Goal: Task Accomplishment & Management: Complete application form

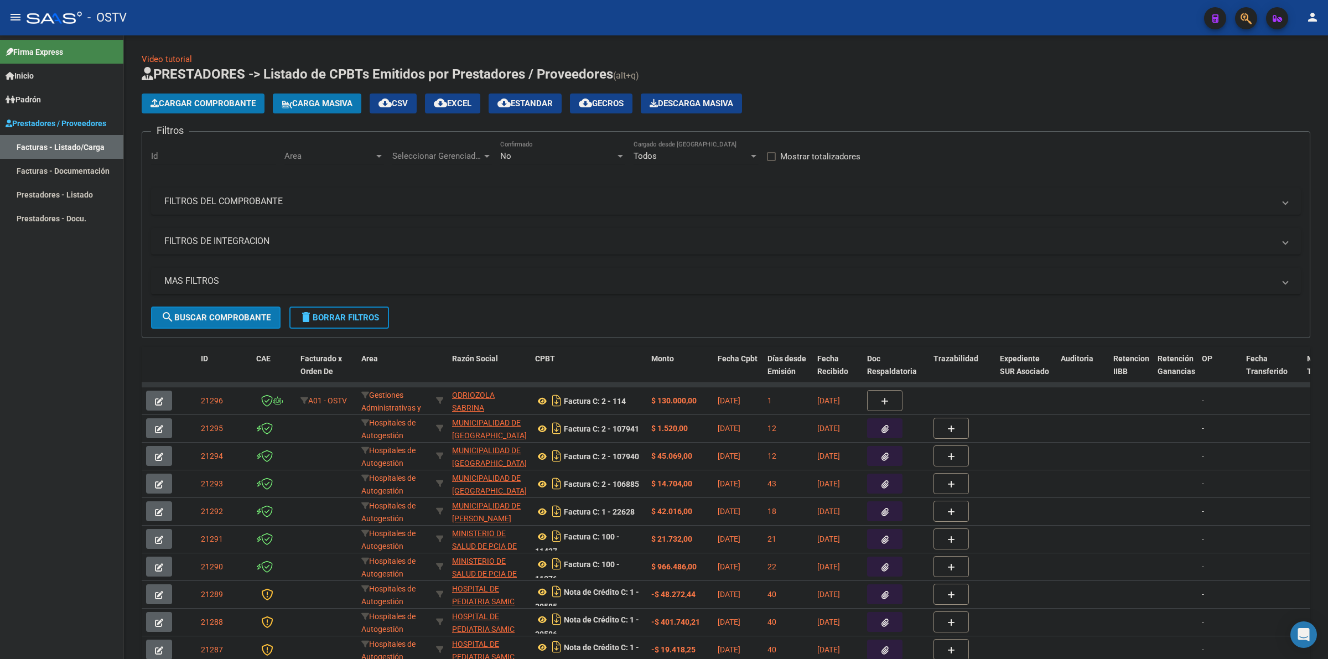
click at [20, 24] on button "menu" at bounding box center [15, 18] width 22 height 22
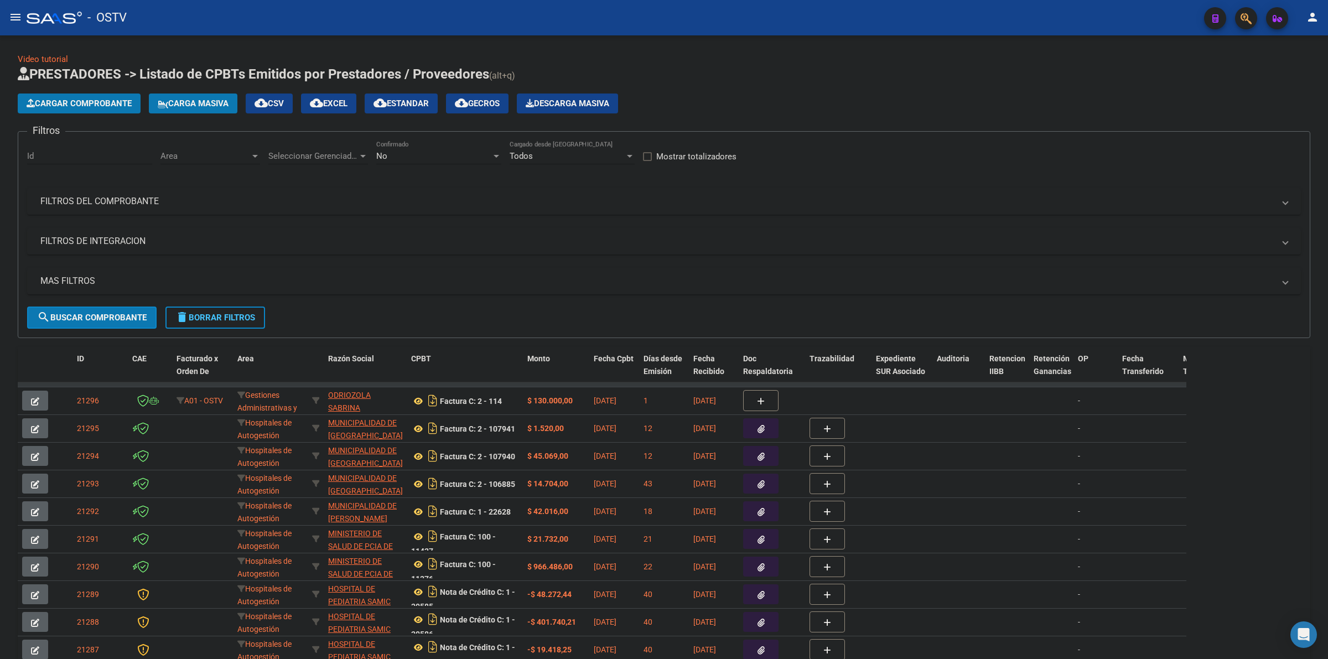
click at [396, 156] on div "No" at bounding box center [433, 156] width 115 height 10
click at [389, 111] on span "Todos" at bounding box center [438, 105] width 125 height 25
click at [664, 94] on div "Cargar Comprobante Carga Masiva cloud_download CSV cloud_download EXCEL cloud_d…" at bounding box center [664, 104] width 1293 height 20
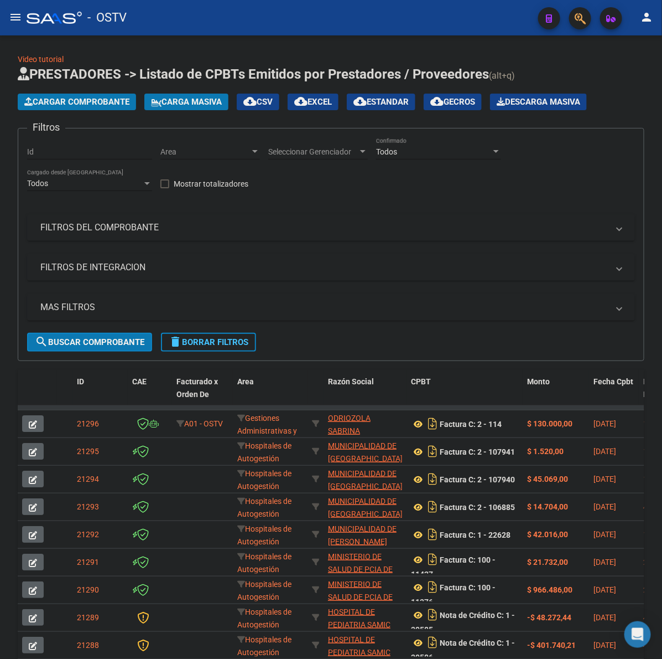
drag, startPoint x: 97, startPoint y: 92, endPoint x: 96, endPoint y: 97, distance: 5.6
click at [97, 92] on app-list-header "PRESTADORES -> Listado de CPBTs Emitidos por Prestadores / Proveedores (alt+q) …" at bounding box center [331, 213] width 627 height 296
click at [96, 98] on span "Cargar Comprobante" at bounding box center [76, 102] width 105 height 10
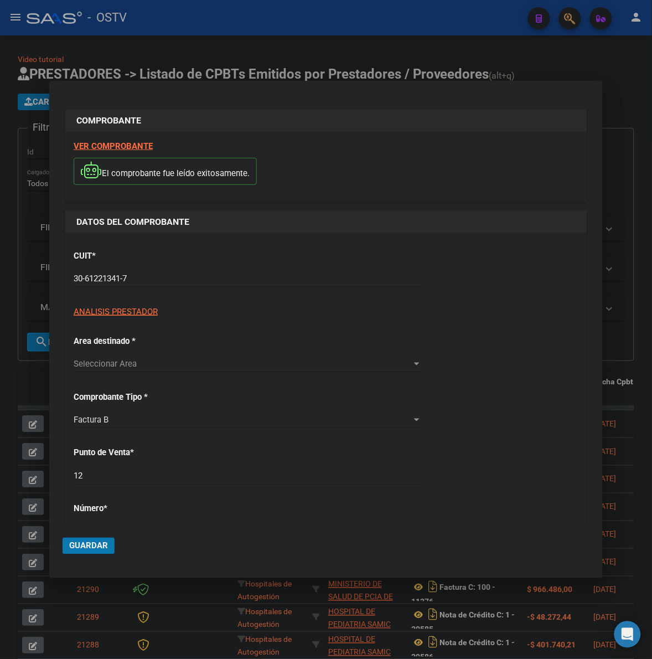
type input "25791"
type input "$ 170.319,60"
type input "[DATE]"
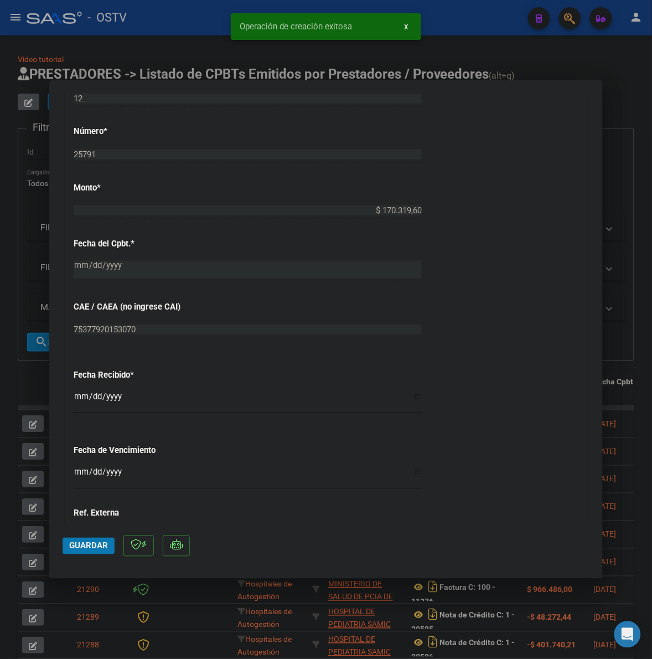
scroll to position [576, 0]
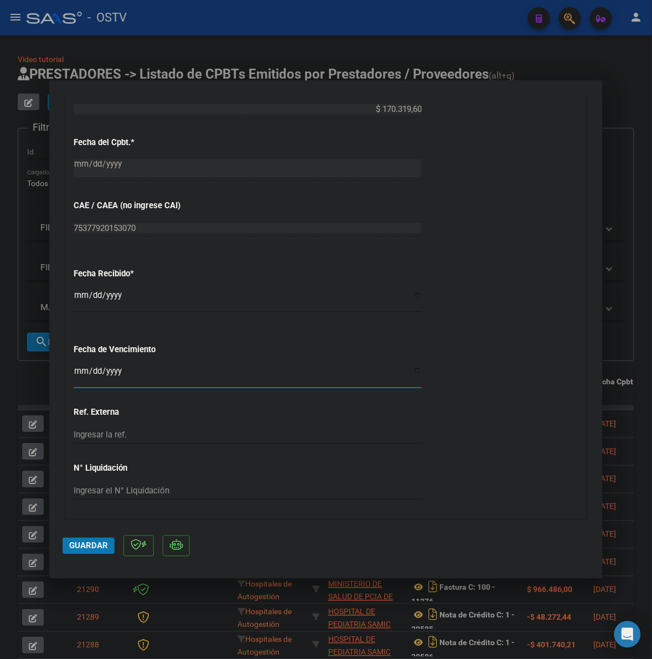
click at [78, 371] on input "Ingresar la fecha" at bounding box center [248, 375] width 348 height 18
type input "[DATE]"
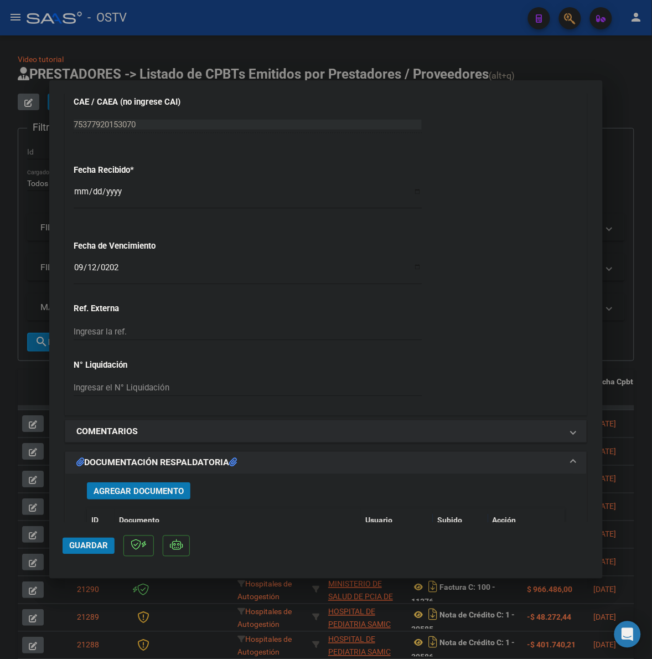
scroll to position [784, 0]
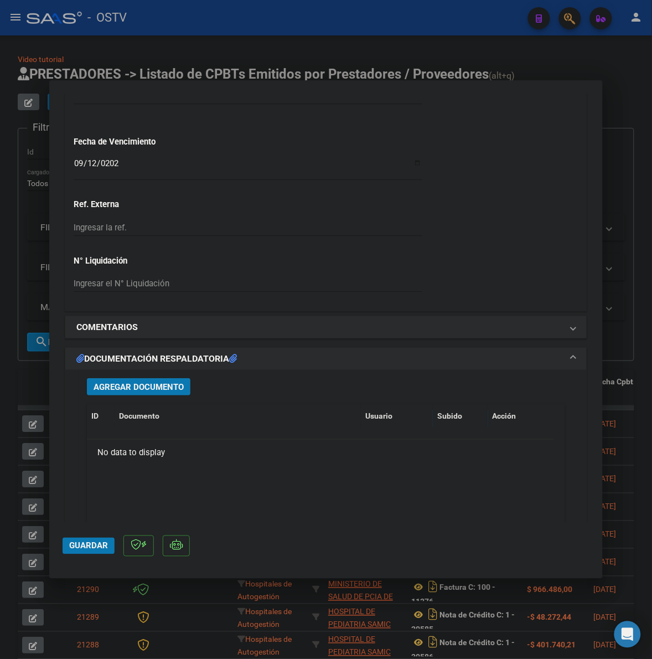
click at [168, 380] on button "Agregar Documento" at bounding box center [138, 386] width 103 height 17
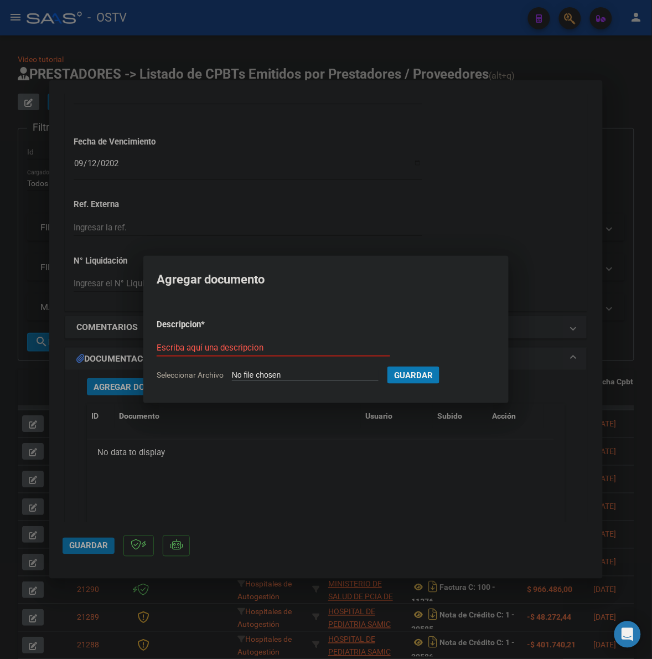
type input "C:\fakepath\FACTURA - 12 25791 - [PERSON_NAME].pdf"
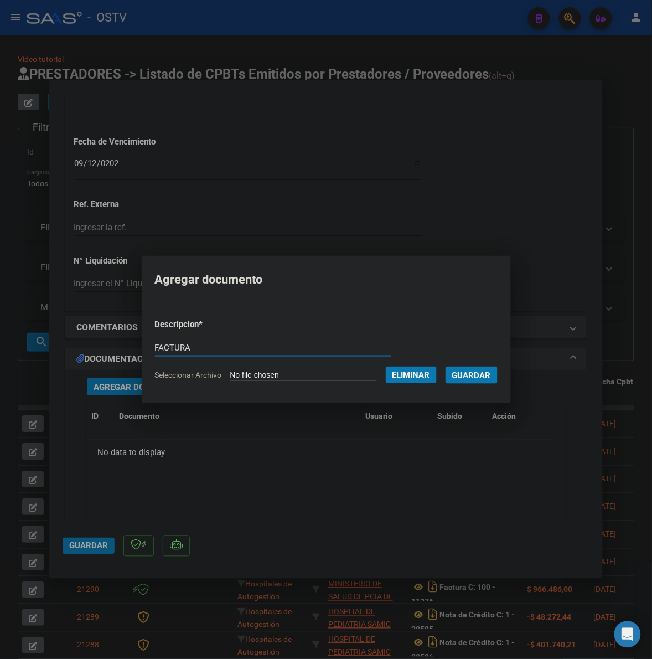
type input "FACTURA"
click at [445, 366] on button "Guardar" at bounding box center [471, 374] width 52 height 17
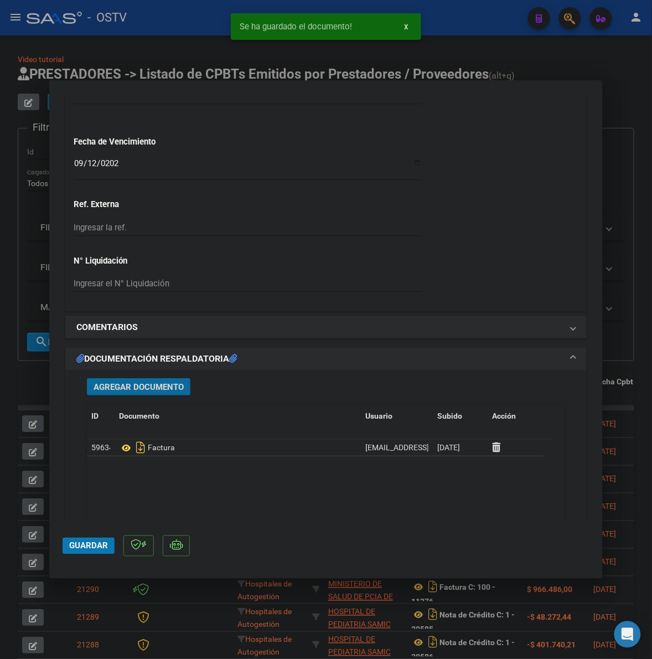
click at [81, 546] on span "Guardar" at bounding box center [88, 546] width 39 height 10
drag, startPoint x: 618, startPoint y: 99, endPoint x: 267, endPoint y: 80, distance: 350.8
click at [617, 99] on div at bounding box center [326, 329] width 652 height 659
type input "$ 0,00"
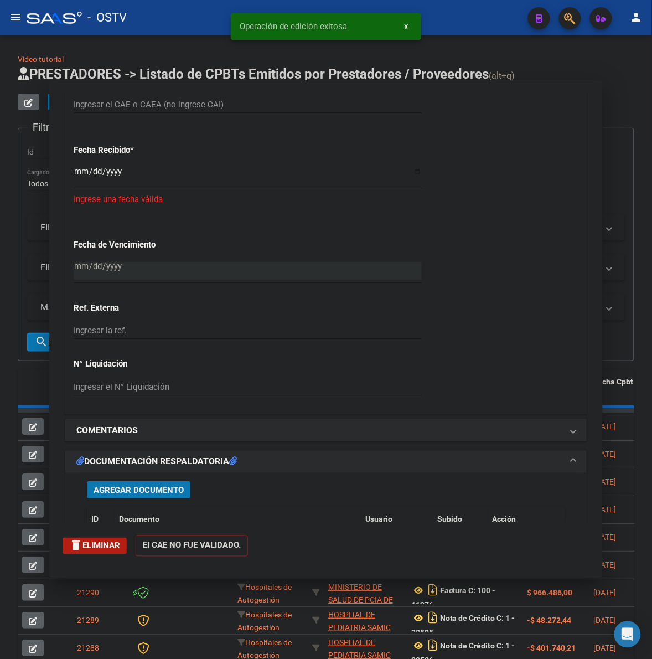
scroll to position [867, 0]
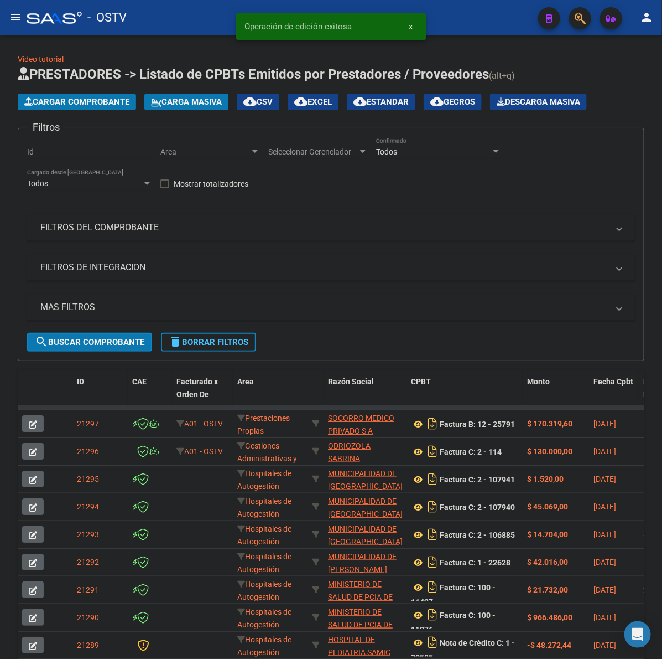
click at [81, 103] on span "Cargar Comprobante" at bounding box center [76, 102] width 105 height 10
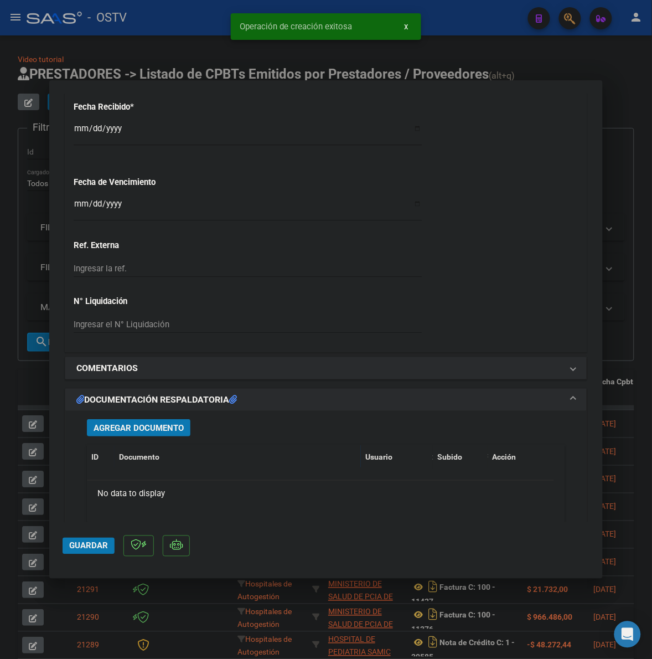
scroll to position [599, 0]
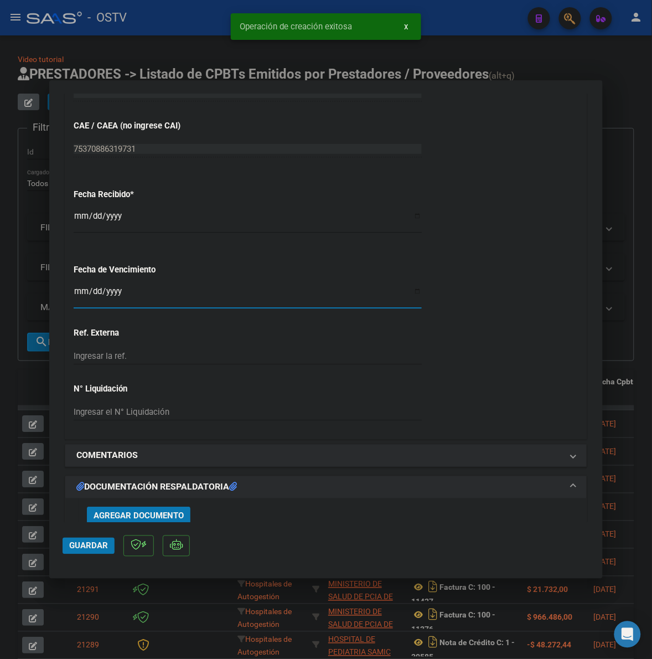
click at [78, 293] on input "Ingresar la fecha" at bounding box center [248, 296] width 348 height 18
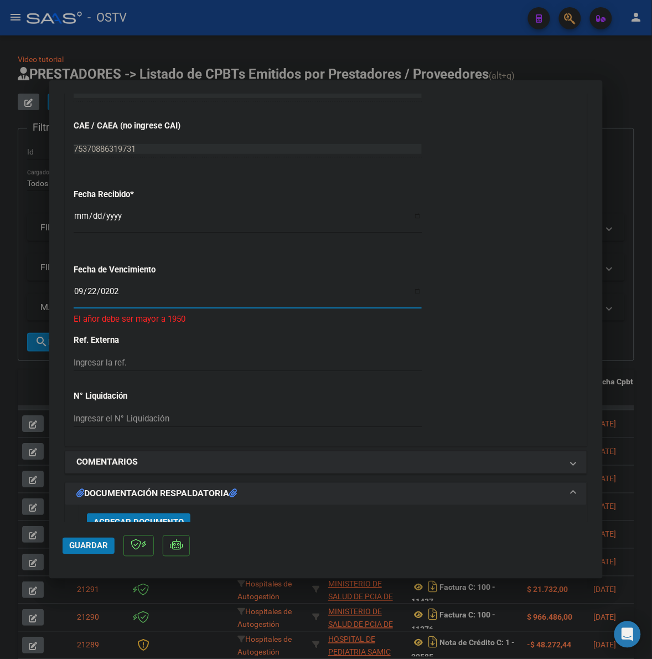
type input "[DATE]"
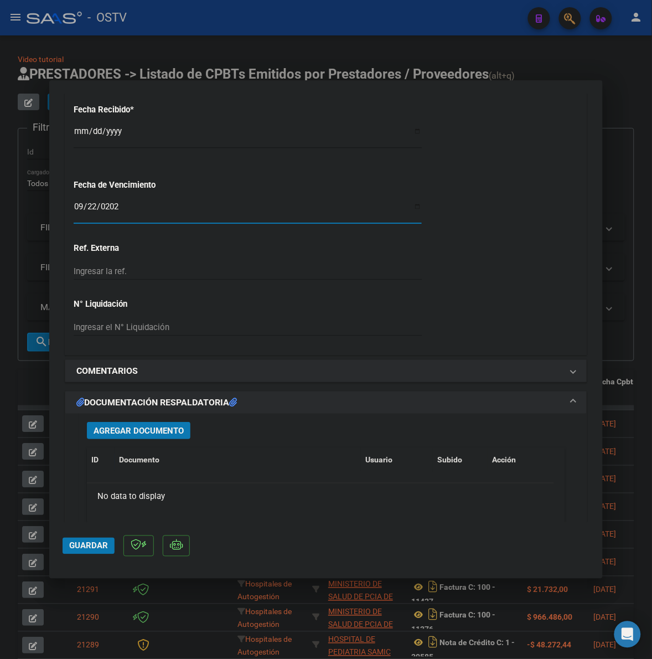
scroll to position [714, 0]
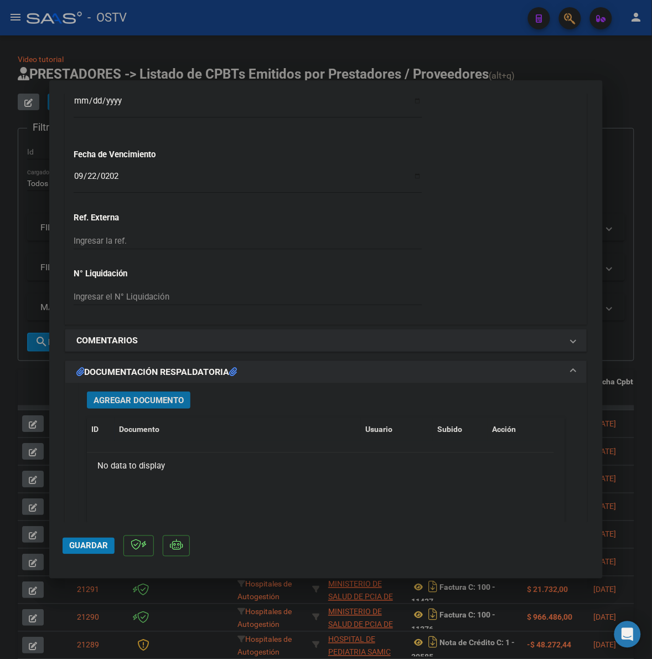
click at [173, 400] on span "Agregar Documento" at bounding box center [139, 400] width 90 height 10
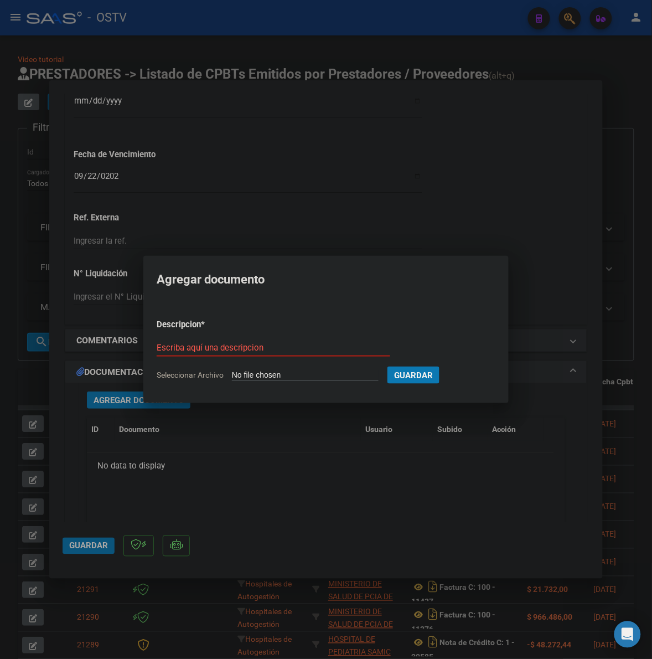
type input "C:\fakepath\FACTURA - 122 43 - WS H [PERSON_NAME].pdf"
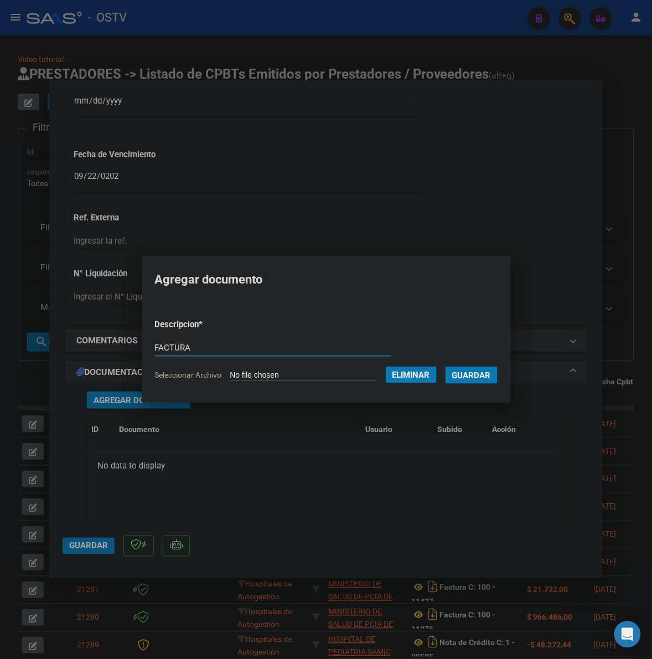
type input "FACTURA"
click at [445, 366] on button "Guardar" at bounding box center [471, 374] width 52 height 17
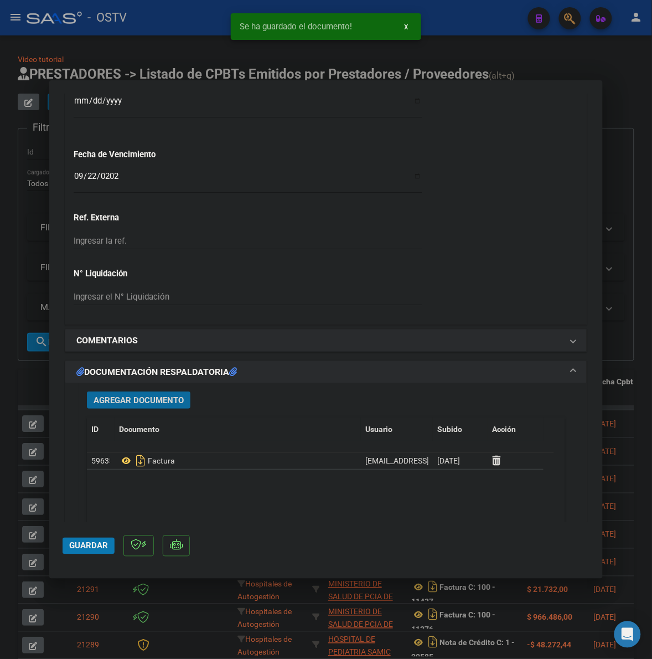
click at [152, 397] on span "Agregar Documento" at bounding box center [139, 400] width 90 height 10
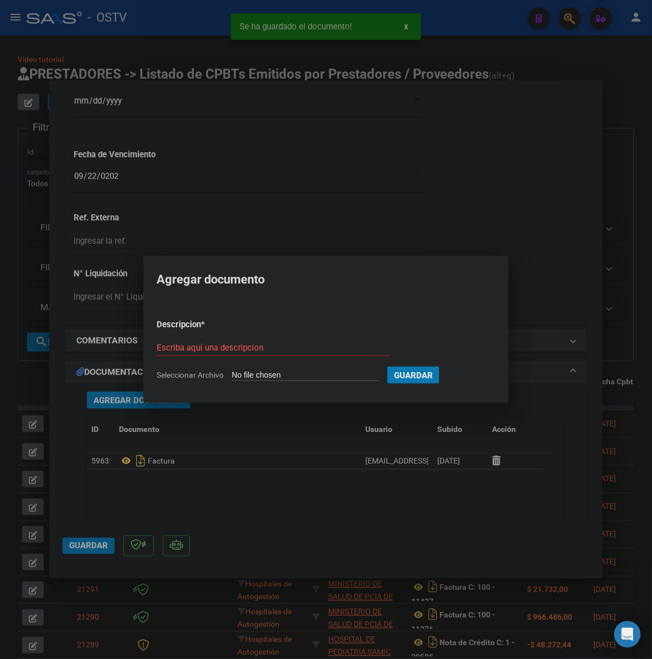
type input "C:\fakepath\ANEXO - 122 43 - WS H [PERSON_NAME].pdf"
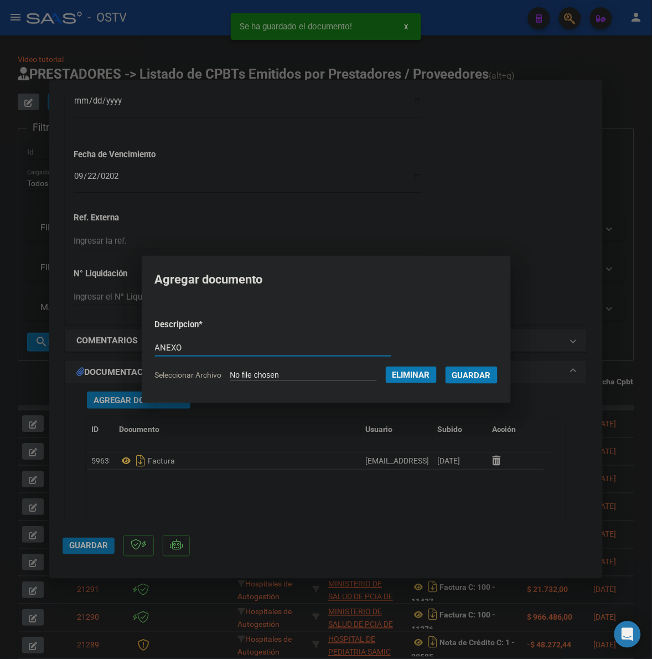
type input "ANEXO"
click at [445, 366] on button "Guardar" at bounding box center [471, 374] width 52 height 17
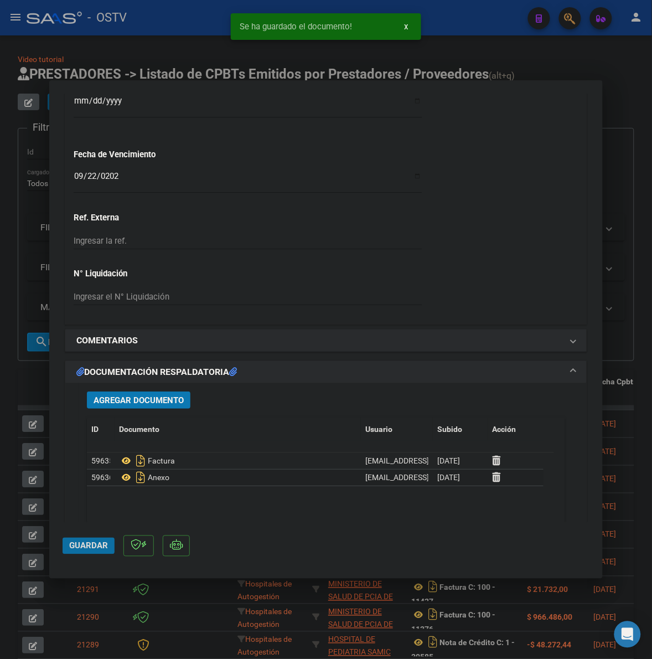
click at [89, 541] on span "Guardar" at bounding box center [88, 546] width 39 height 10
click at [626, 269] on div at bounding box center [326, 329] width 652 height 659
type input "$ 0,00"
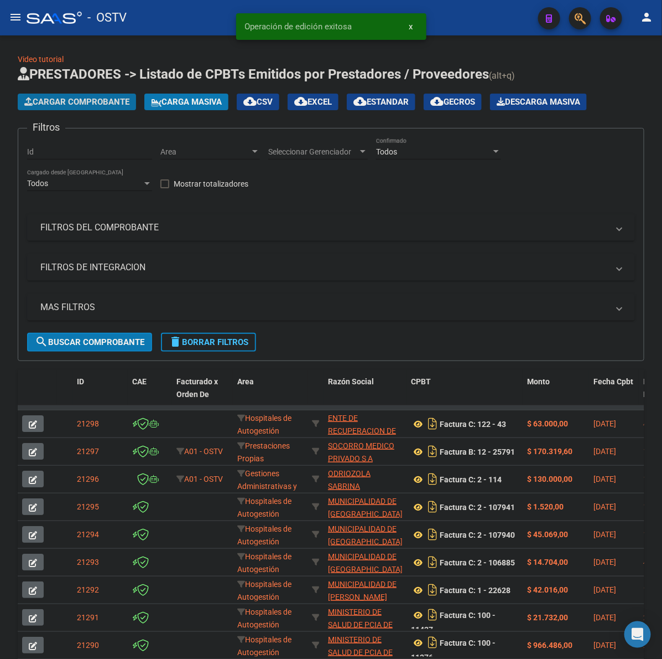
click at [68, 98] on span "Cargar Comprobante" at bounding box center [76, 102] width 105 height 10
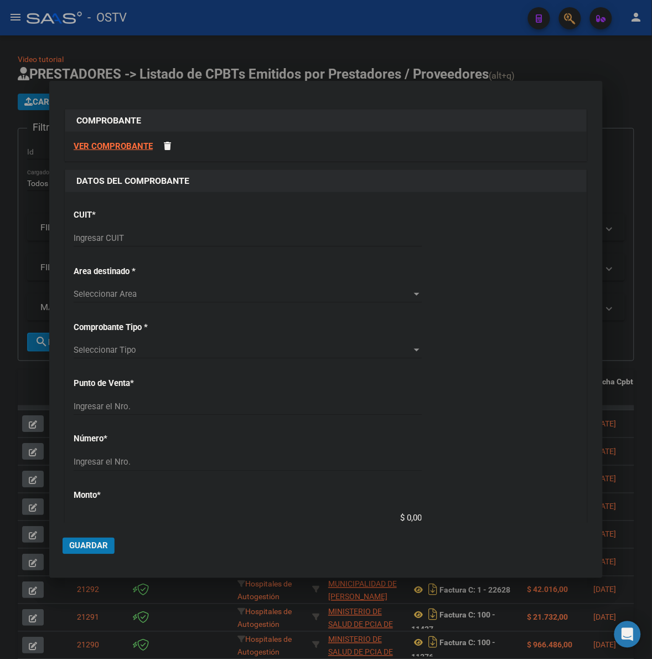
click at [140, 247] on div "Ingresar CUIT" at bounding box center [248, 243] width 348 height 27
click at [131, 237] on input "Ingresar CUIT" at bounding box center [248, 238] width 348 height 10
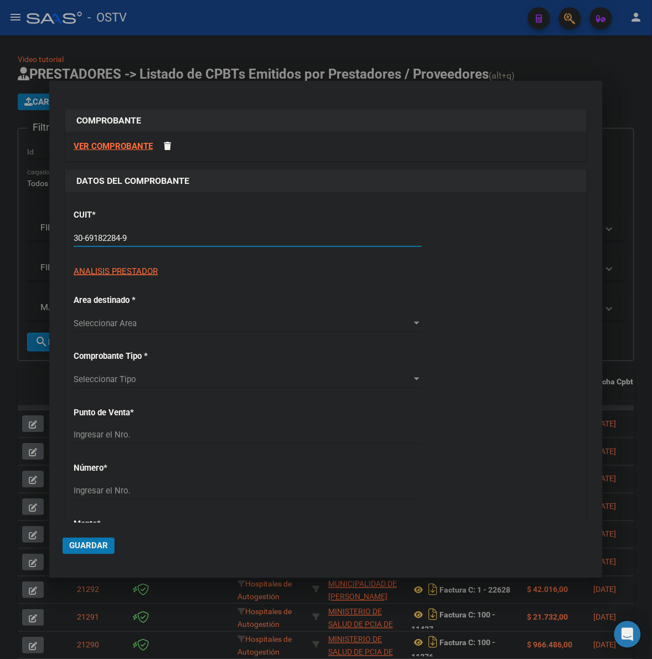
type input "30-69182284-9"
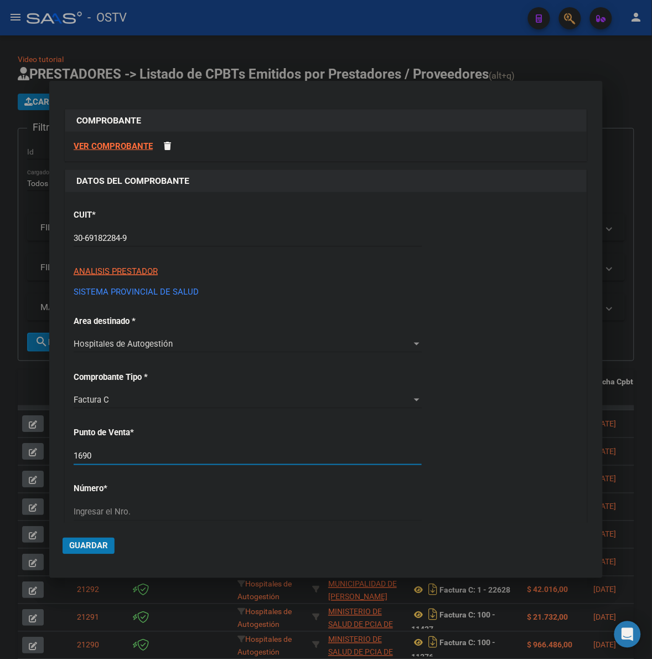
click at [137, 458] on input "1690" at bounding box center [248, 456] width 348 height 10
type input "1606"
type input "7311"
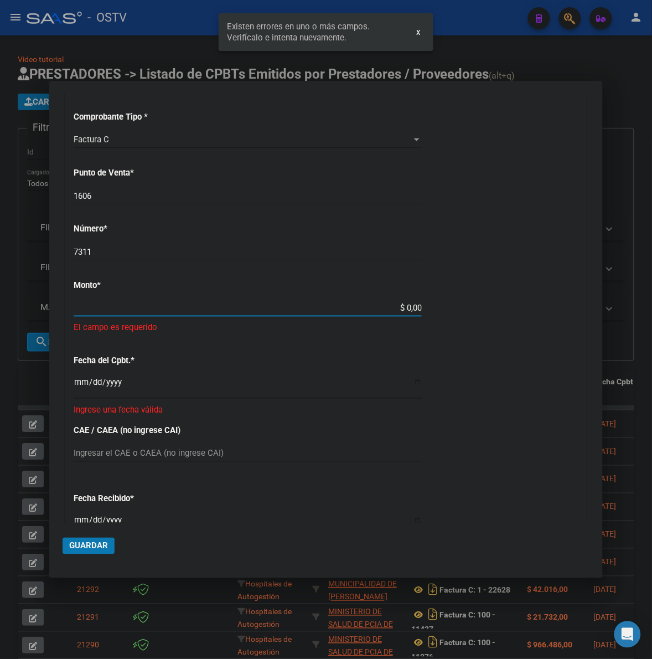
scroll to position [255, 0]
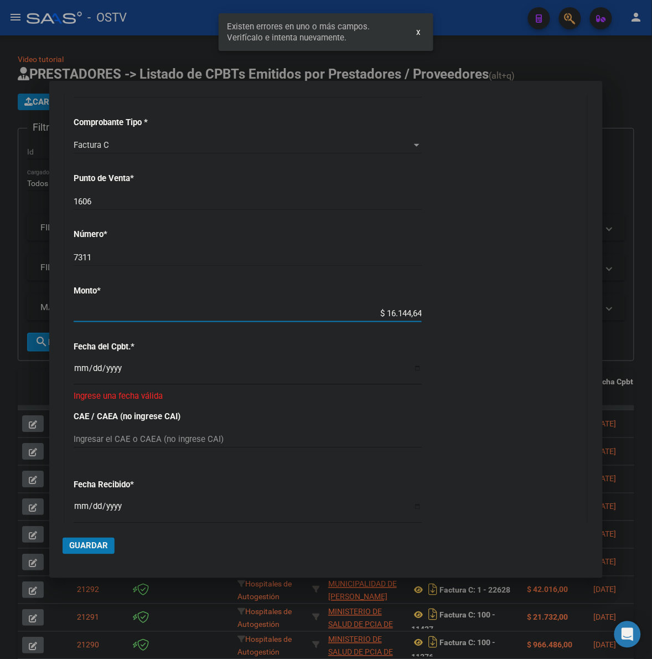
type input "$ 161.446,43"
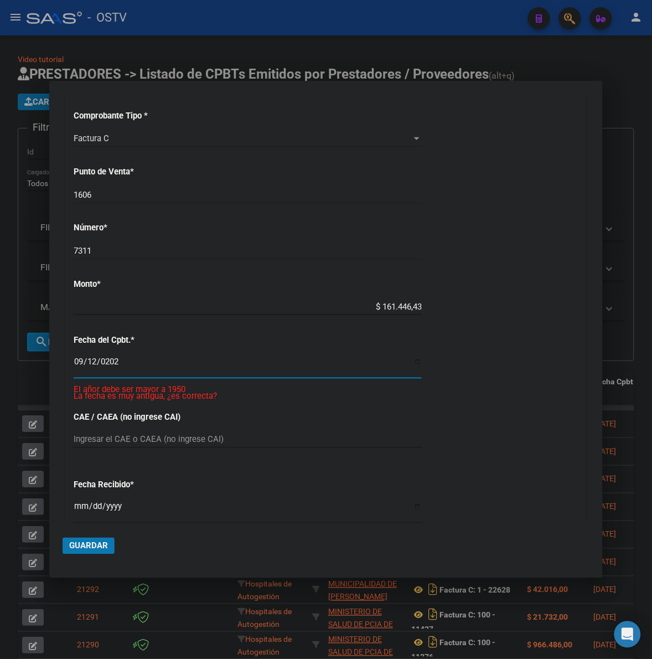
type input "[DATE]"
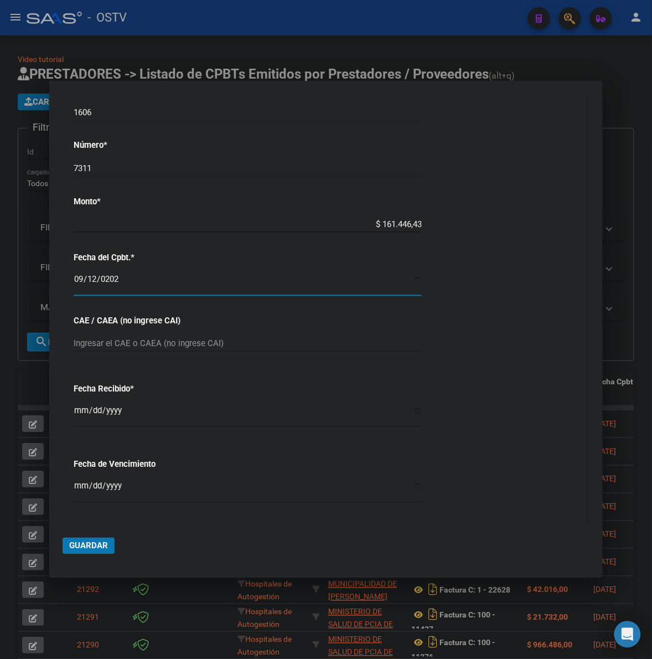
scroll to position [408, 0]
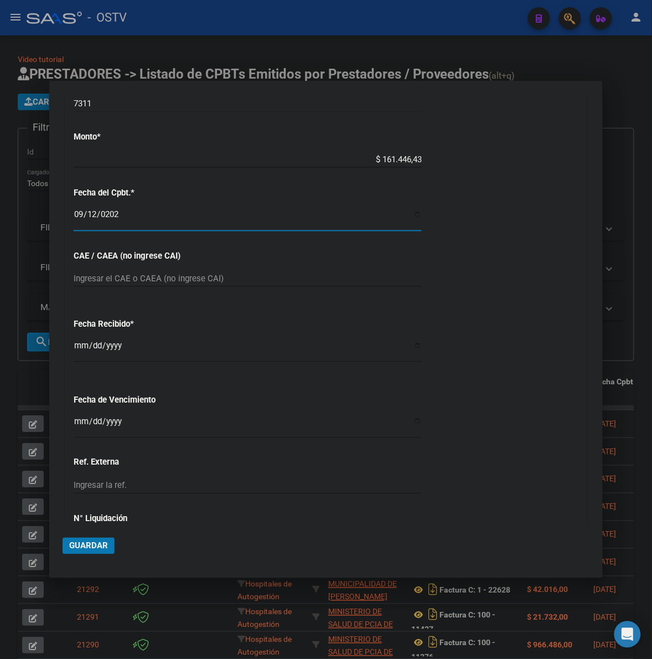
click at [84, 425] on input "Ingresar la fecha" at bounding box center [248, 426] width 348 height 18
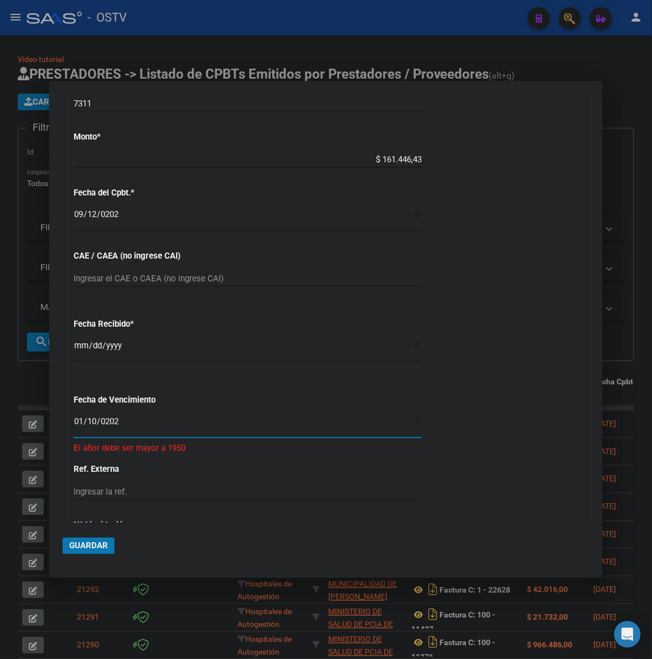
type input "[DATE]"
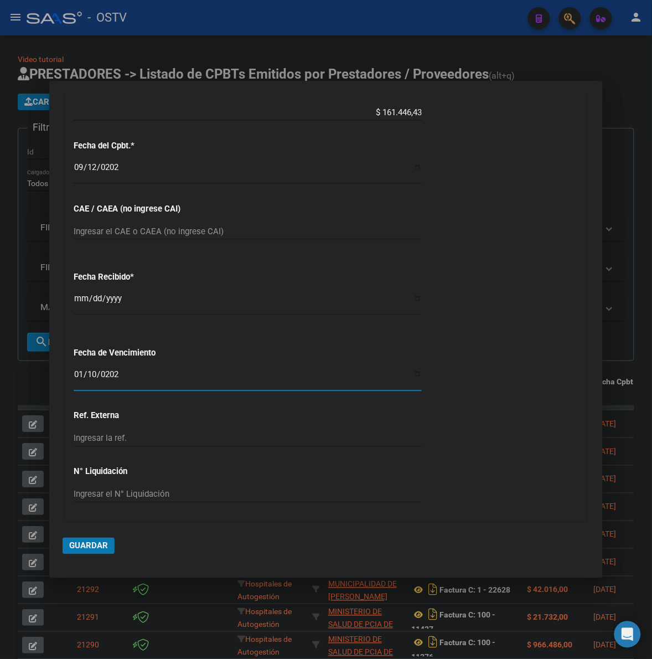
scroll to position [491, 0]
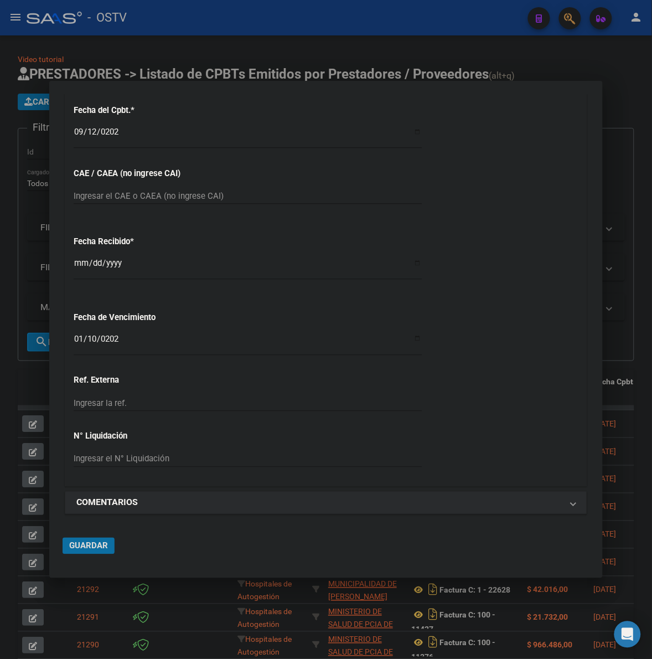
click at [85, 543] on span "Guardar" at bounding box center [88, 546] width 39 height 10
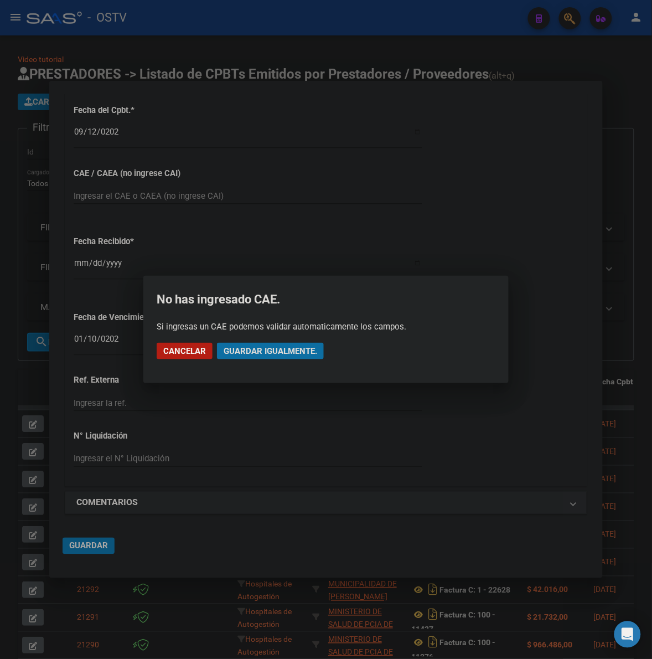
click at [297, 356] on button "Guardar igualmente." at bounding box center [270, 351] width 107 height 17
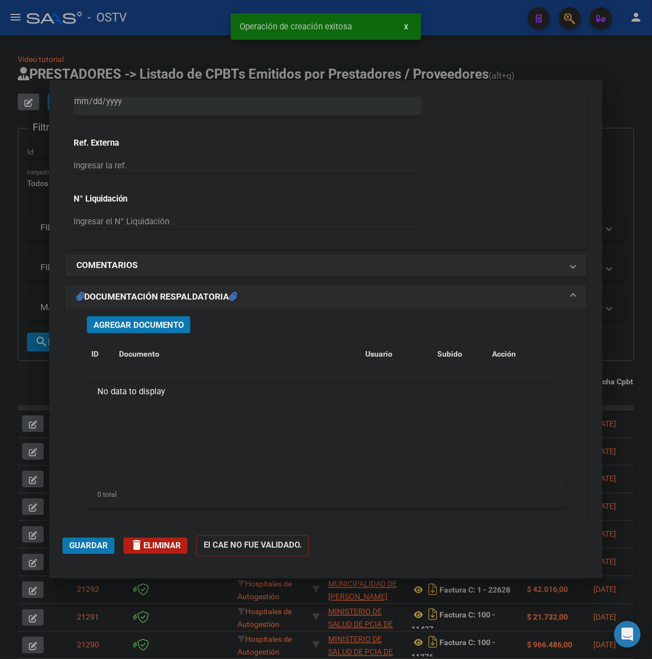
scroll to position [759, 0]
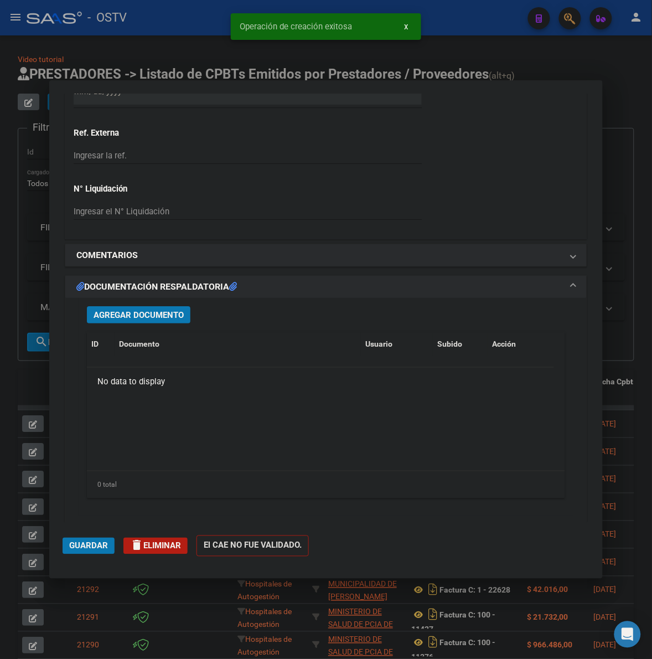
click at [141, 314] on span "Agregar Documento" at bounding box center [139, 315] width 90 height 10
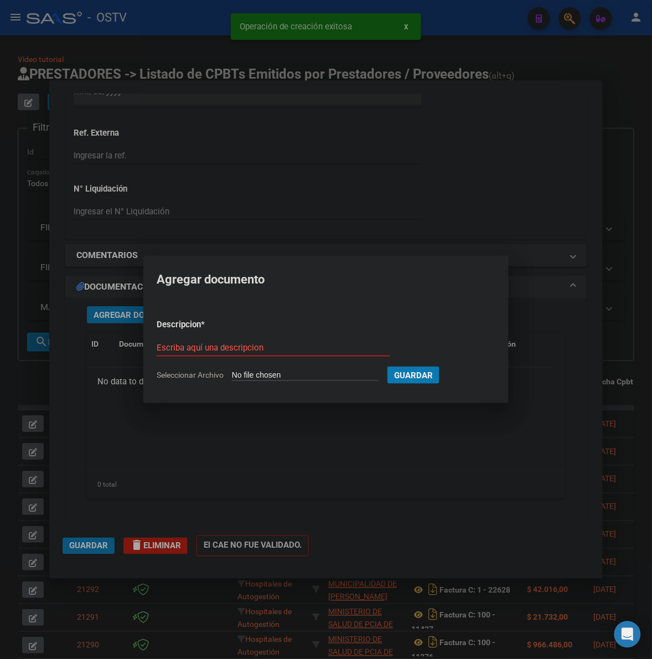
type input "C:\fakepath\FACTURA - 1606 7311 - HOSPITAL [PERSON_NAME].pdf"
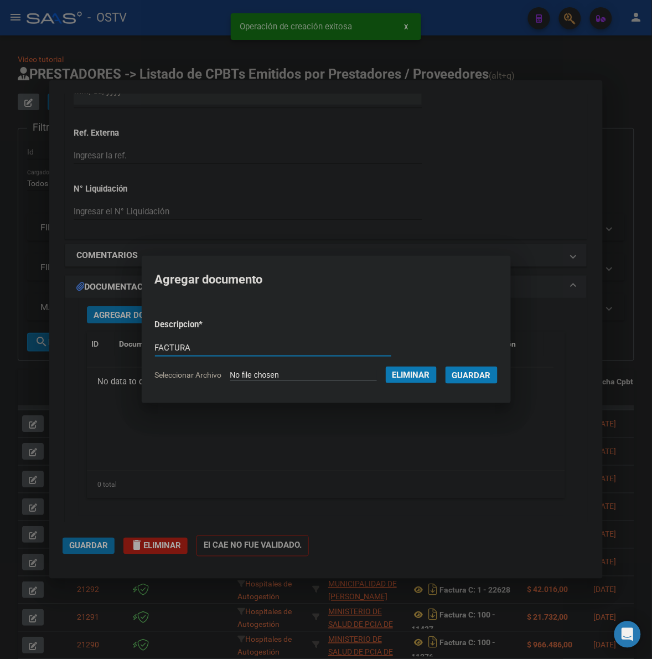
type input "FACTURA"
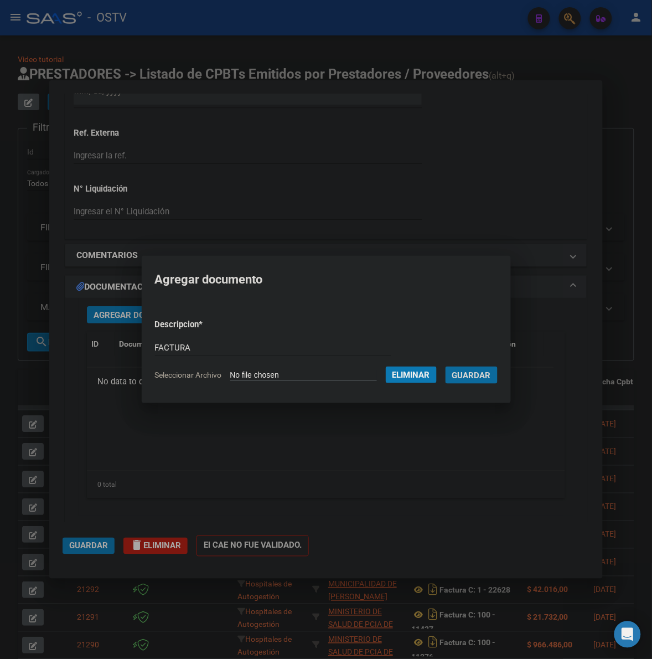
click at [445, 366] on button "Guardar" at bounding box center [471, 374] width 52 height 17
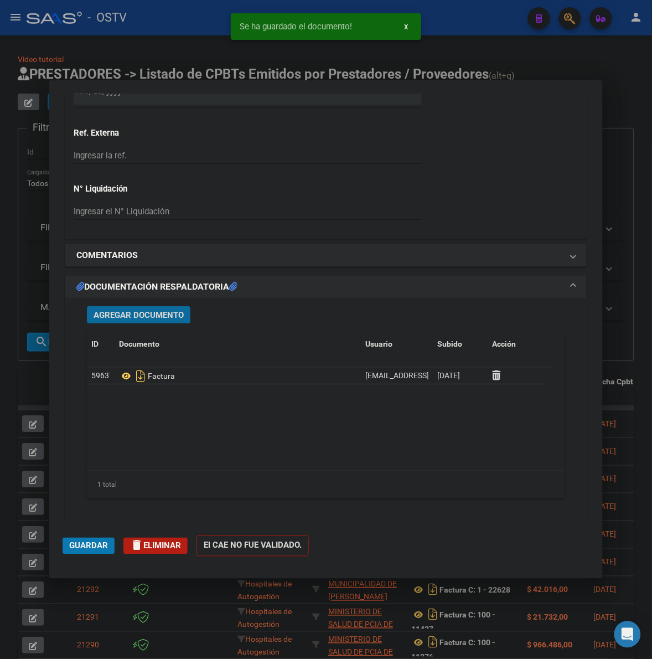
click at [116, 313] on span "Agregar Documento" at bounding box center [139, 315] width 90 height 10
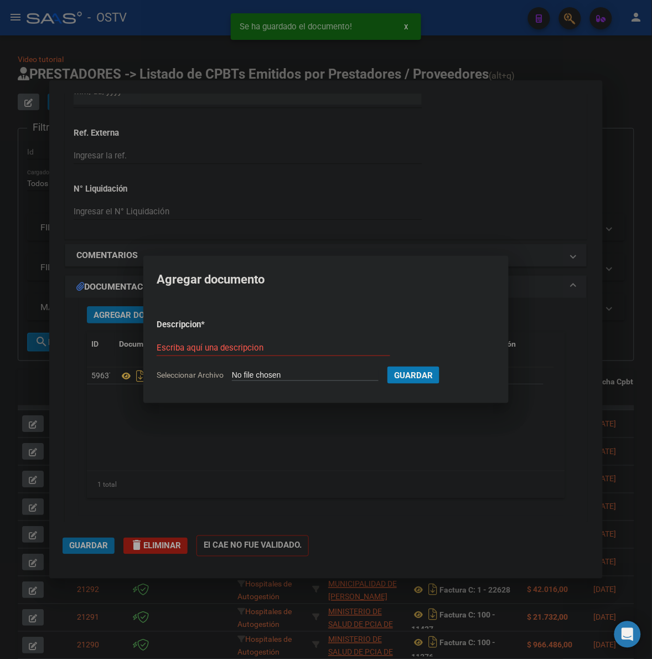
type input "C:\fakepath\ANEXO - 1606 7311 - HOSPITAL [PERSON_NAME][GEOGRAPHIC_DATA]pdf"
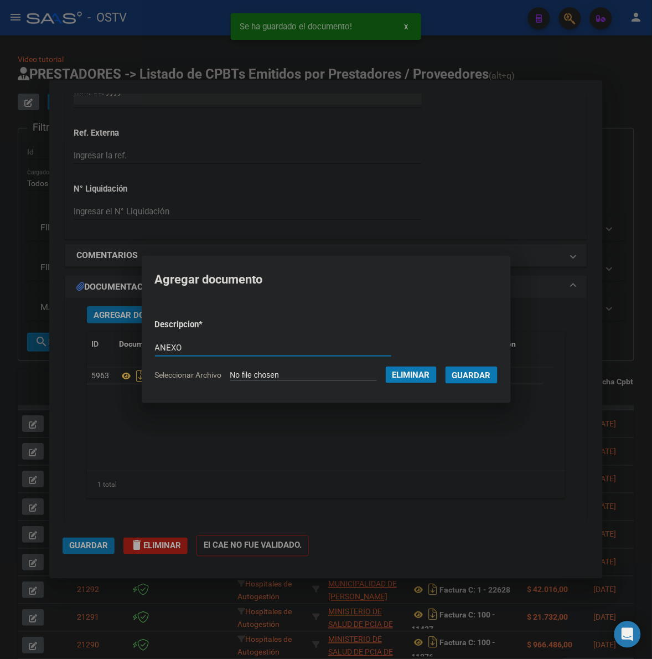
type input "ANEXO"
click at [445, 366] on button "Guardar" at bounding box center [471, 374] width 52 height 17
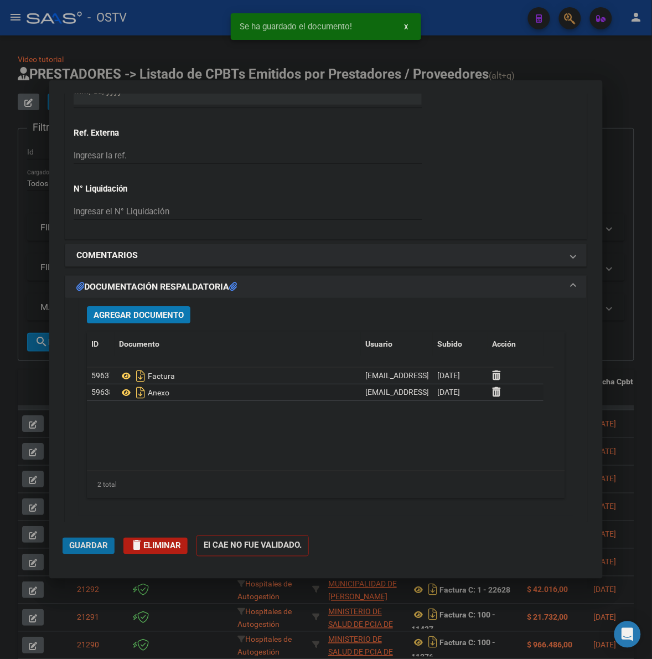
click at [94, 547] on span "Guardar" at bounding box center [88, 546] width 39 height 10
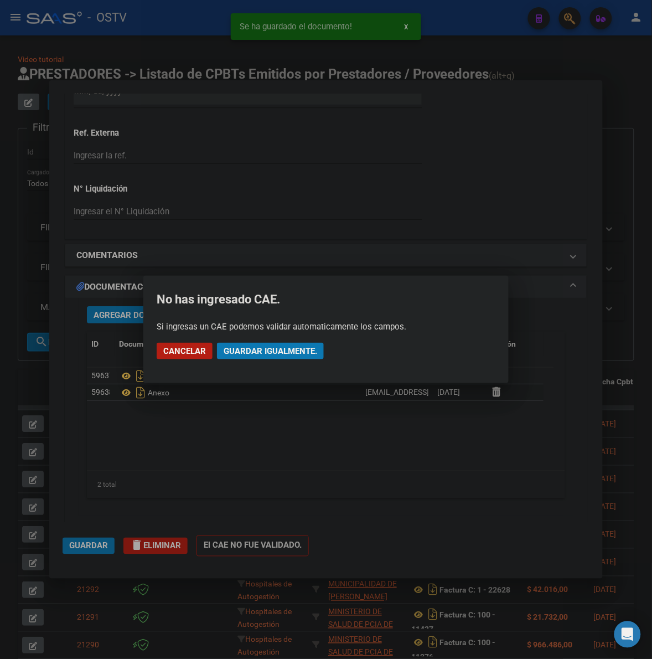
click at [252, 341] on mat-dialog-actions "Cancelar Guardar igualmente." at bounding box center [326, 351] width 339 height 38
click at [252, 349] on span "Guardar igualmente." at bounding box center [271, 351] width 94 height 10
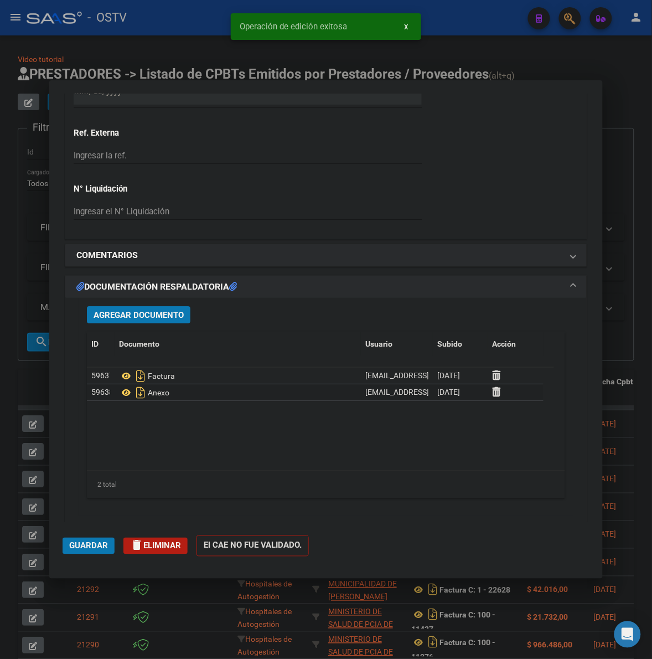
click at [614, 314] on div at bounding box center [326, 329] width 652 height 659
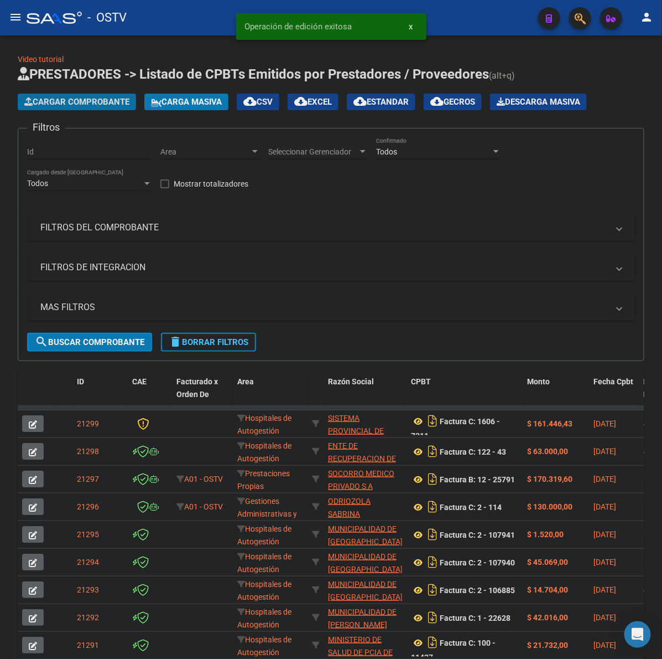
click at [92, 104] on span "Cargar Comprobante" at bounding box center [76, 102] width 105 height 10
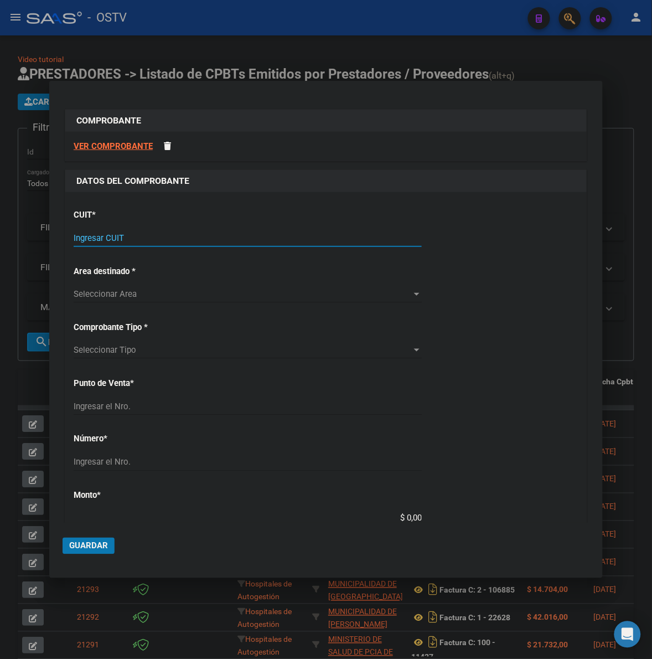
click at [86, 236] on input "Ingresar CUIT" at bounding box center [248, 238] width 348 height 10
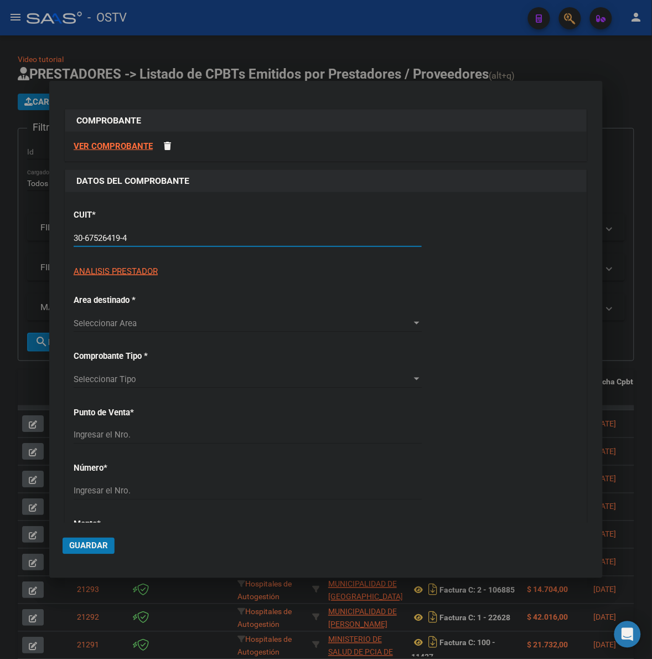
type input "30-67526419-4"
type input "7"
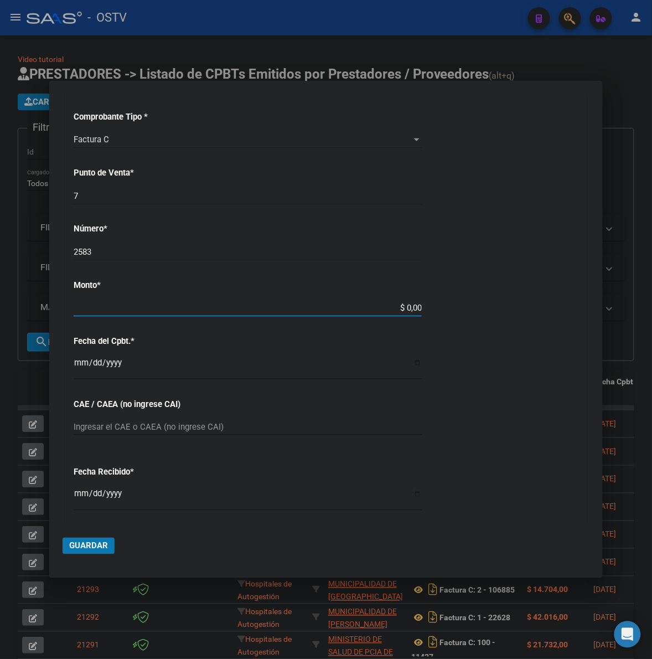
scroll to position [255, 0]
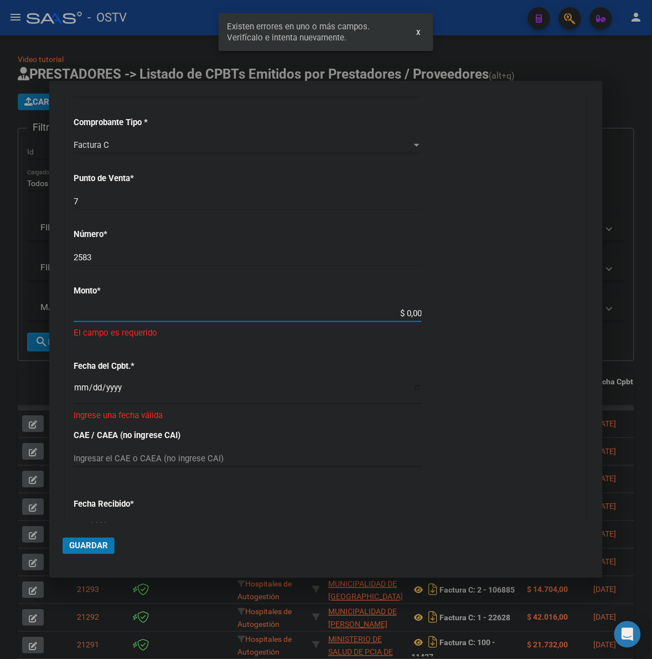
click at [108, 252] on div "2583 Ingresar el Nro." at bounding box center [248, 257] width 348 height 17
type input "2"
type input "253"
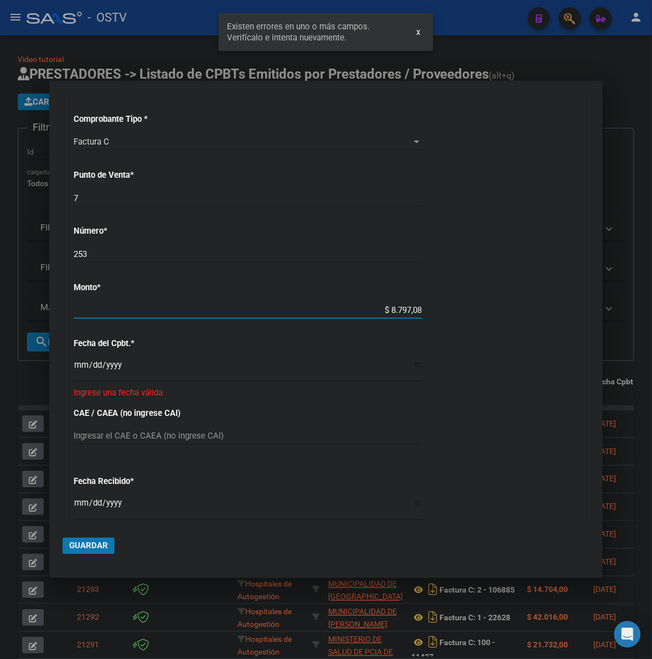
type input "$ 87.970,81"
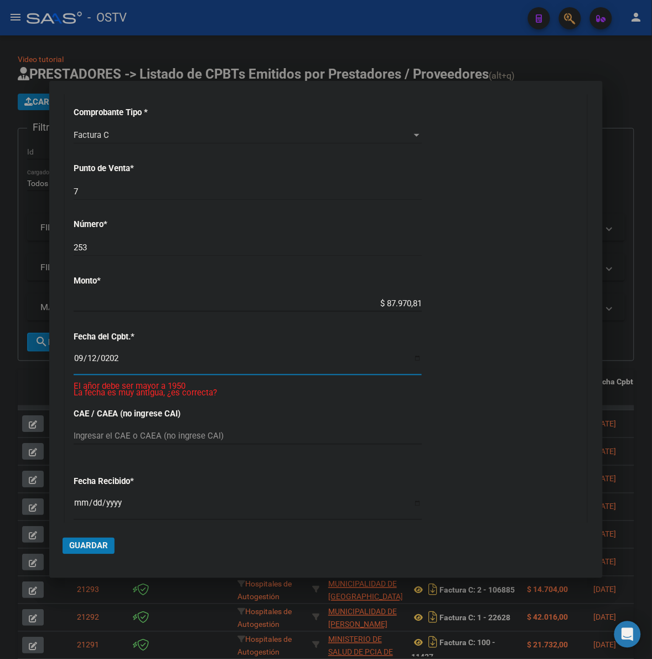
type input "[DATE]"
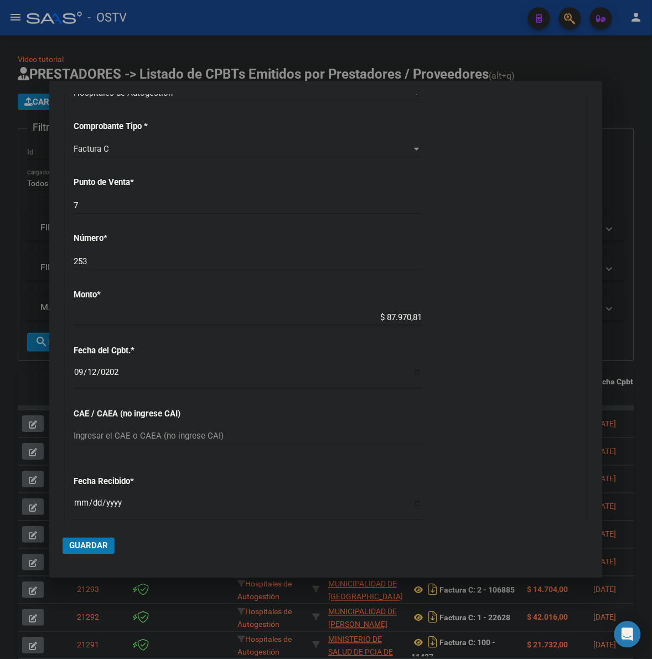
scroll to position [491, 0]
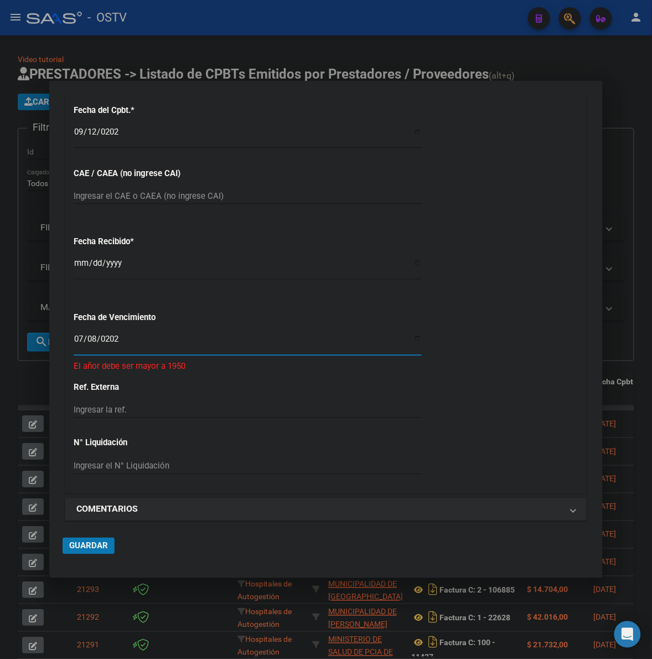
type input "[DATE]"
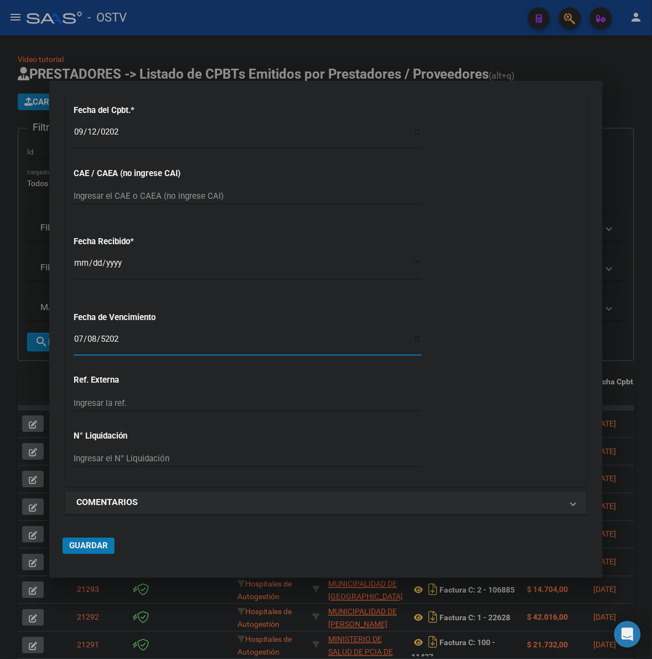
type input "[DATE]"
click at [92, 543] on span "Guardar" at bounding box center [88, 546] width 39 height 10
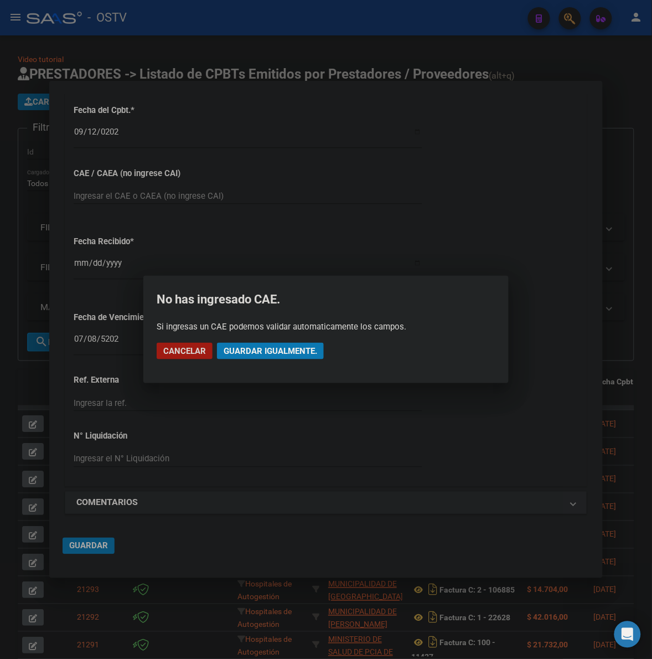
click at [296, 349] on span "Guardar igualmente." at bounding box center [271, 351] width 94 height 10
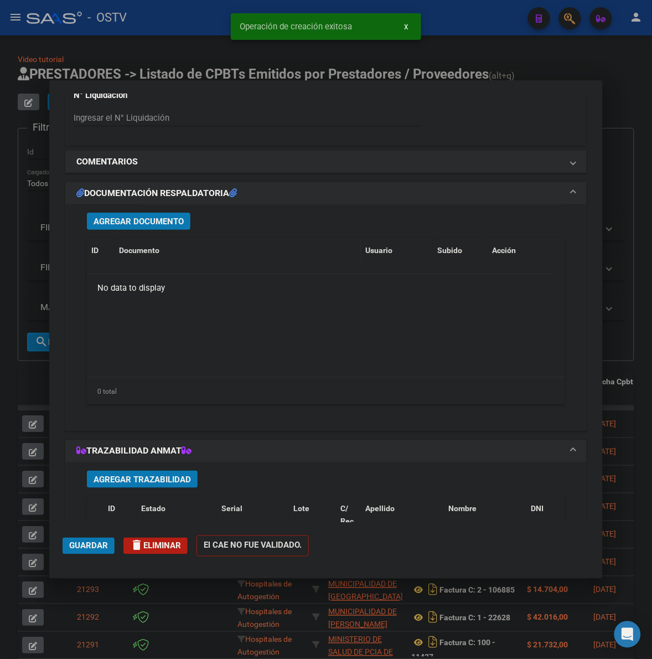
scroll to position [853, 0]
click at [170, 220] on span "Agregar Documento" at bounding box center [139, 221] width 90 height 10
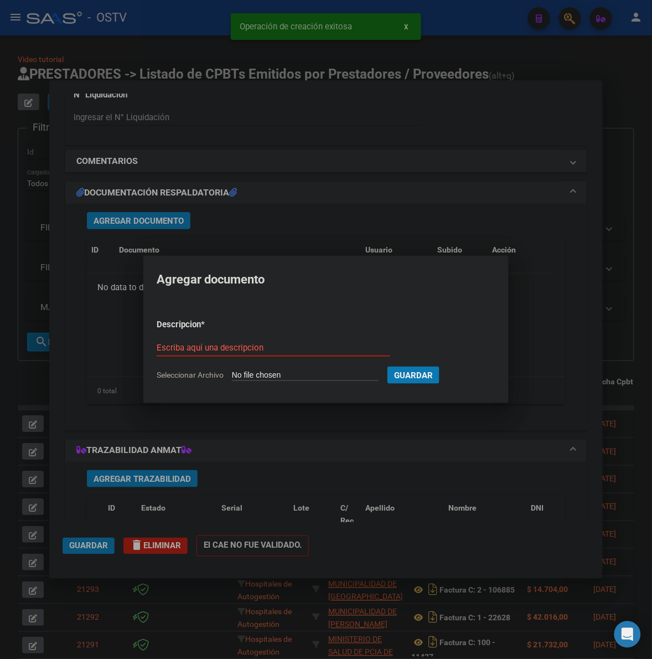
type input "C:\fakepath\FACTURA - 7 253 - POLICLINICA BANDA DEL RIO SALI.pdf"
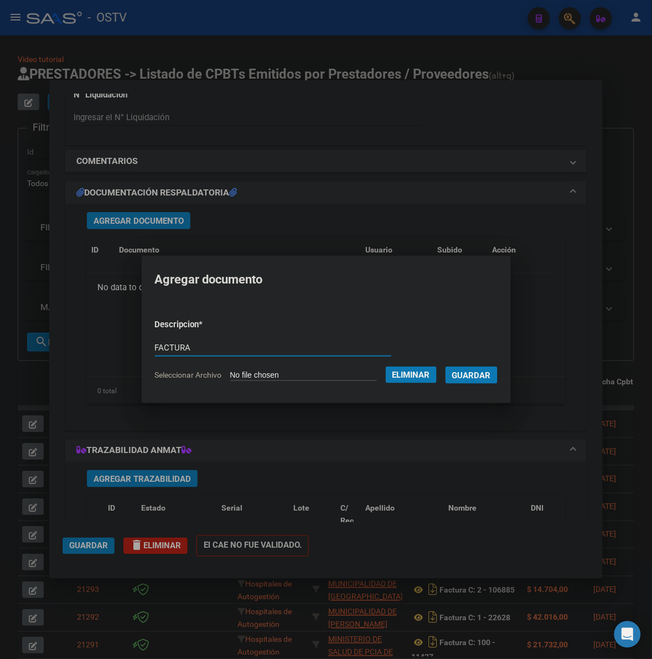
type input "FACTURA"
click at [445, 366] on button "Guardar" at bounding box center [471, 374] width 52 height 17
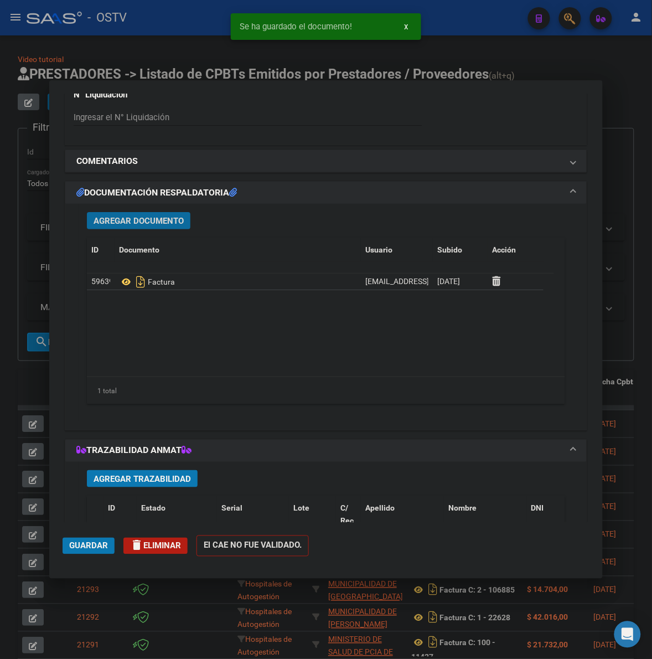
click at [136, 211] on div "Agregar Documento ID Documento Usuario Subido Acción 59639 Factura [EMAIL_ADDRE…" at bounding box center [326, 312] width 495 height 217
click at [187, 216] on button "Agregar Documento" at bounding box center [138, 220] width 103 height 17
click at [180, 226] on span "Agregar Documento" at bounding box center [139, 221] width 90 height 10
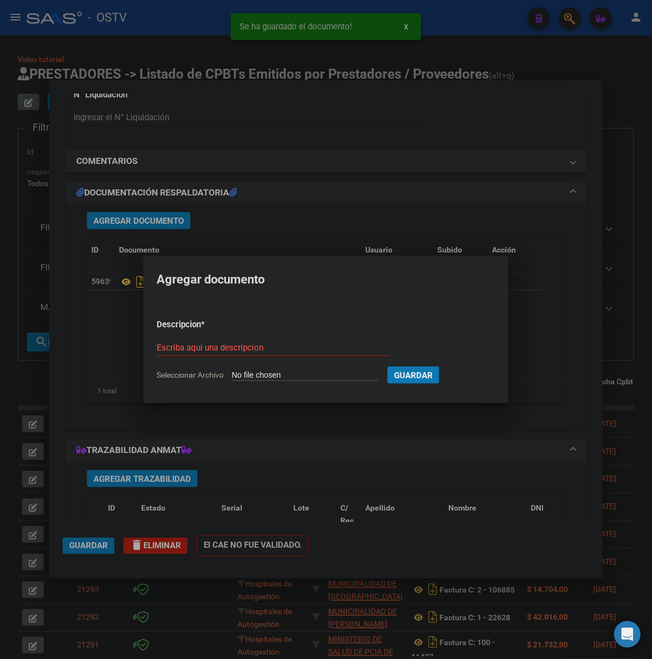
type input "C:\fakepath\ANEXO - 7 253 - POLICLINICA BANDA DEL RIO SALI.pdf"
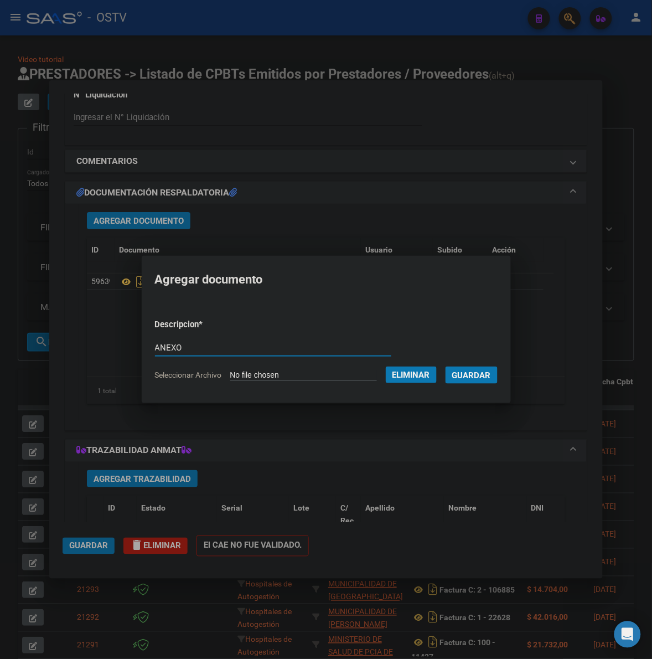
type input "ANEXO"
click at [445, 366] on button "Guardar" at bounding box center [471, 374] width 52 height 17
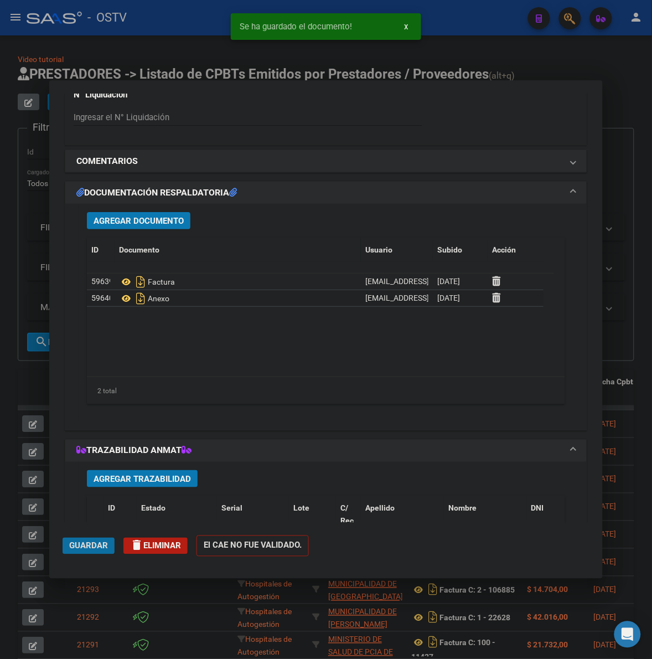
click at [92, 552] on button "Guardar" at bounding box center [89, 545] width 52 height 17
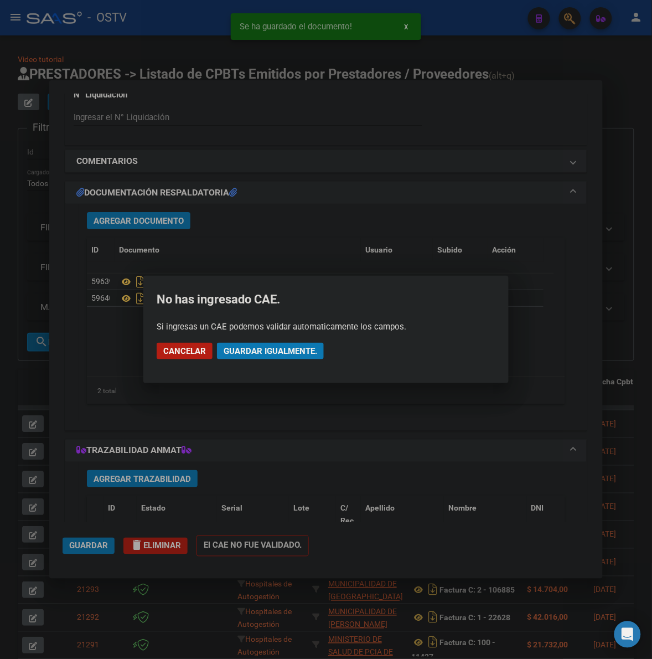
click at [276, 349] on span "Guardar igualmente." at bounding box center [271, 351] width 94 height 10
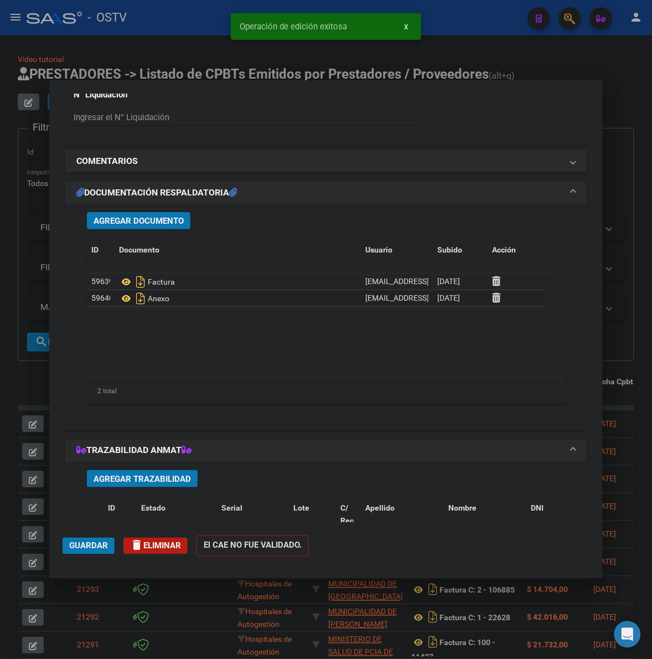
click at [627, 247] on div at bounding box center [326, 329] width 652 height 659
type input "$ 0,00"
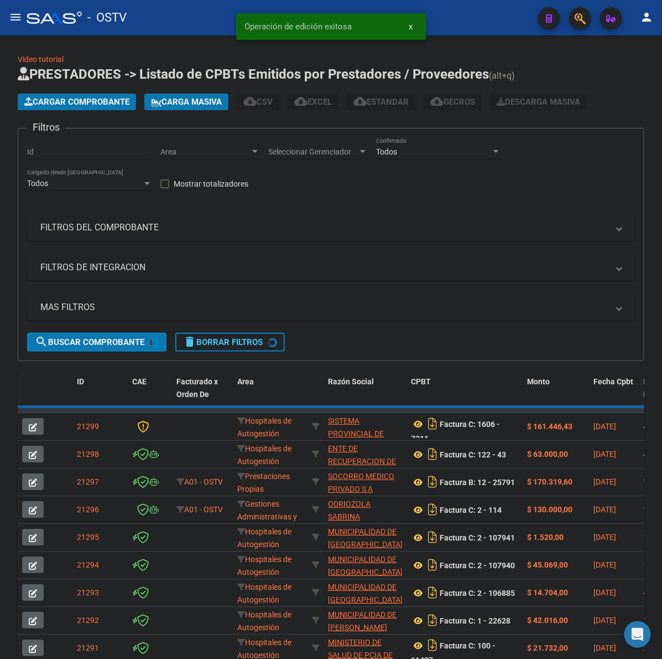
click at [83, 94] on button "Cargar Comprobante" at bounding box center [77, 102] width 118 height 17
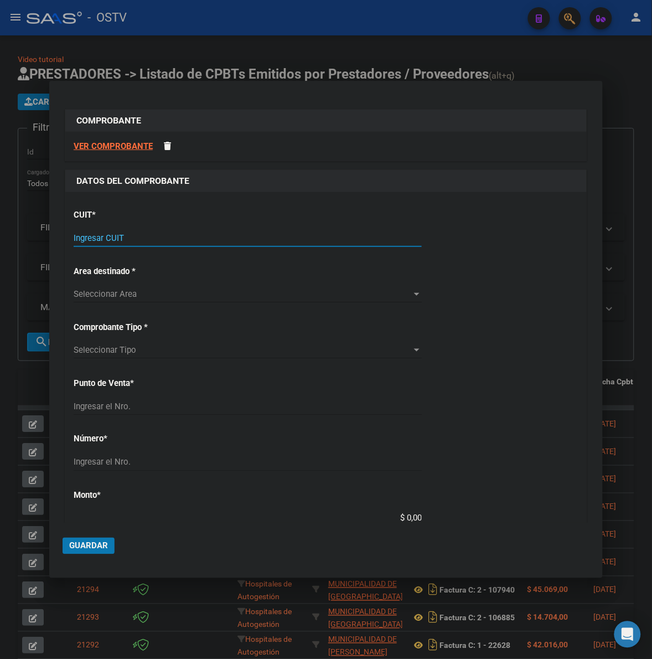
click at [92, 234] on input "Ingresar CUIT" at bounding box center [248, 238] width 348 height 10
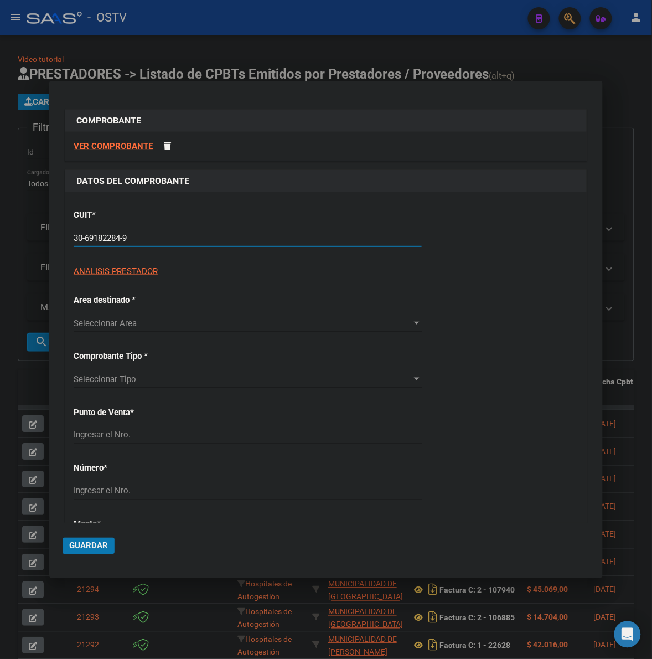
type input "30-69182284-9"
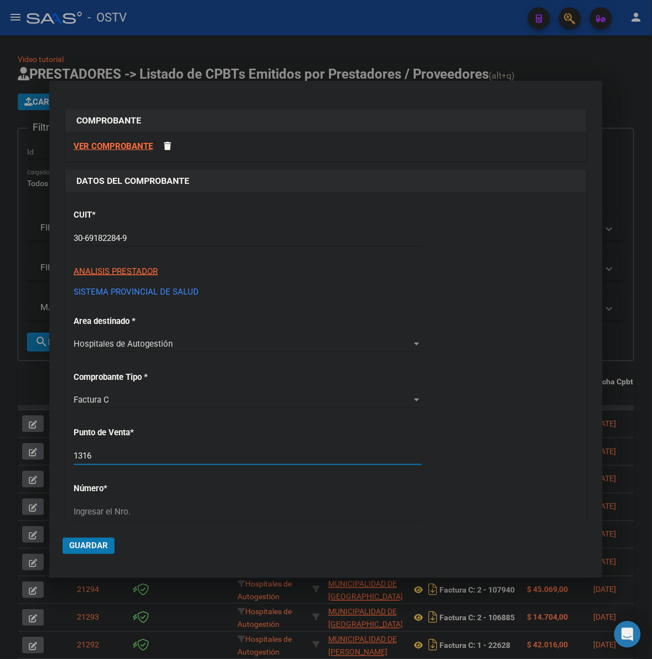
type input "1316"
type input "4"
type input "2"
type input "1427"
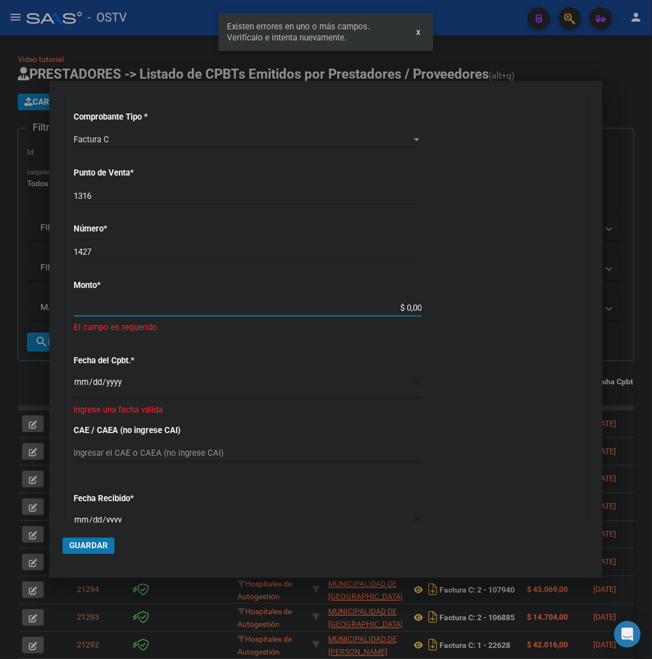
scroll to position [255, 0]
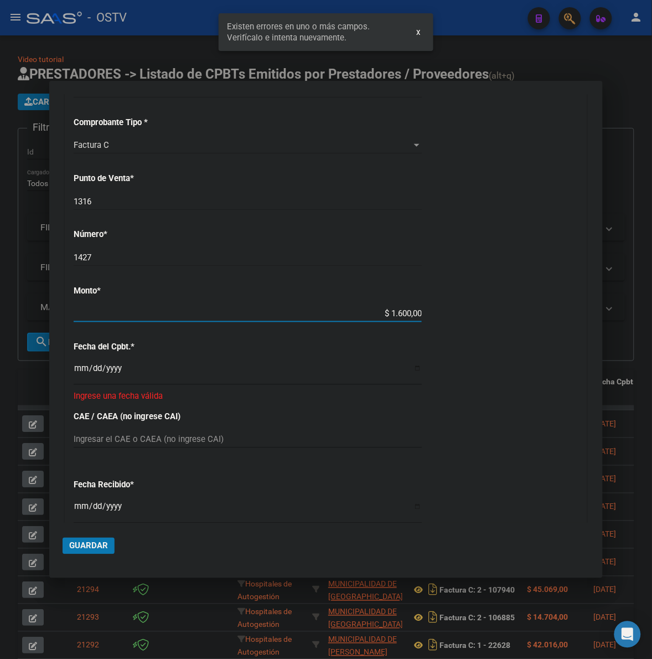
type input "$ 16.000,00"
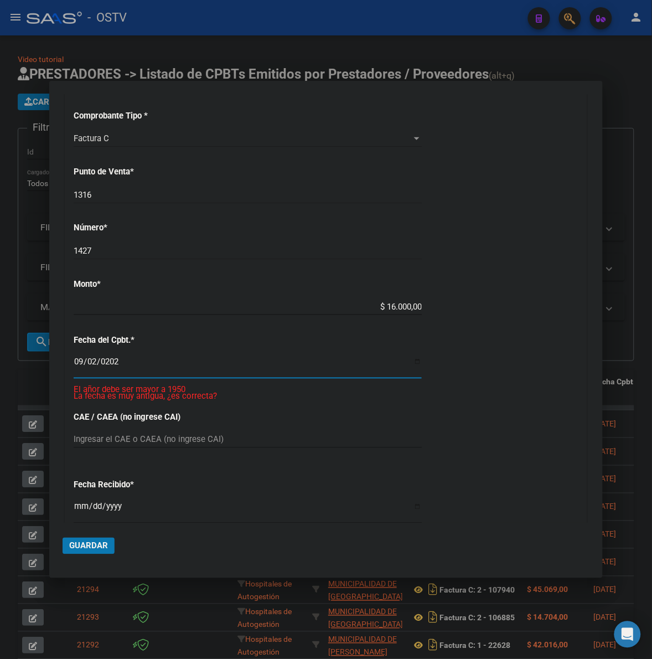
type input "[DATE]"
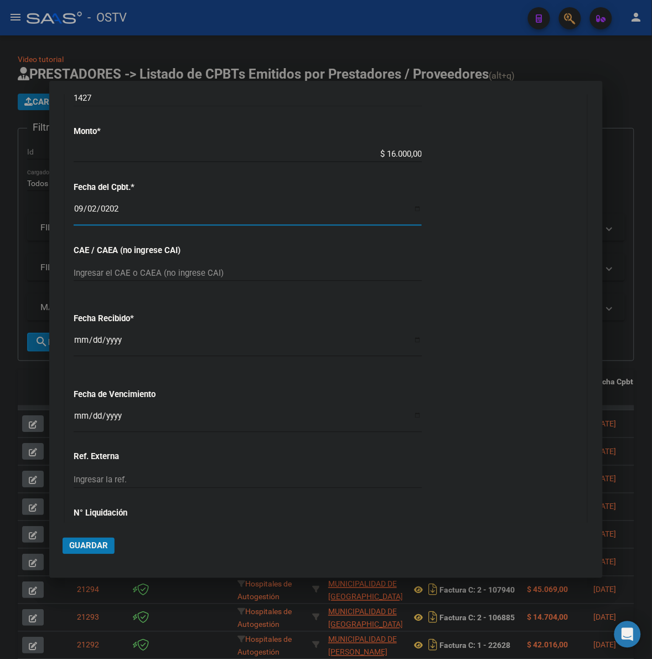
scroll to position [432, 0]
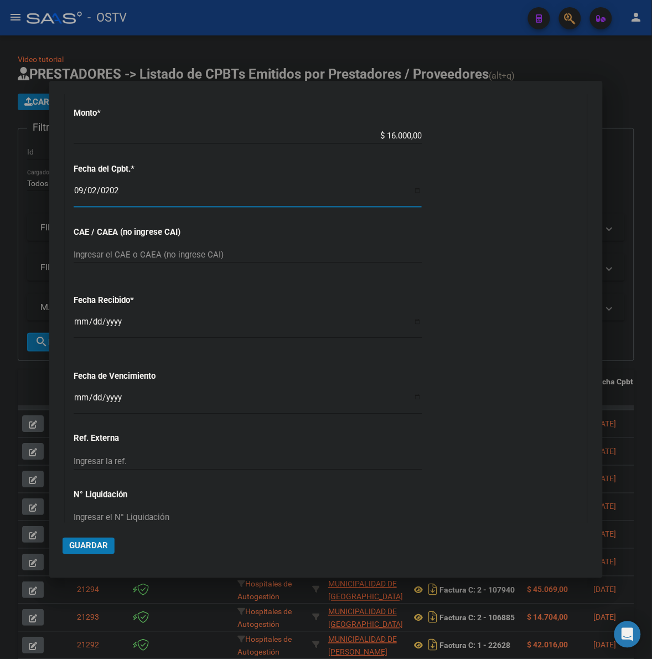
click at [81, 405] on input "Ingresar la fecha" at bounding box center [248, 402] width 348 height 18
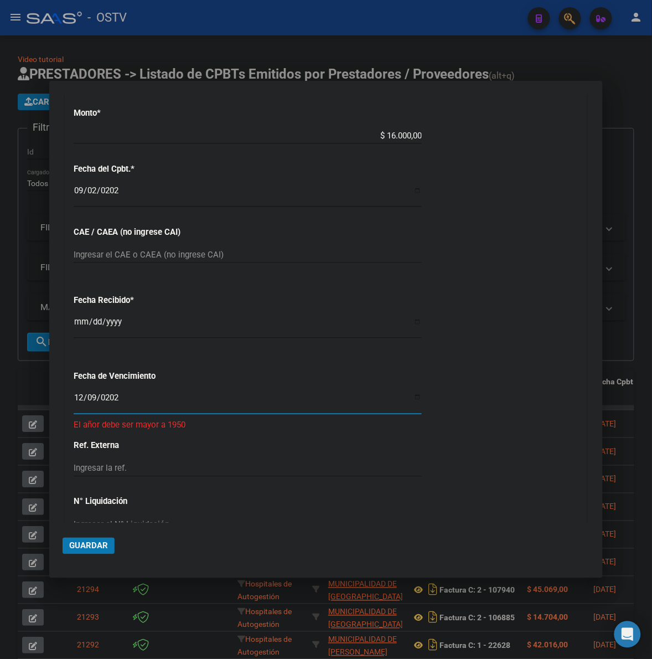
type input "[DATE]"
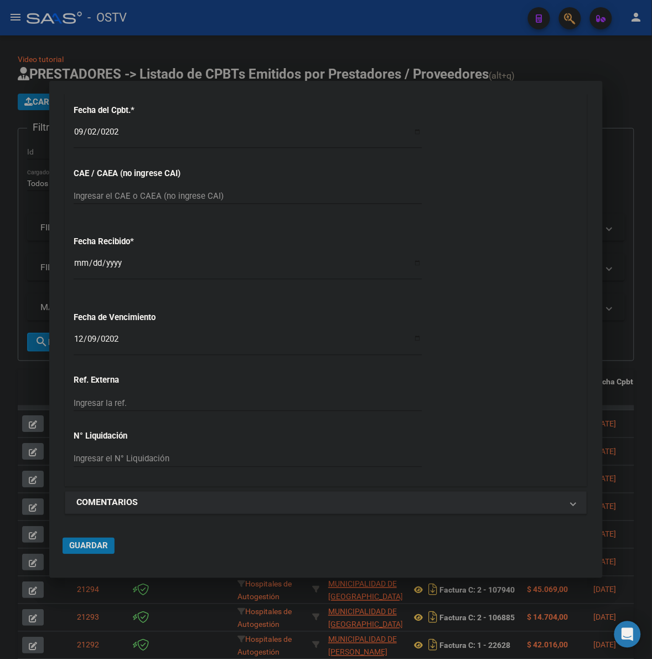
click at [81, 544] on span "Guardar" at bounding box center [88, 546] width 39 height 10
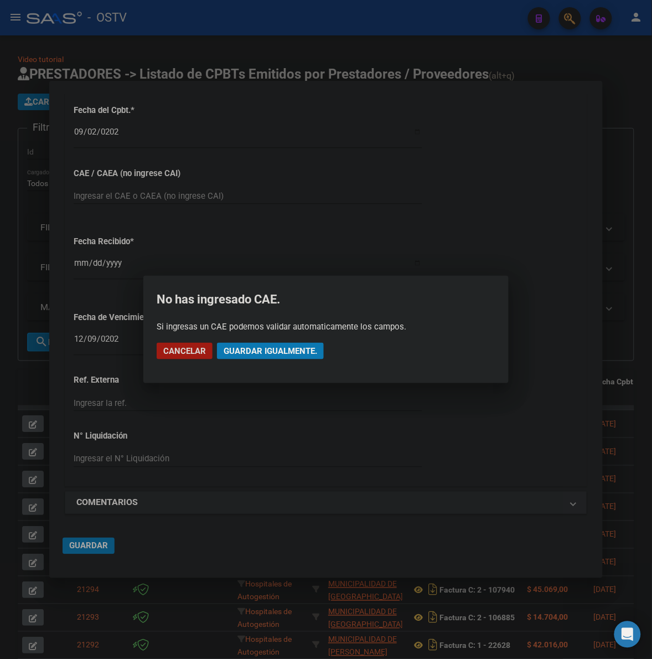
drag, startPoint x: 288, startPoint y: 350, endPoint x: 308, endPoint y: 348, distance: 20.6
click at [288, 349] on span "Guardar igualmente." at bounding box center [271, 351] width 94 height 10
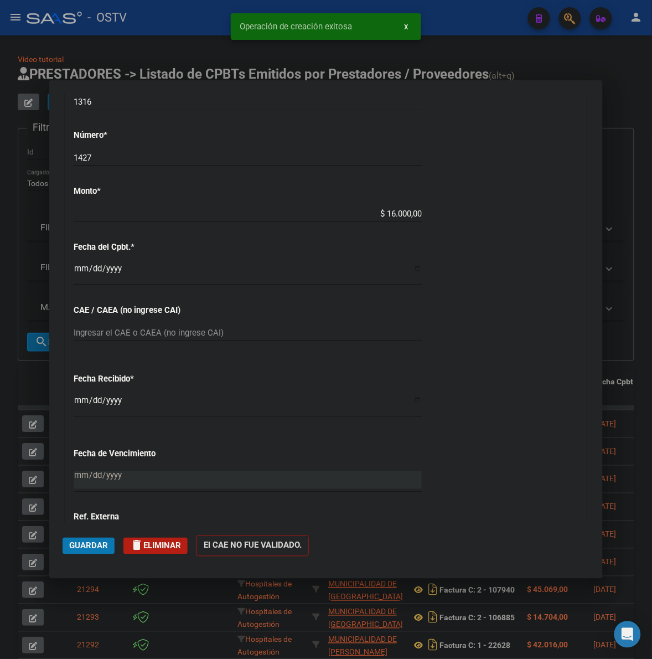
scroll to position [749, 0]
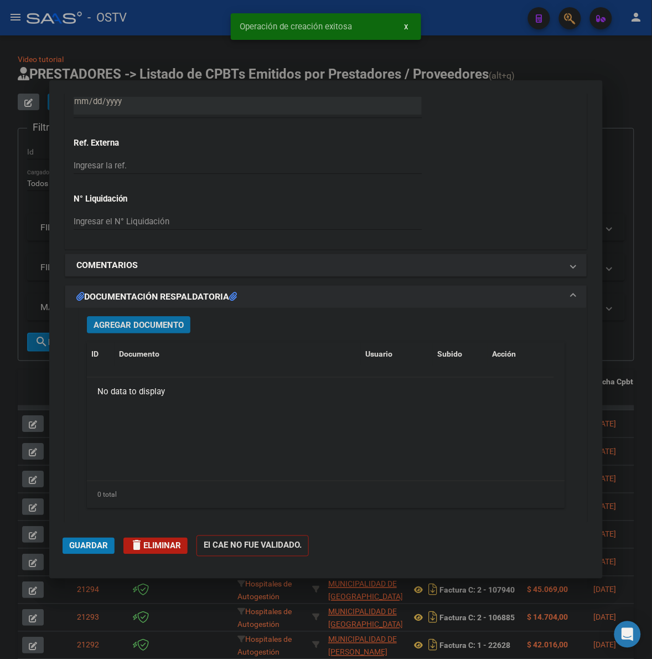
click at [176, 322] on span "Agregar Documento" at bounding box center [139, 325] width 90 height 10
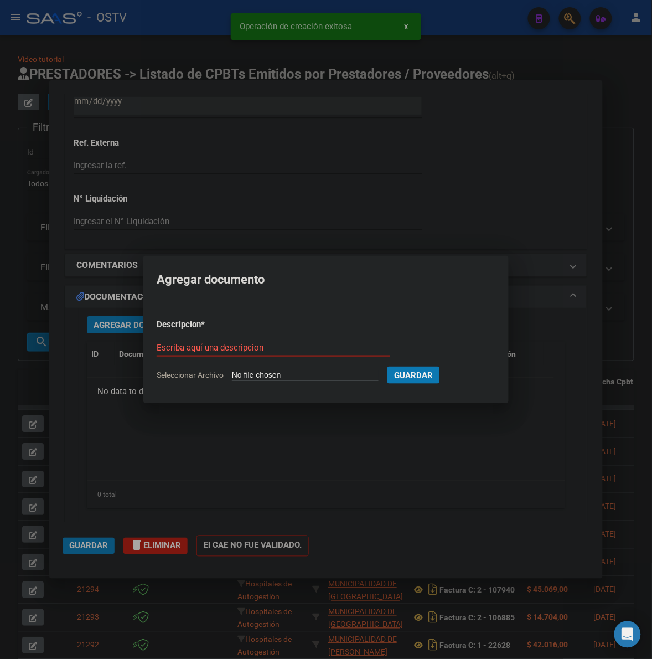
type input "C:\fakepath\FACTURA - 1316 1427 - AO ESTACION [PERSON_NAME].pdf"
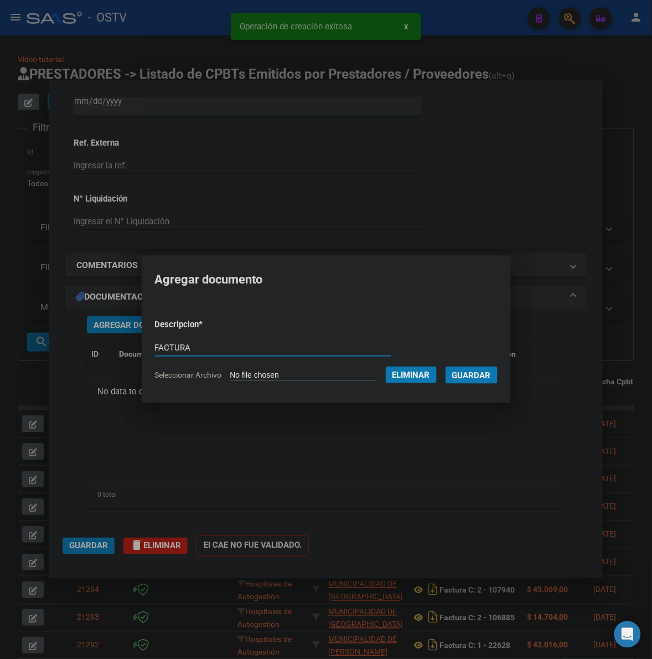
type input "FACTURA"
click at [445, 366] on button "Guardar" at bounding box center [471, 374] width 52 height 17
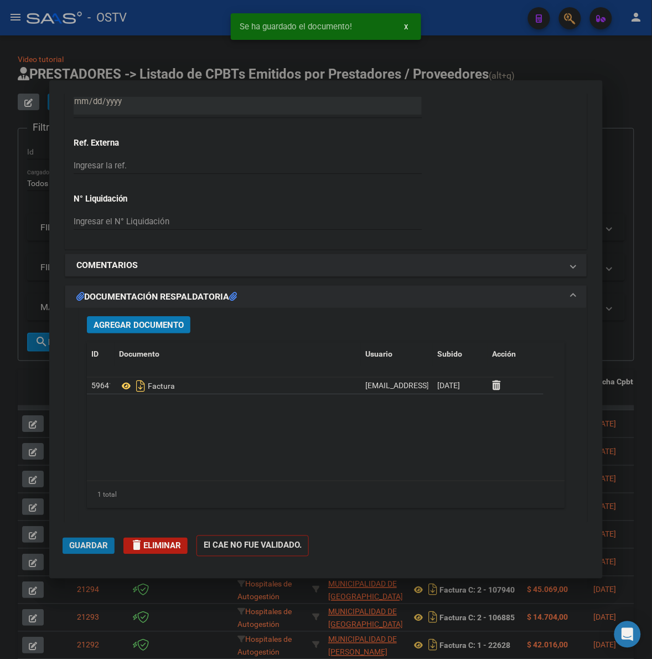
click at [96, 546] on span "Guardar" at bounding box center [88, 546] width 39 height 10
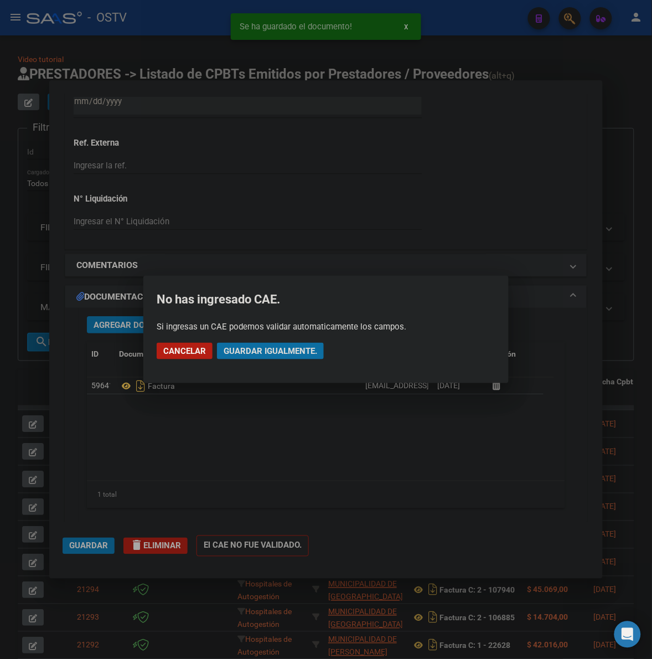
click at [302, 349] on span "Guardar igualmente." at bounding box center [271, 351] width 94 height 10
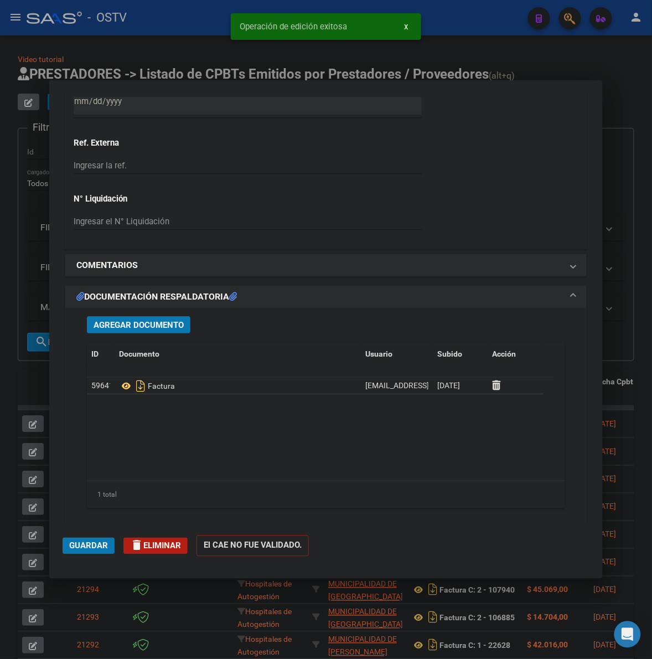
click at [618, 355] on div at bounding box center [326, 329] width 652 height 659
type input "$ 0,00"
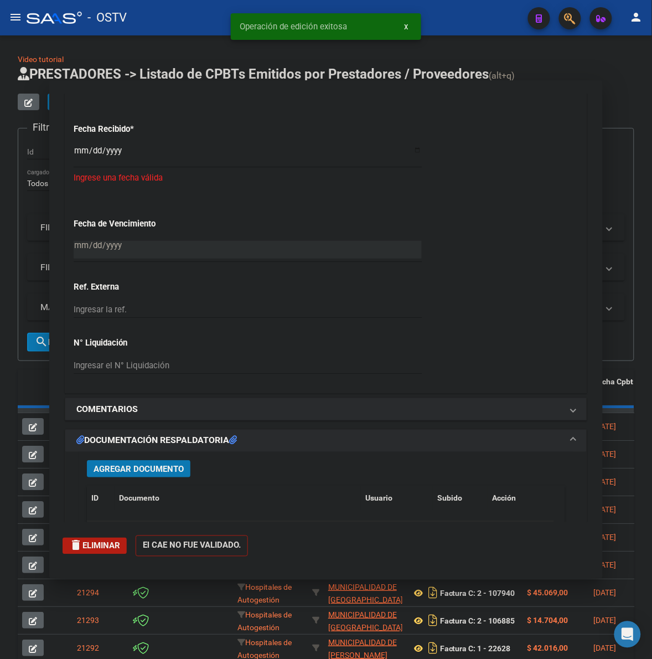
scroll to position [893, 0]
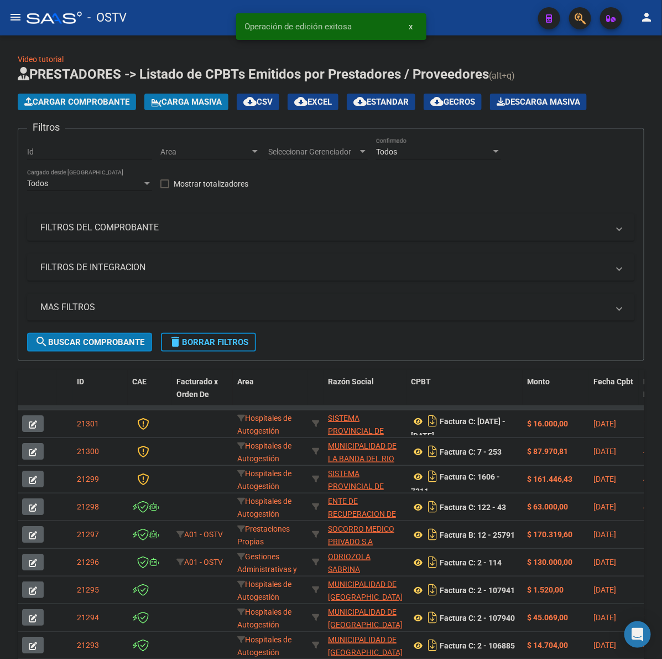
click at [68, 110] on app-list-header "PRESTADORES -> Listado de CPBTs Emitidos por Prestadores / Proveedores (alt+q) …" at bounding box center [331, 213] width 627 height 296
click at [73, 102] on span "Cargar Comprobante" at bounding box center [76, 102] width 105 height 10
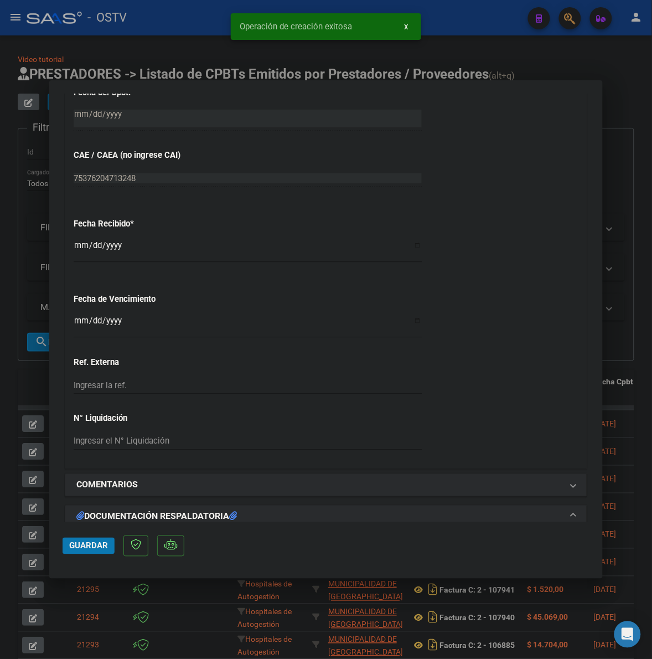
scroll to position [576, 0]
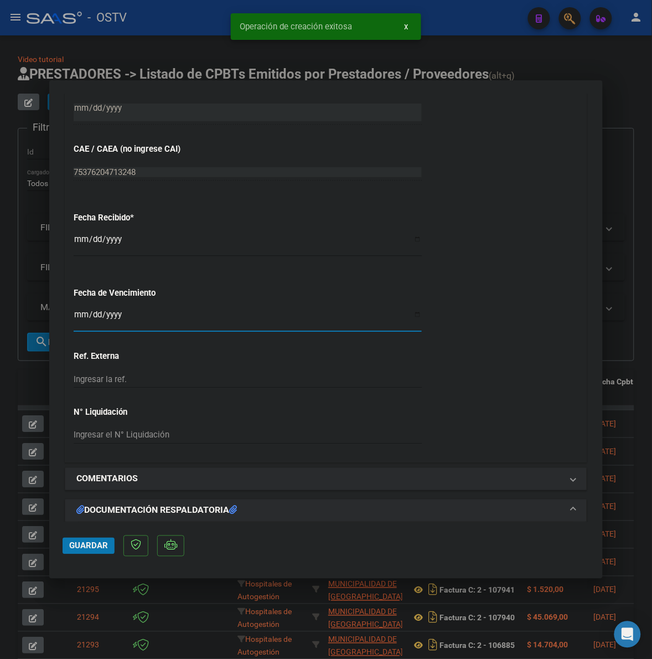
click at [76, 319] on input "Ingresar la fecha" at bounding box center [248, 319] width 348 height 18
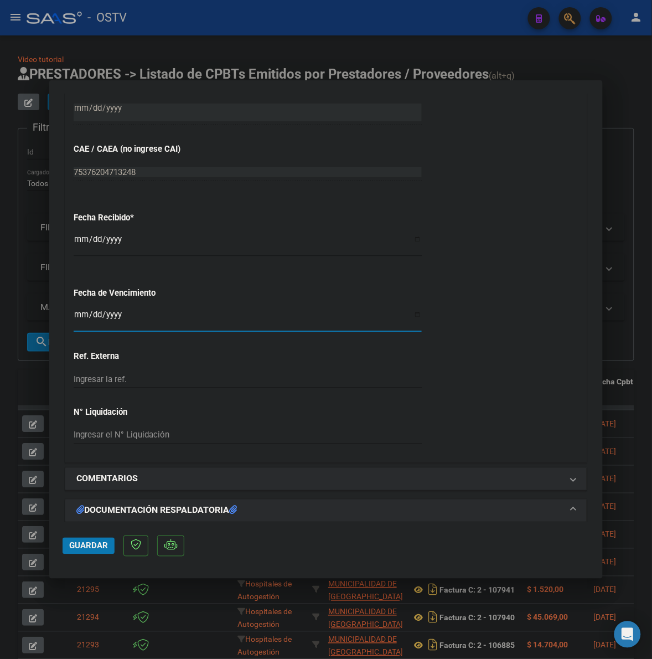
click at [92, 320] on input "[DATE]" at bounding box center [248, 319] width 348 height 18
click at [79, 319] on input "[DATE]" at bounding box center [248, 319] width 348 height 18
type input "[DATE]"
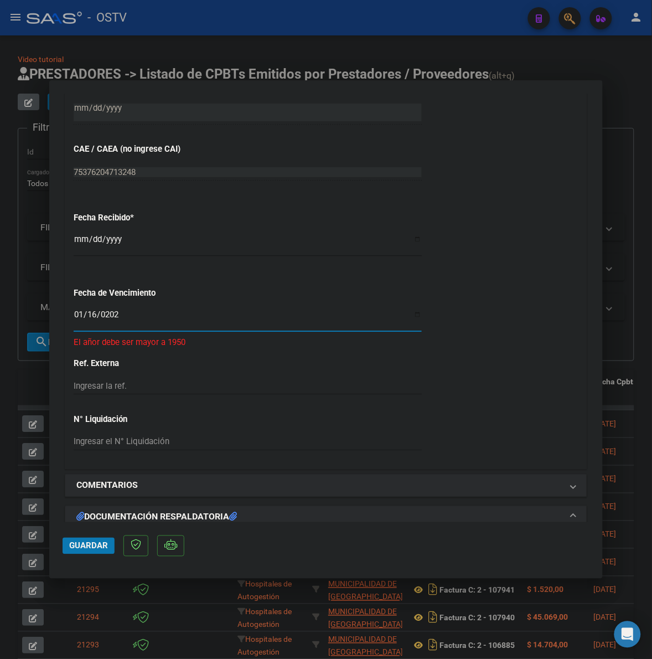
type input "[DATE]"
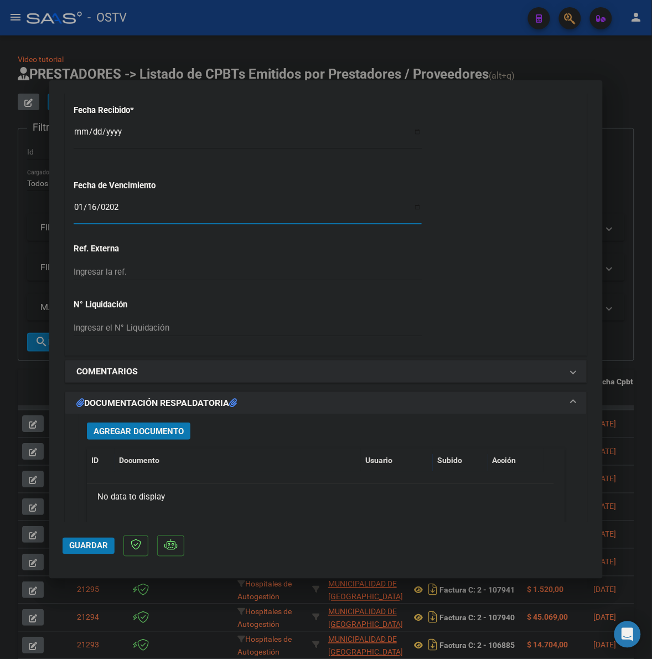
scroll to position [692, 0]
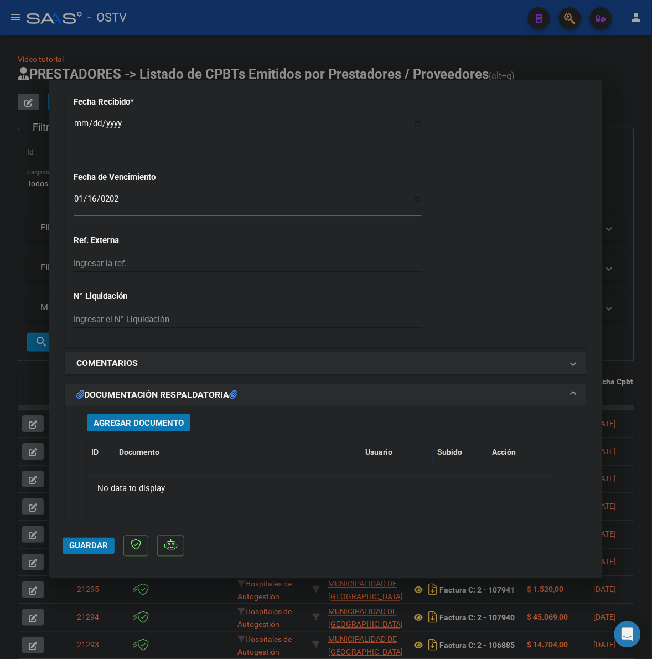
click at [156, 413] on div "Agregar Documento ID Documento Usuario Subido Acción No data to display 0 total…" at bounding box center [326, 514] width 495 height 217
click at [151, 421] on span "Agregar Documento" at bounding box center [139, 423] width 90 height 10
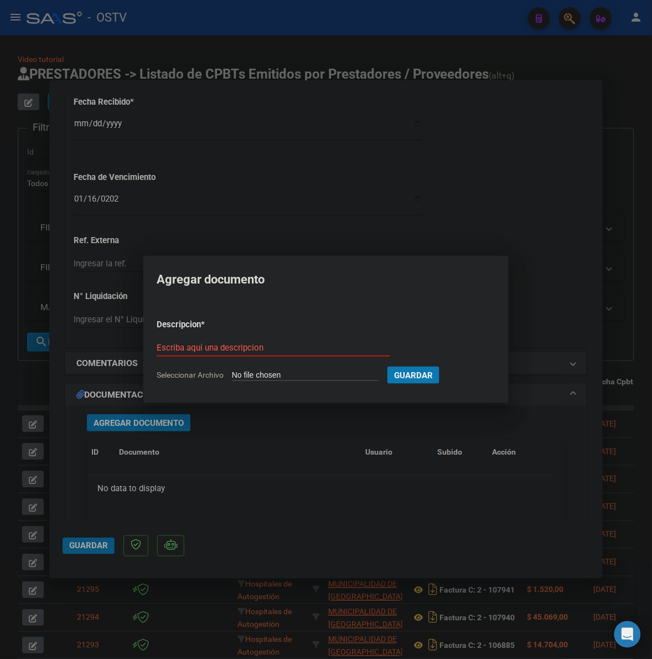
type input "C:\fakepath\FACTURA - 1 85784 - FACOEP.pdf"
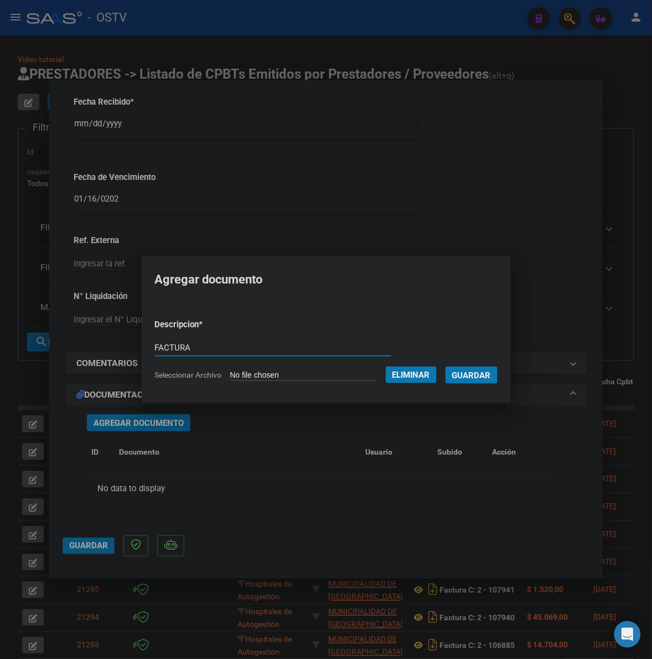
type input "FACTURA"
click at [445, 366] on button "Guardar" at bounding box center [471, 374] width 52 height 17
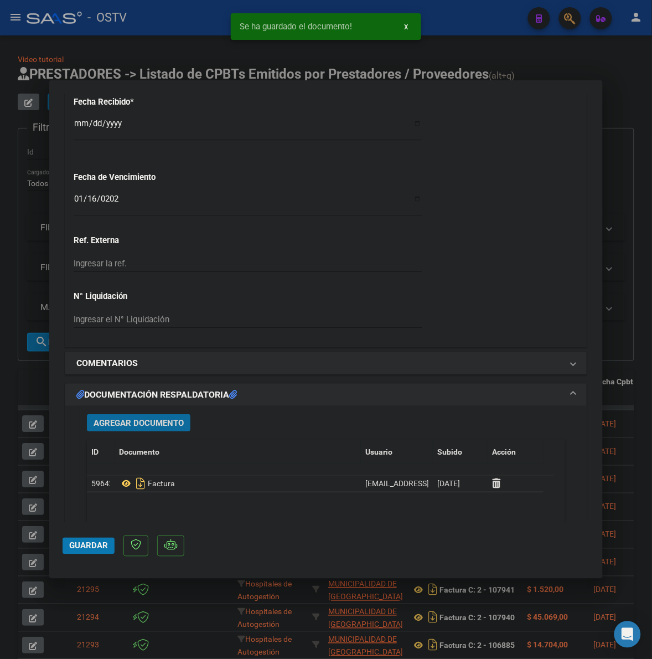
click at [139, 424] on span "Agregar Documento" at bounding box center [139, 423] width 90 height 10
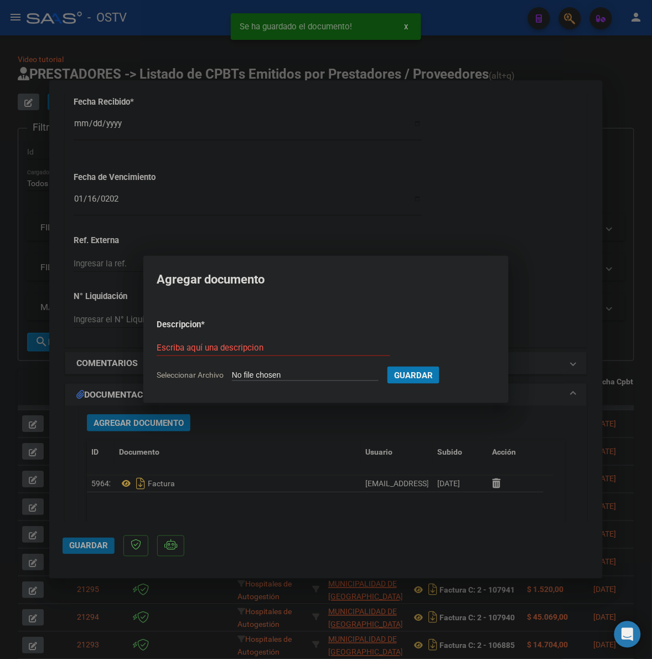
type input "C:\fakepath\ANEXO - 1 85784 - FACOEP.pdf"
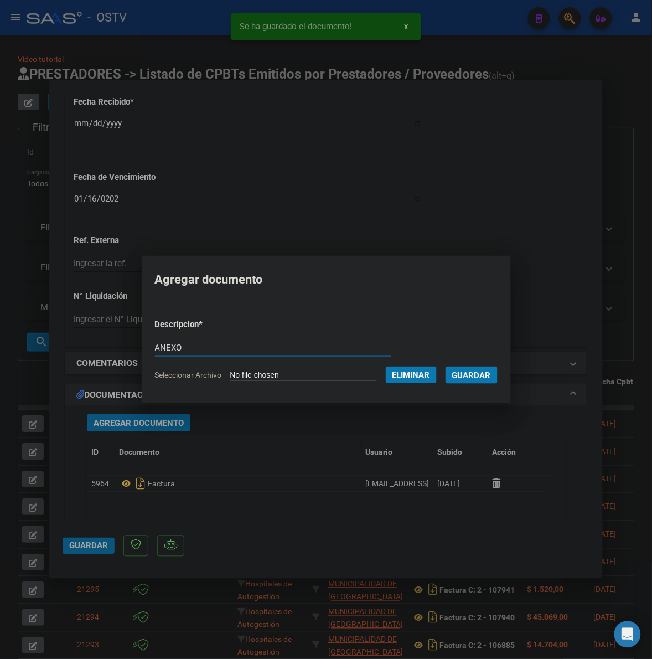
type input "ANEXO"
click at [445, 366] on button "Guardar" at bounding box center [471, 374] width 52 height 17
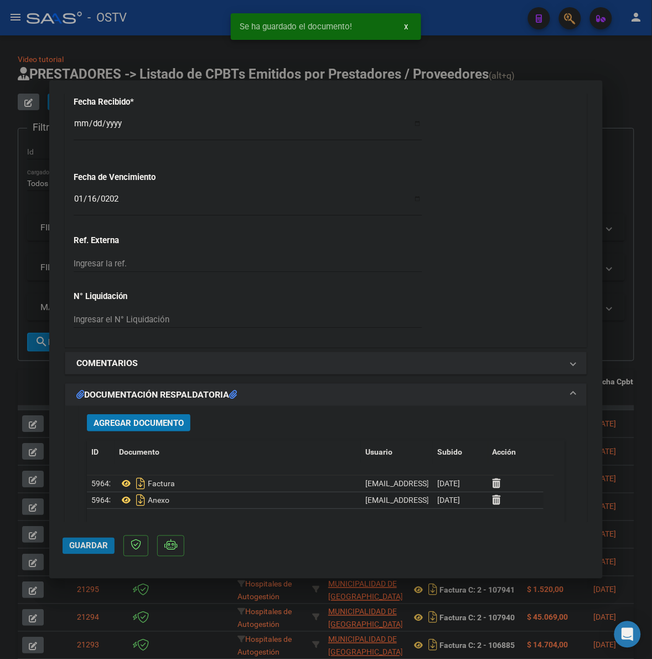
click at [103, 540] on button "Guardar" at bounding box center [89, 545] width 52 height 17
click at [608, 71] on div at bounding box center [326, 329] width 652 height 659
type input "$ 0,00"
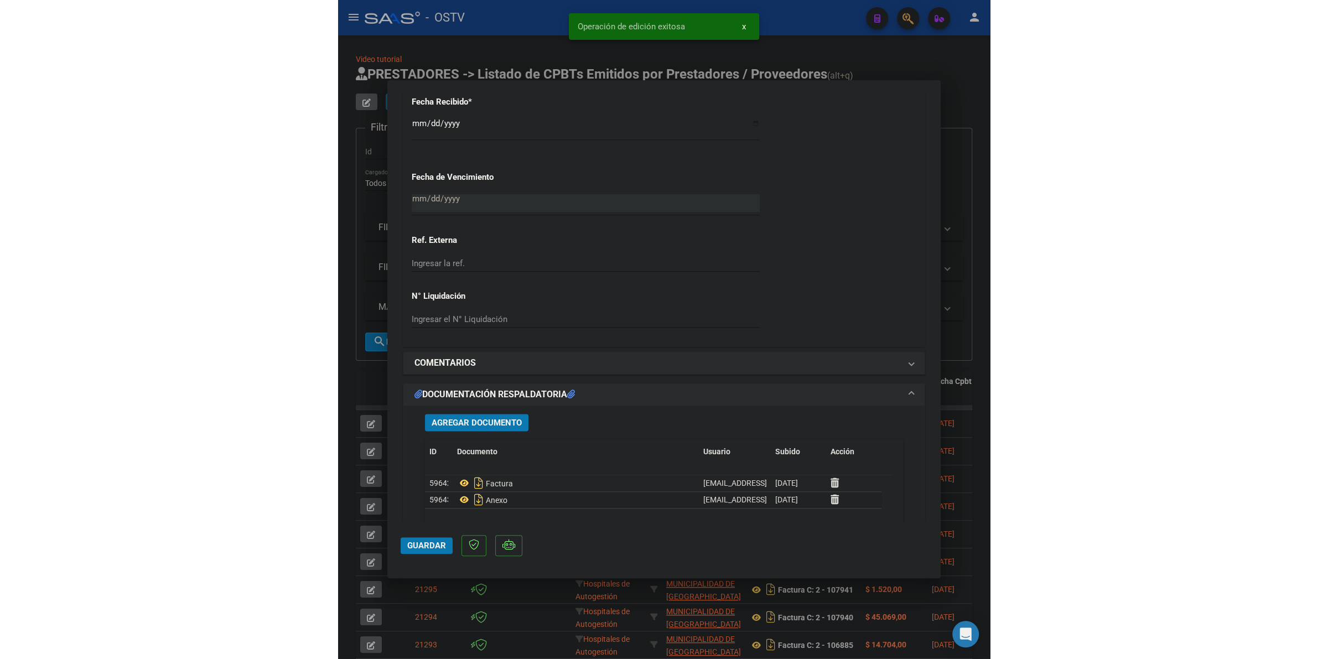
scroll to position [0, 0]
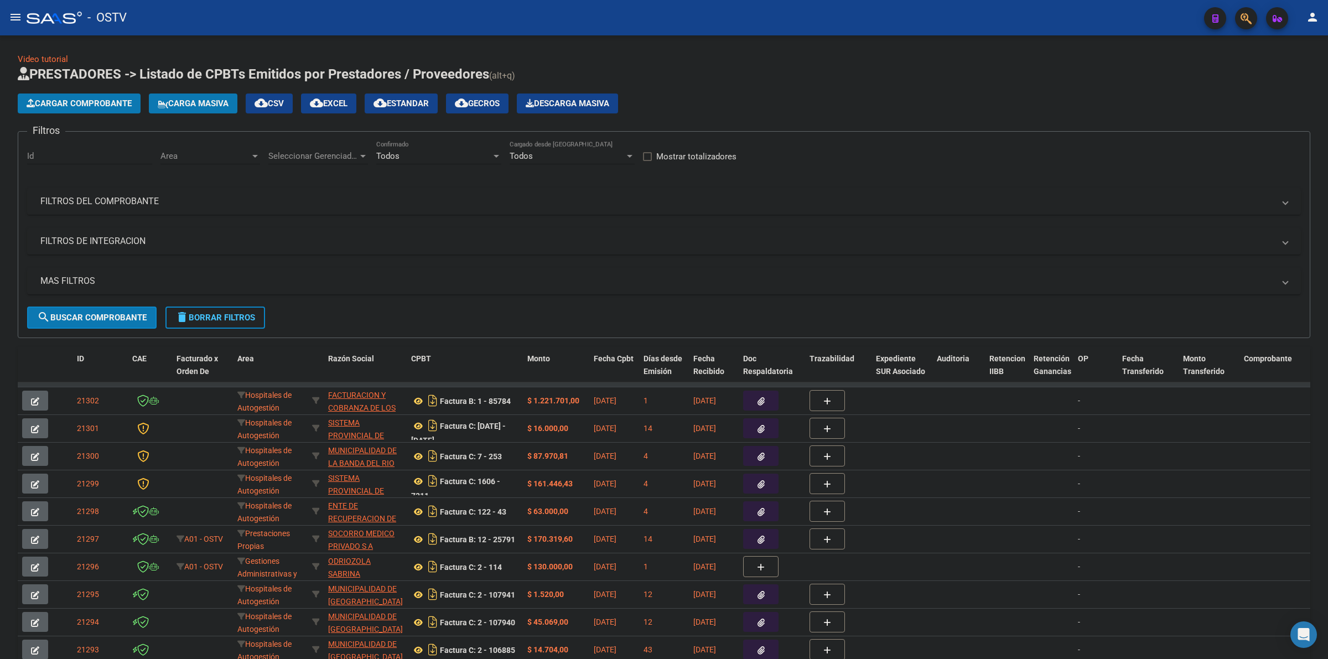
drag, startPoint x: 189, startPoint y: 210, endPoint x: 184, endPoint y: 205, distance: 7.0
click at [187, 210] on mat-expansion-panel-header "FILTROS DEL COMPROBANTE" at bounding box center [664, 201] width 1274 height 27
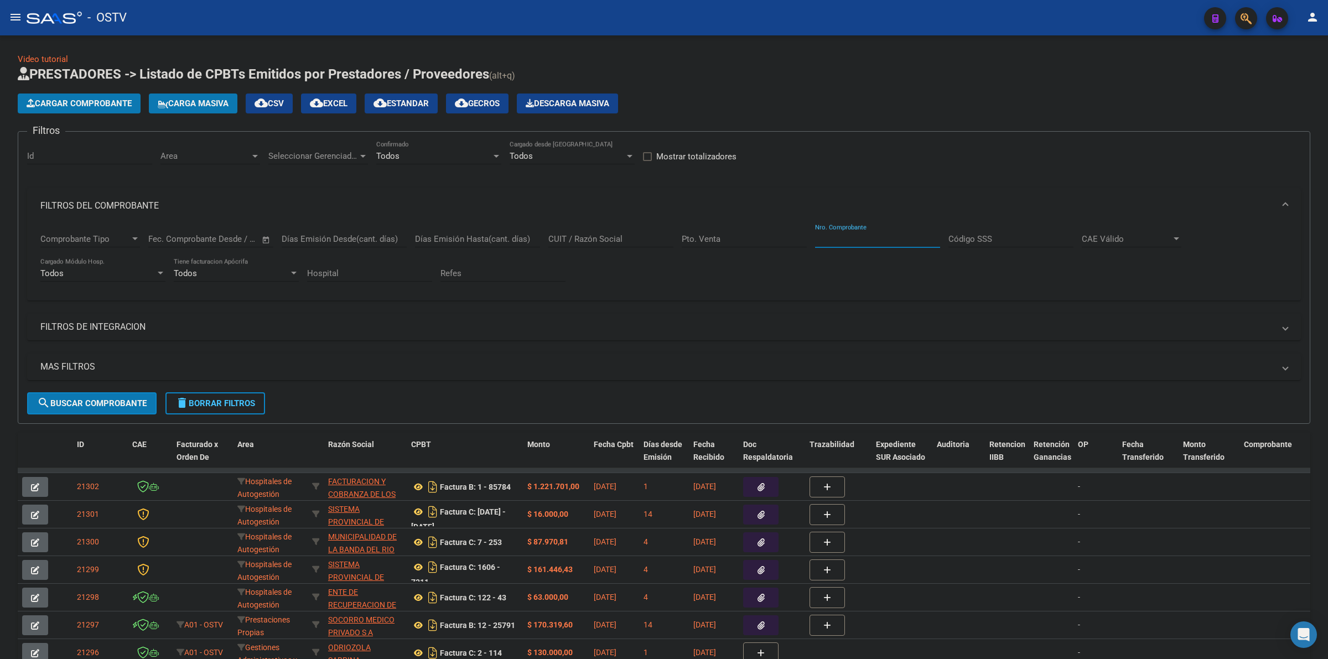
click at [664, 234] on input "Nro. Comprobante" at bounding box center [877, 239] width 125 height 10
paste input "611"
type input "611"
click at [664, 231] on div "Pto. Venta" at bounding box center [744, 236] width 125 height 24
click at [664, 236] on input "Pto. Venta" at bounding box center [744, 239] width 125 height 10
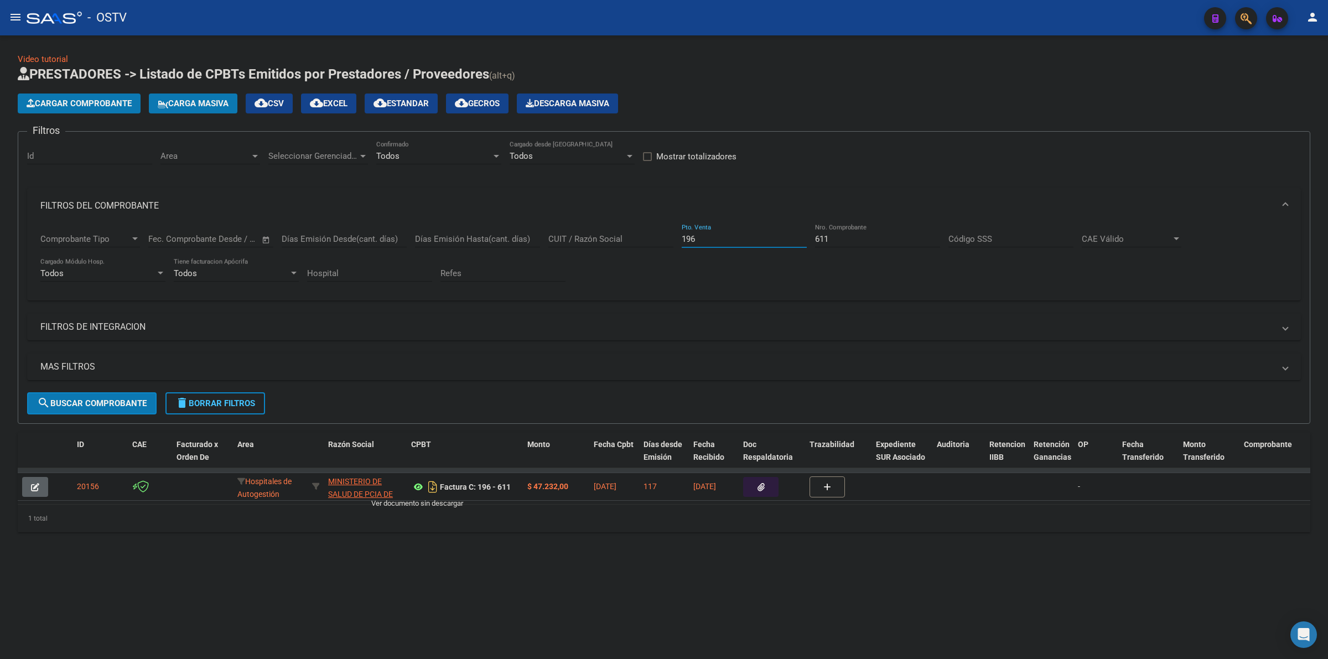
type input "196"
click at [422, 489] on icon at bounding box center [418, 486] width 14 height 13
click at [664, 493] on button "button" at bounding box center [760, 487] width 35 height 20
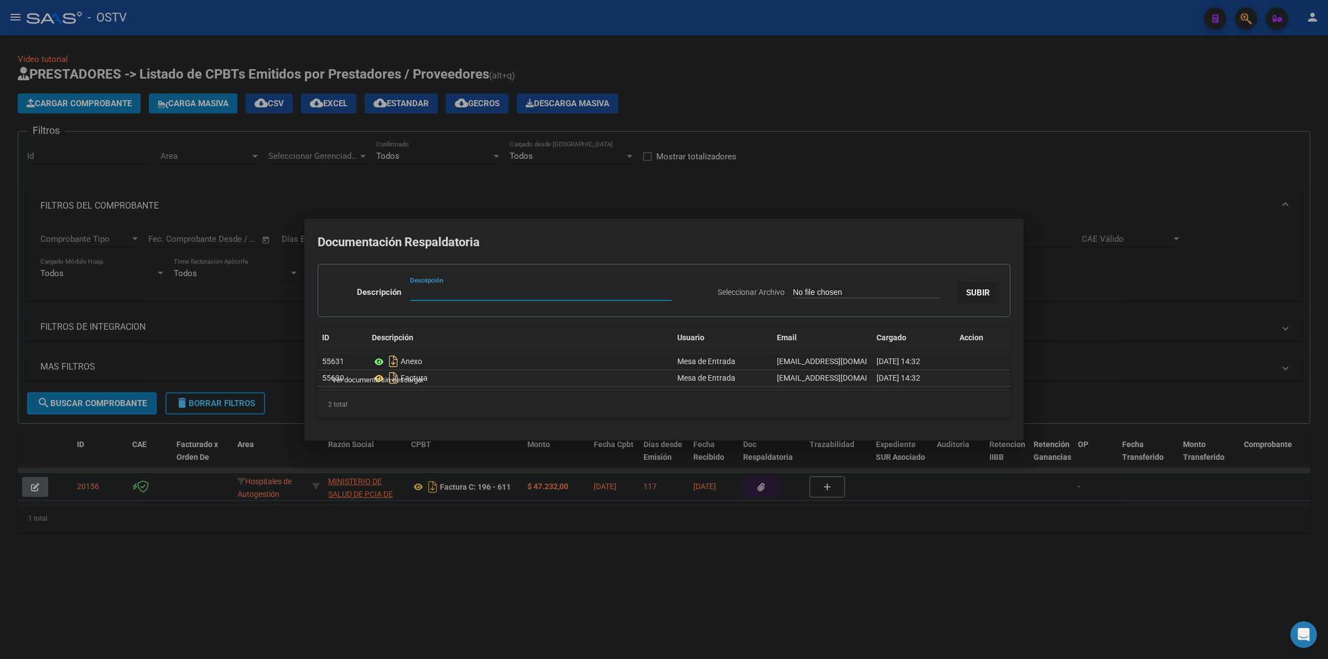
click at [377, 362] on icon at bounding box center [379, 361] width 14 height 13
click at [664, 558] on div at bounding box center [664, 329] width 1328 height 659
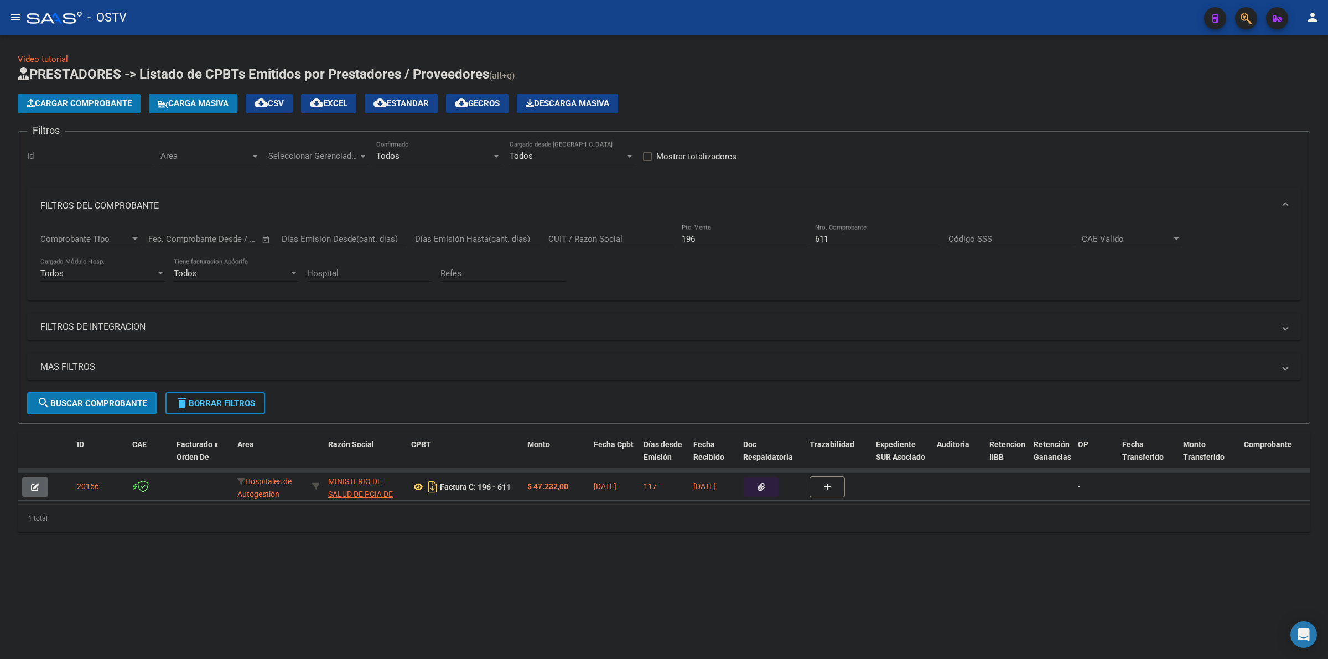
click at [225, 392] on button "delete Borrar Filtros" at bounding box center [215, 403] width 100 height 22
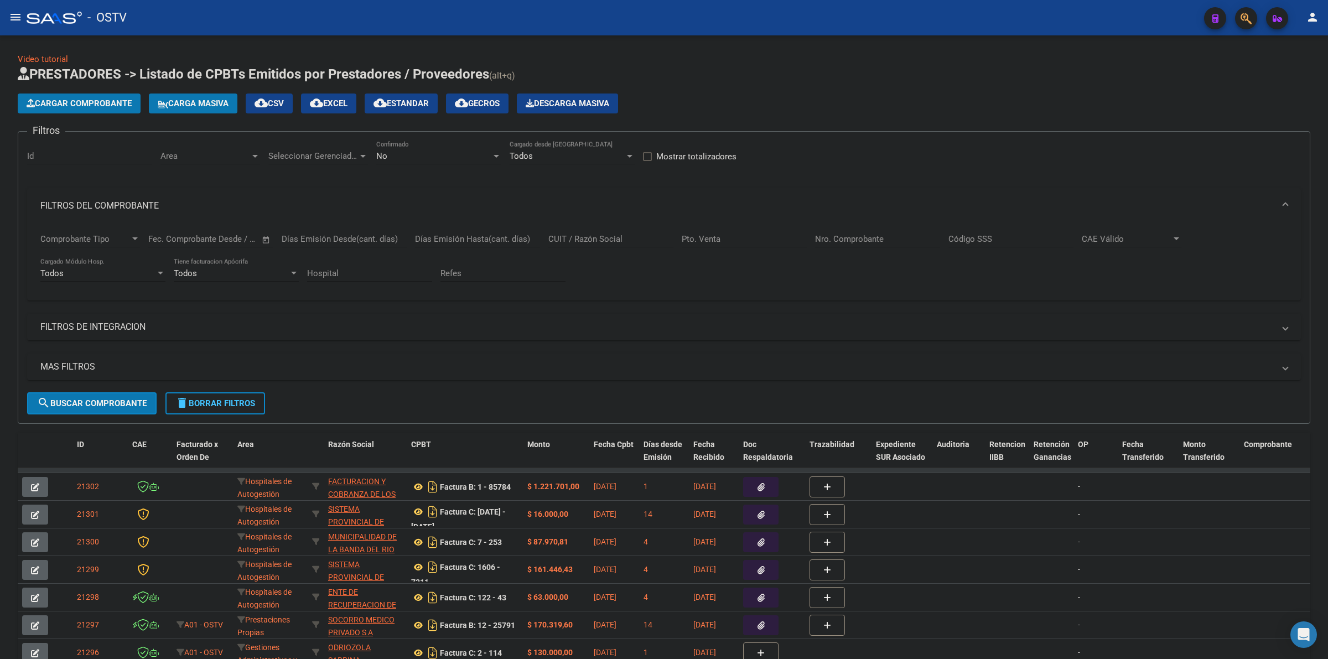
click at [441, 162] on div "No Confirmado" at bounding box center [438, 153] width 125 height 24
click at [395, 93] on span "Todos" at bounding box center [438, 105] width 125 height 25
click at [296, 157] on span "Seleccionar Gerenciador" at bounding box center [313, 156] width 90 height 10
click at [310, 189] on span "Todos" at bounding box center [345, 180] width 155 height 25
click at [186, 147] on div "Area Area" at bounding box center [210, 153] width 100 height 24
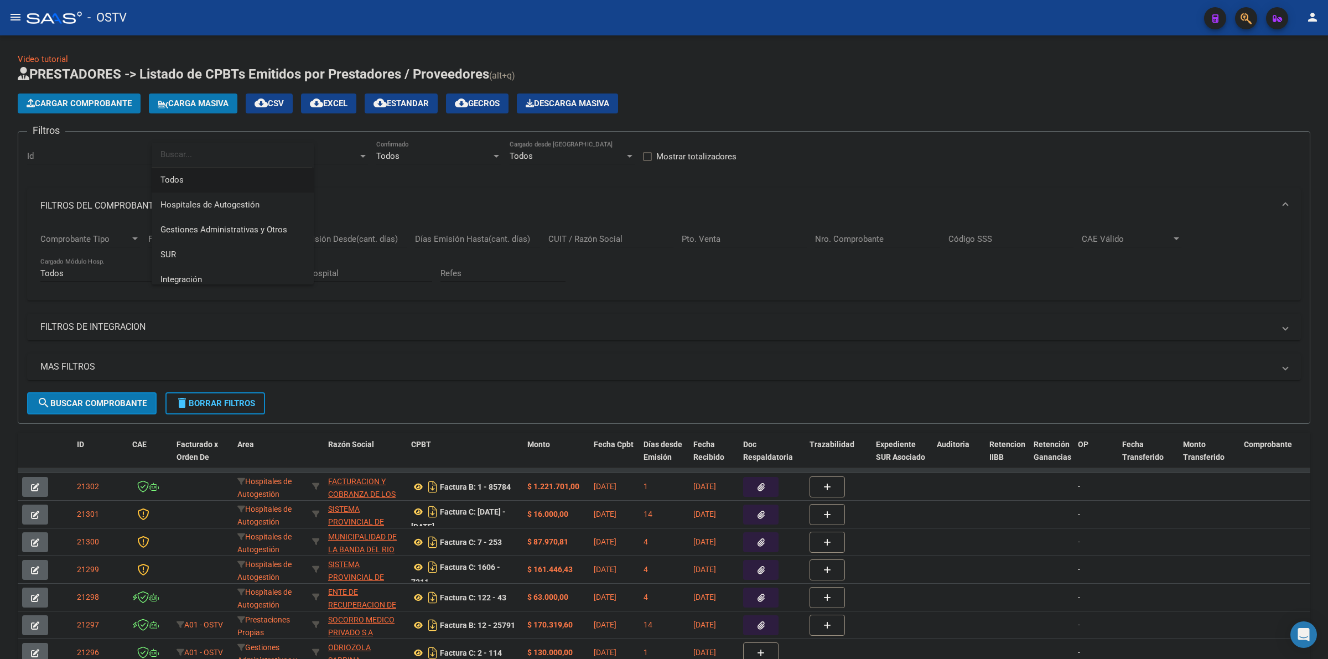
click at [187, 179] on span "Todos" at bounding box center [232, 180] width 144 height 25
drag, startPoint x: 113, startPoint y: 369, endPoint x: 778, endPoint y: 419, distance: 666.0
click at [113, 369] on mat-panel-title "MAS FILTROS" at bounding box center [657, 367] width 1234 height 12
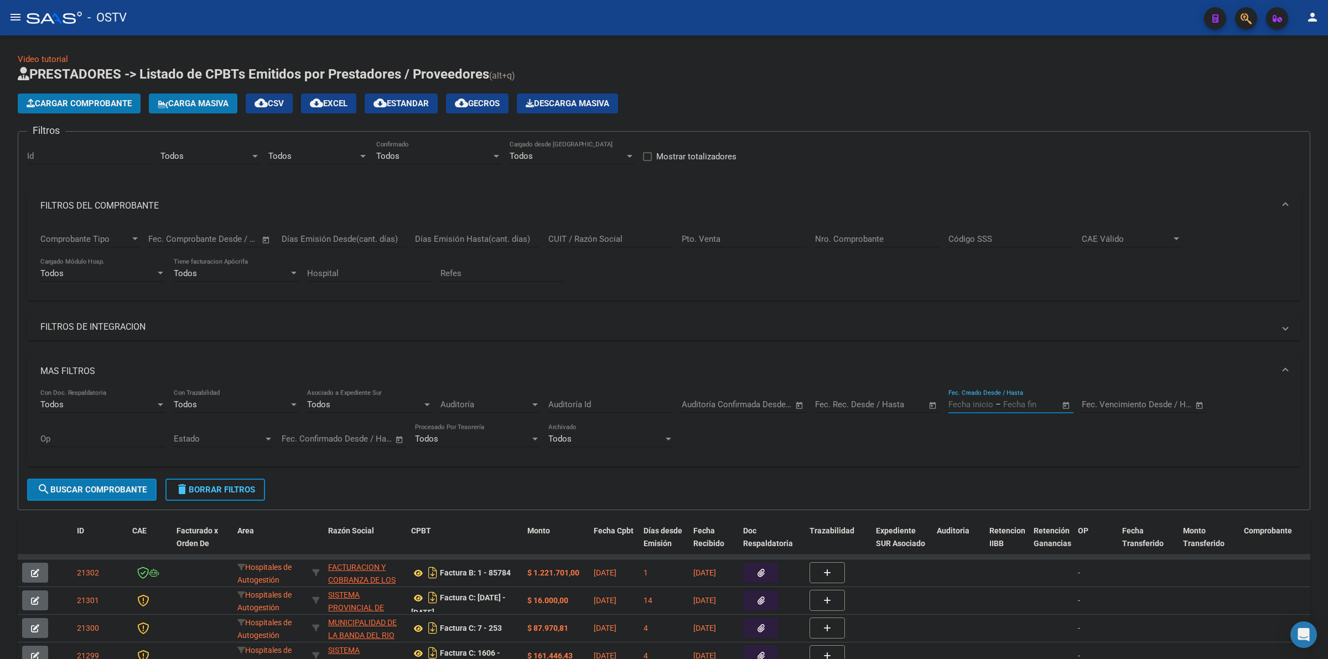
click at [664, 405] on input "text" at bounding box center [971, 405] width 45 height 10
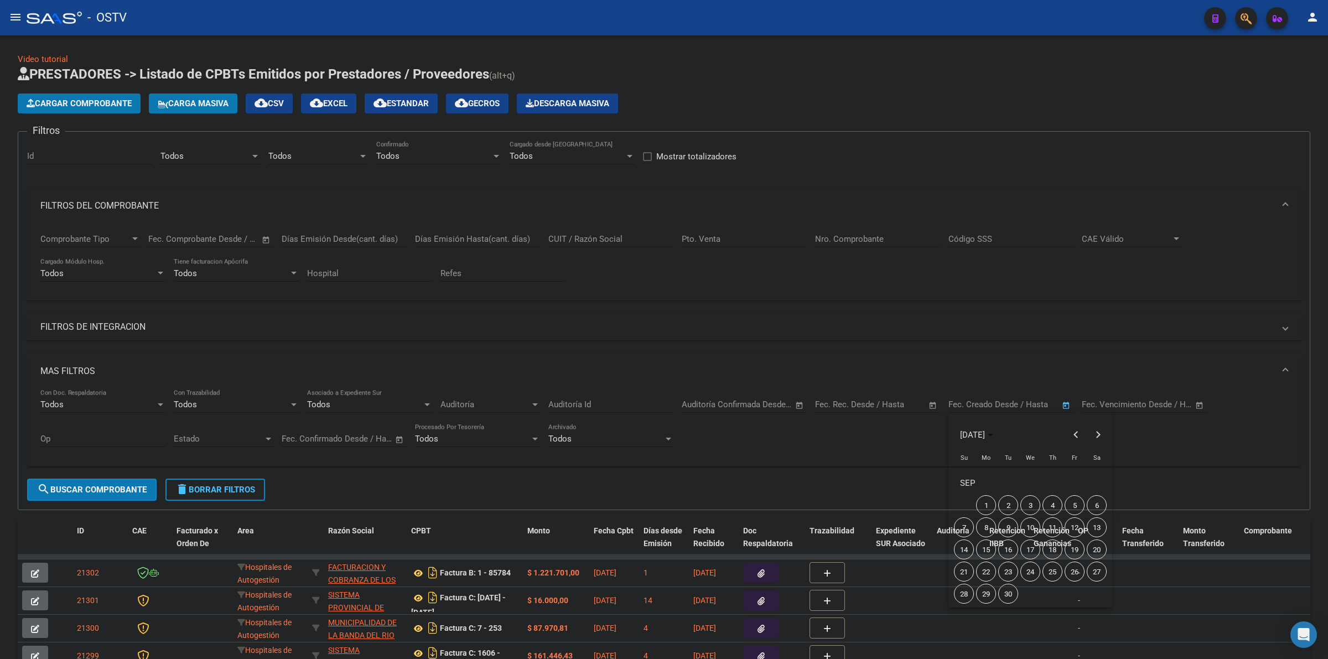
click at [664, 554] on span "15" at bounding box center [986, 550] width 20 height 20
type input "[DATE]"
click at [664, 554] on span "15" at bounding box center [986, 550] width 20 height 20
type input "[DATE]"
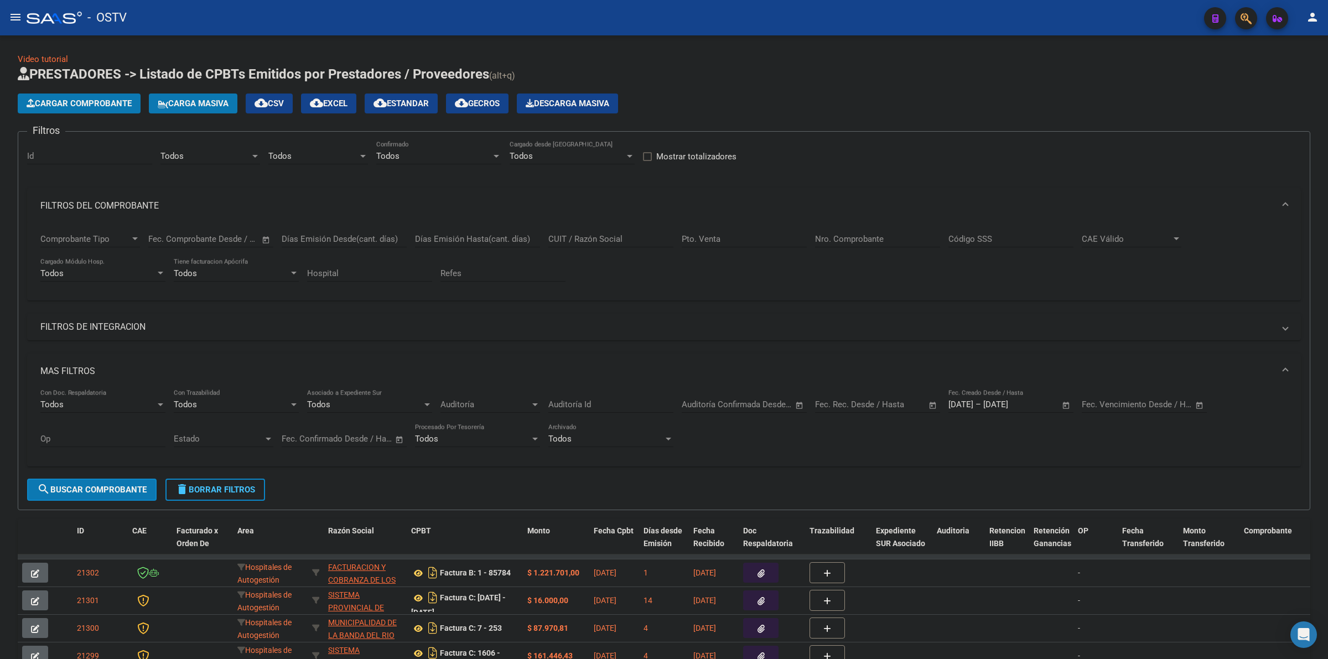
click at [75, 201] on mat-panel-title "FILTROS DEL COMPROBANTE" at bounding box center [657, 206] width 1234 height 12
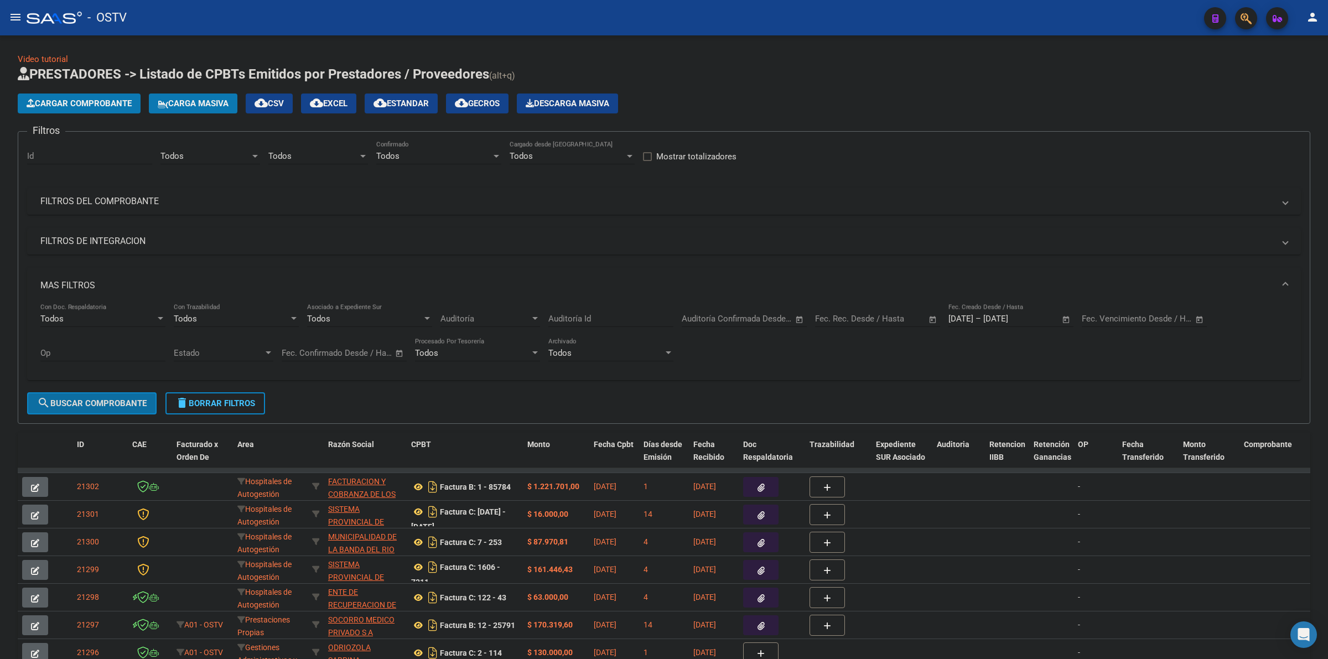
click at [125, 400] on span "search Buscar Comprobante" at bounding box center [92, 403] width 110 height 10
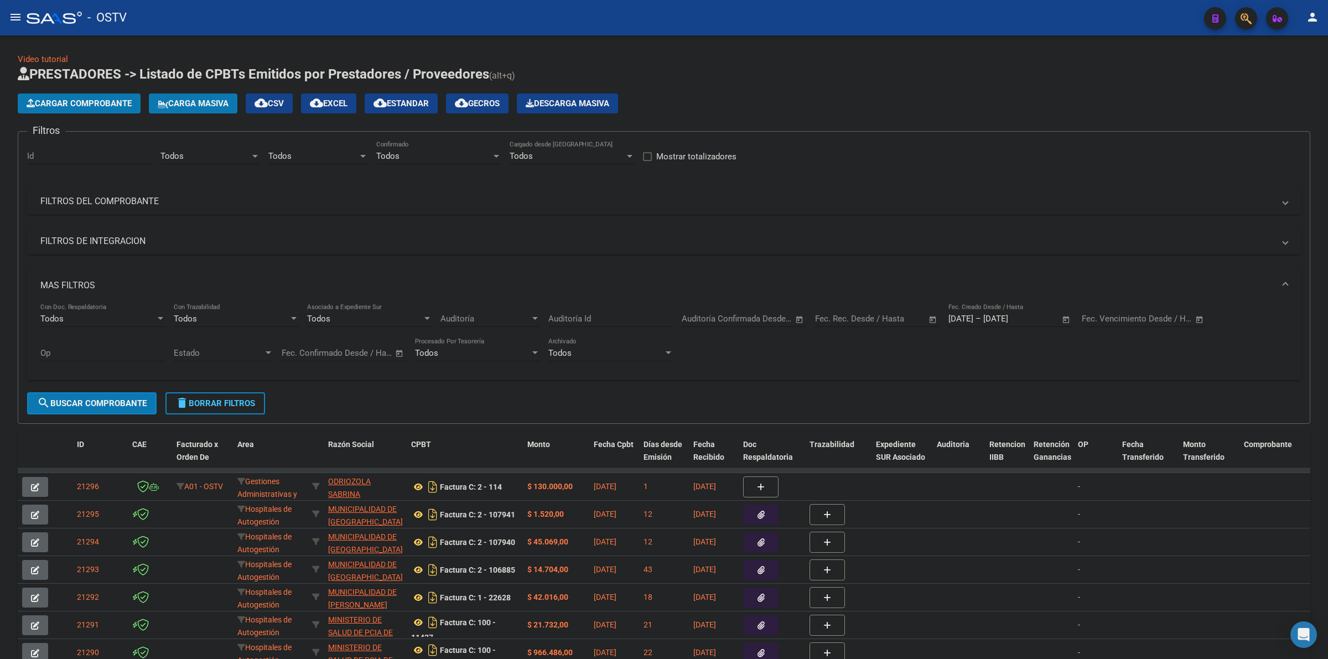
drag, startPoint x: 419, startPoint y: 101, endPoint x: 410, endPoint y: 208, distance: 107.3
click at [419, 101] on span "cloud_download Estandar" at bounding box center [401, 104] width 55 height 10
click at [664, 94] on div "Cargar Comprobante Carga Masiva cloud_download CSV cloud_download EXCEL cloud_d…" at bounding box center [664, 104] width 1293 height 20
click at [563, 404] on form "Filtros Id Todos Area Todos Seleccionar Gerenciador Todos Confirmado Todos Carg…" at bounding box center [664, 277] width 1293 height 293
click at [560, 402] on form "Filtros Id Todos Area Todos Seleccionar Gerenciador Todos Confirmado Todos Carg…" at bounding box center [664, 277] width 1293 height 293
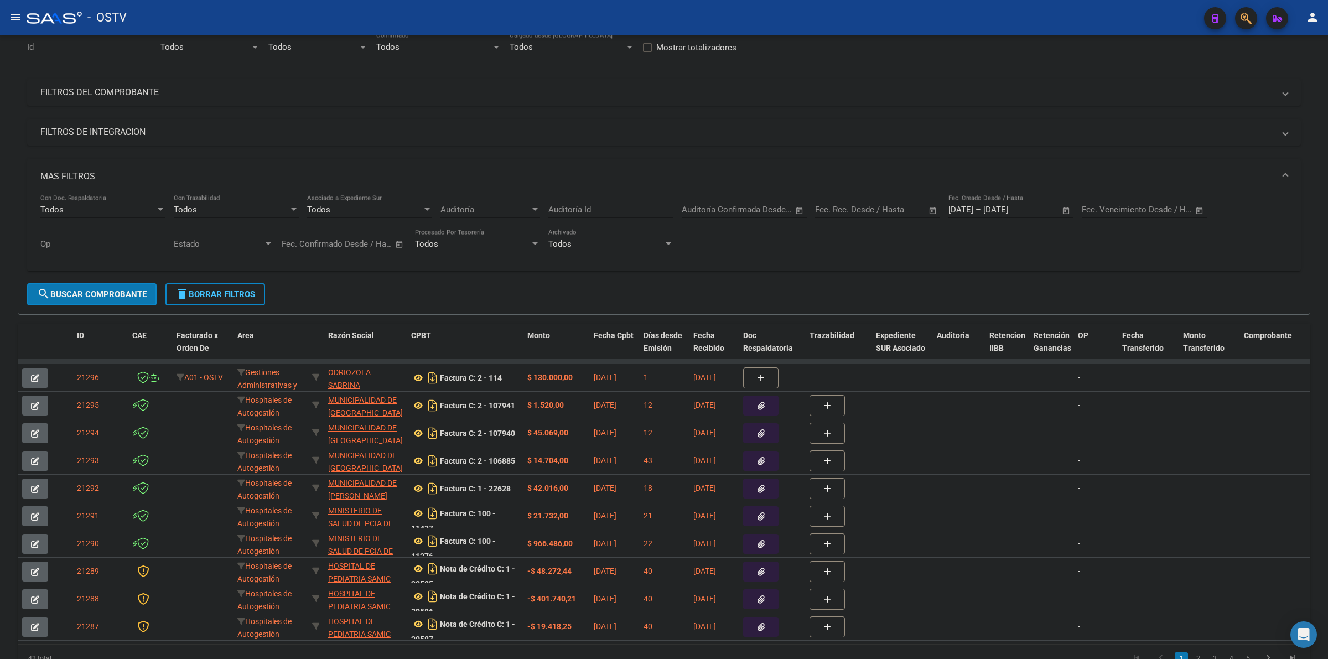
scroll to position [115, 0]
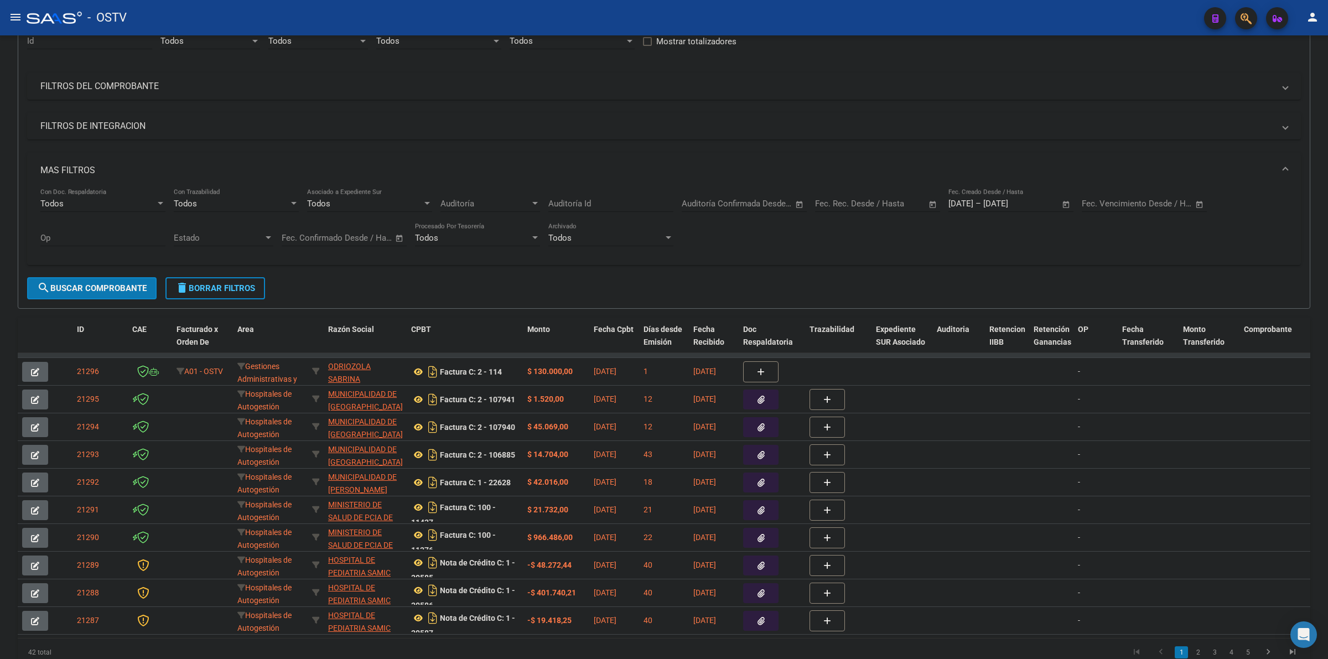
drag, startPoint x: 419, startPoint y: 646, endPoint x: 399, endPoint y: 646, distance: 20.5
click at [399, 638] on datatable-body "21296 A01 - OSTV Gestiones Administrativas y Otros [PERSON_NAME] 23315625734 Fa…" at bounding box center [664, 495] width 1293 height 285
drag, startPoint x: 398, startPoint y: 646, endPoint x: 411, endPoint y: 645, distance: 12.8
click at [411, 638] on datatable-body "21296 A01 - OSTV Gestiones Administrativas y Otros [PERSON_NAME] 23315625734 Fa…" at bounding box center [664, 495] width 1293 height 285
click at [664, 272] on div "MAS FILTROS Todos Con Doc. Respaldatoria Todos Con Trazabilidad Todos Asociado …" at bounding box center [664, 215] width 1274 height 125
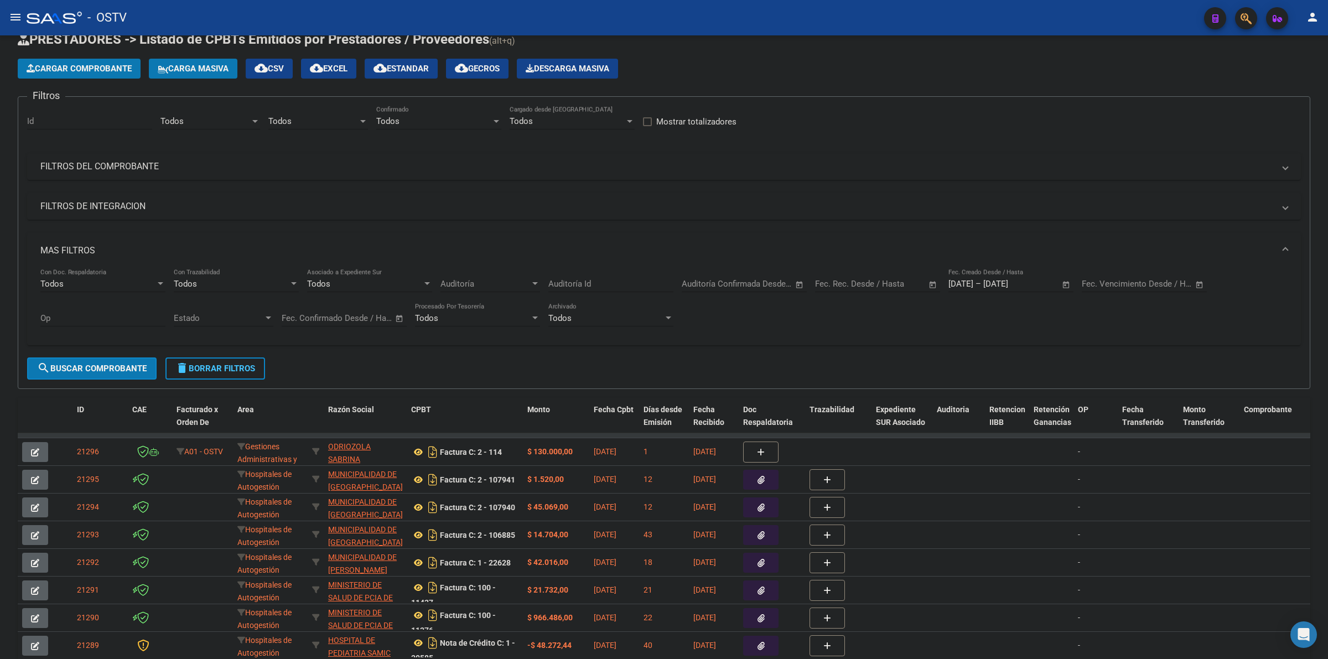
scroll to position [0, 0]
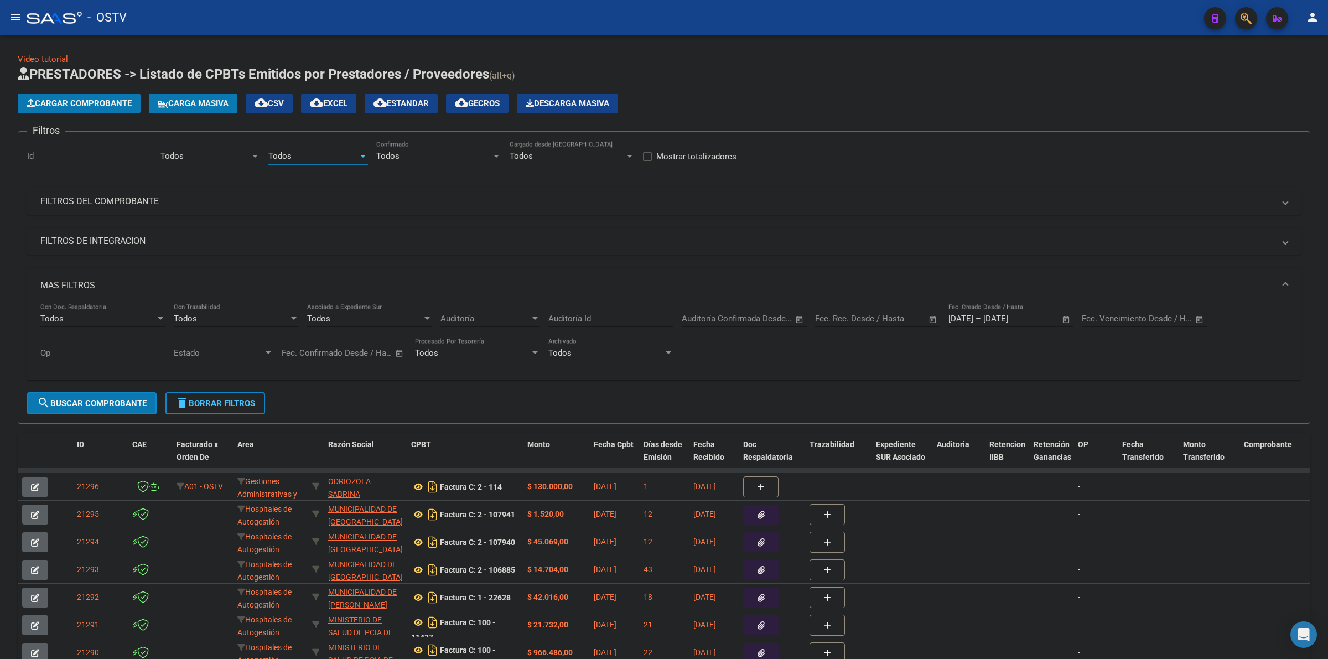
click at [298, 153] on div "Todos" at bounding box center [313, 156] width 90 height 10
click at [313, 197] on span "A01 - OSTV" at bounding box center [345, 205] width 155 height 25
click at [230, 149] on div "Todos Area" at bounding box center [210, 153] width 100 height 24
click at [226, 200] on span "Gestiones Administrativas y Otros" at bounding box center [223, 205] width 127 height 10
click at [102, 396] on button "search Buscar Comprobante" at bounding box center [91, 403] width 129 height 22
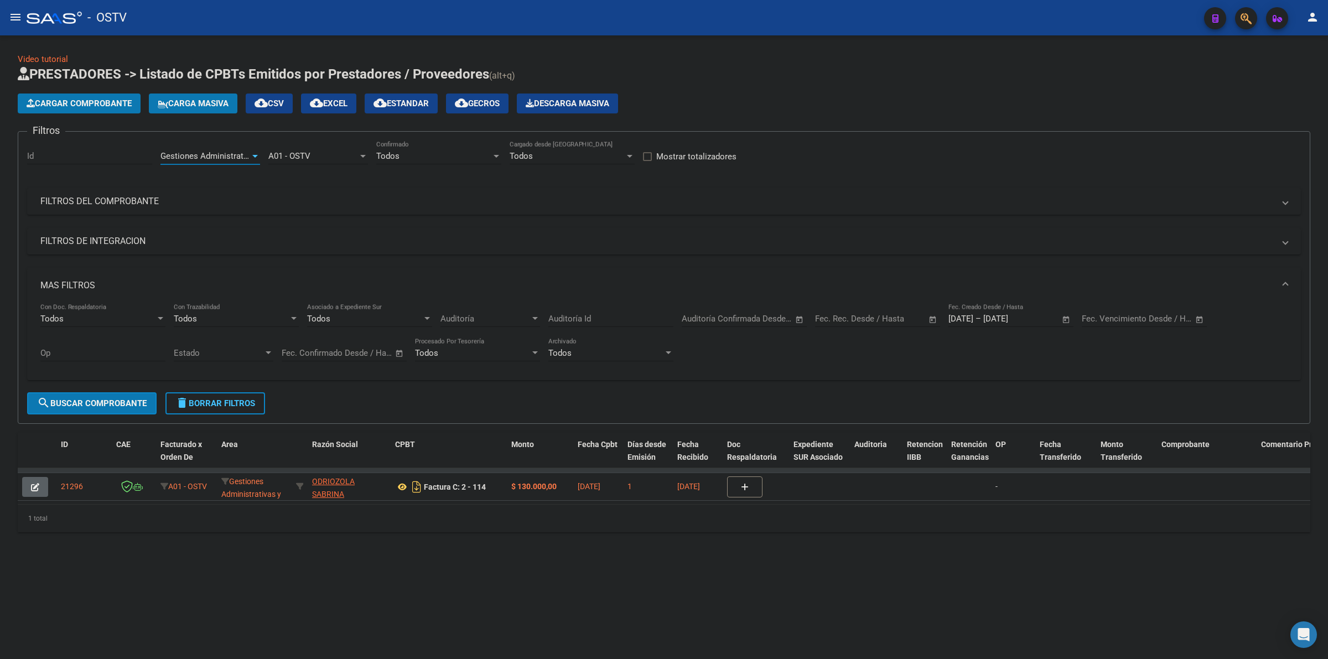
click at [230, 156] on span "Gestiones Administrativas y Otros" at bounding box center [223, 156] width 127 height 10
click at [208, 205] on span "Prestaciones Propias" at bounding box center [199, 207] width 79 height 10
click at [122, 402] on span "search Buscar Comprobante" at bounding box center [92, 403] width 110 height 10
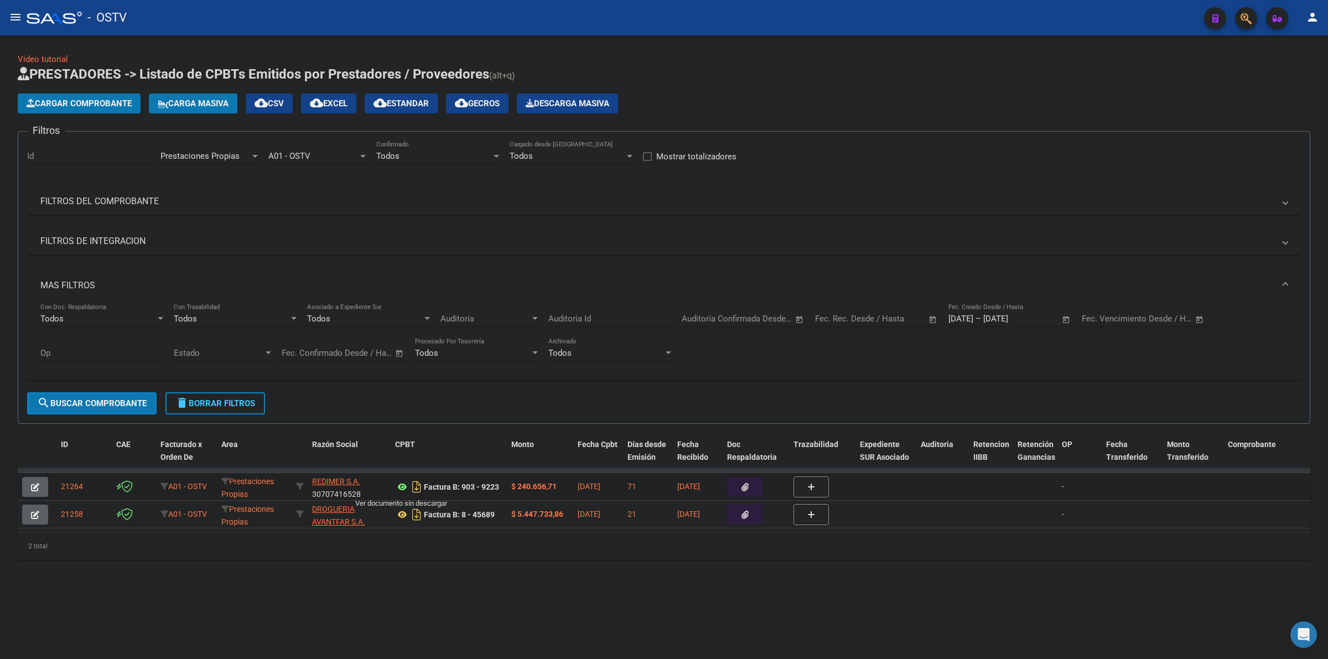
drag, startPoint x: 400, startPoint y: 481, endPoint x: 400, endPoint y: 491, distance: 9.4
drag, startPoint x: 400, startPoint y: 517, endPoint x: 324, endPoint y: 234, distance: 293.9
click at [38, 488] on icon "button" at bounding box center [35, 487] width 8 height 8
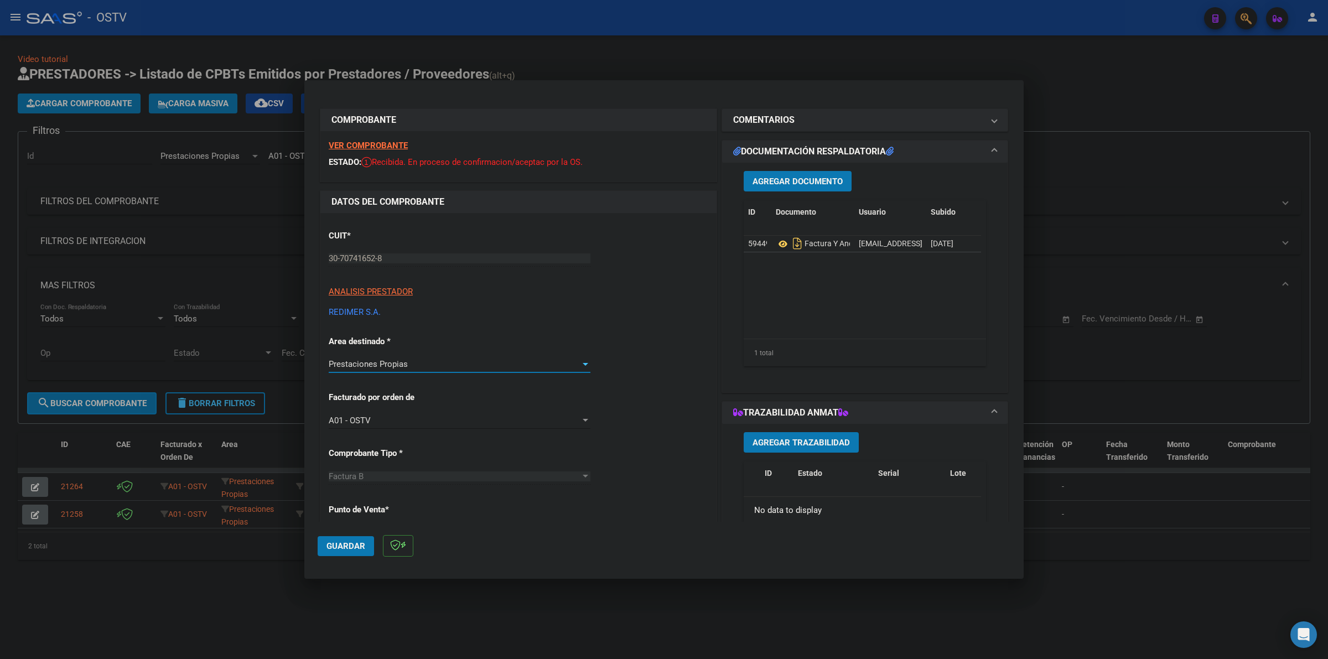
click at [403, 368] on span "Prestaciones Propias" at bounding box center [368, 364] width 79 height 10
click at [364, 381] on span "SUR" at bounding box center [458, 381] width 258 height 25
click at [352, 553] on button "Guardar" at bounding box center [346, 546] width 56 height 20
click at [256, 555] on div at bounding box center [664, 329] width 1328 height 659
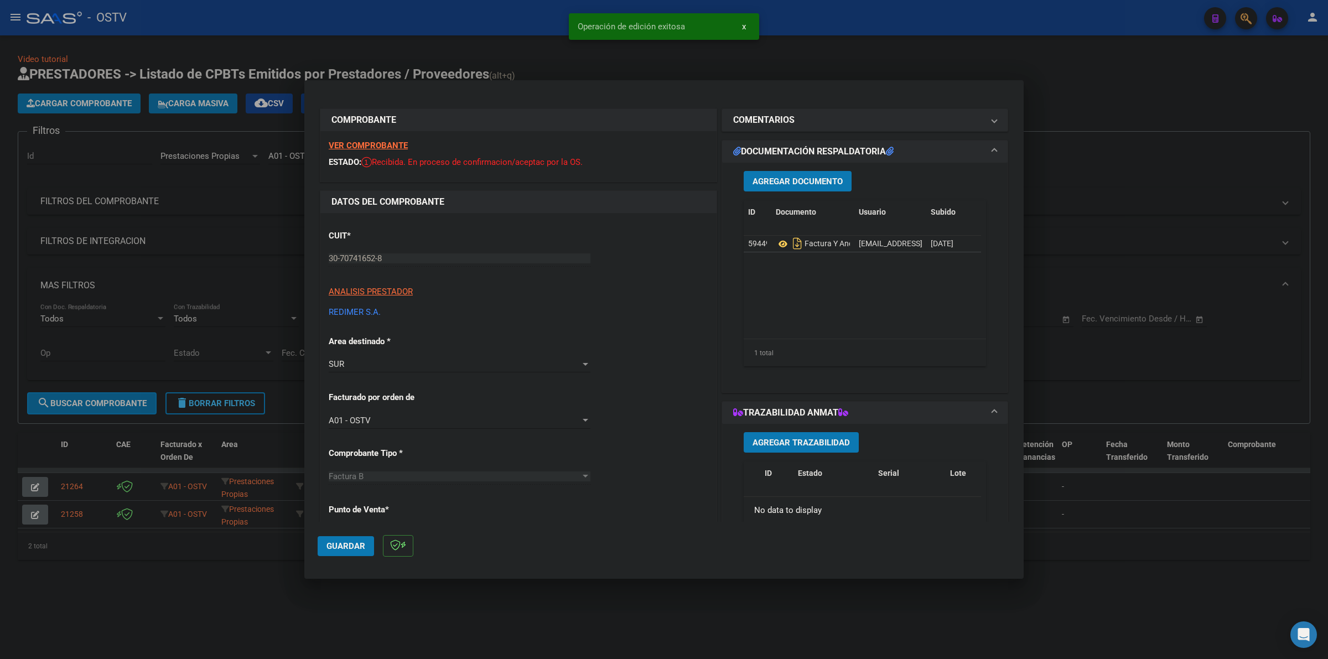
type input "$ 0,00"
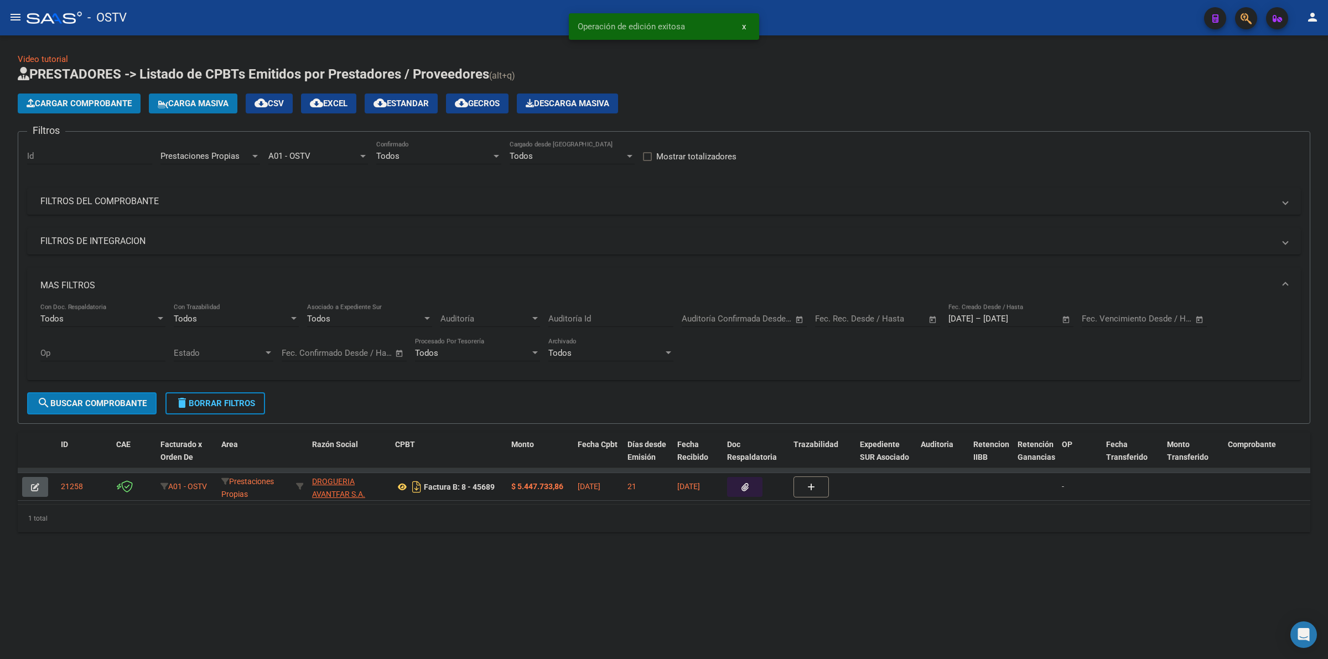
click at [34, 485] on icon "button" at bounding box center [35, 487] width 8 height 8
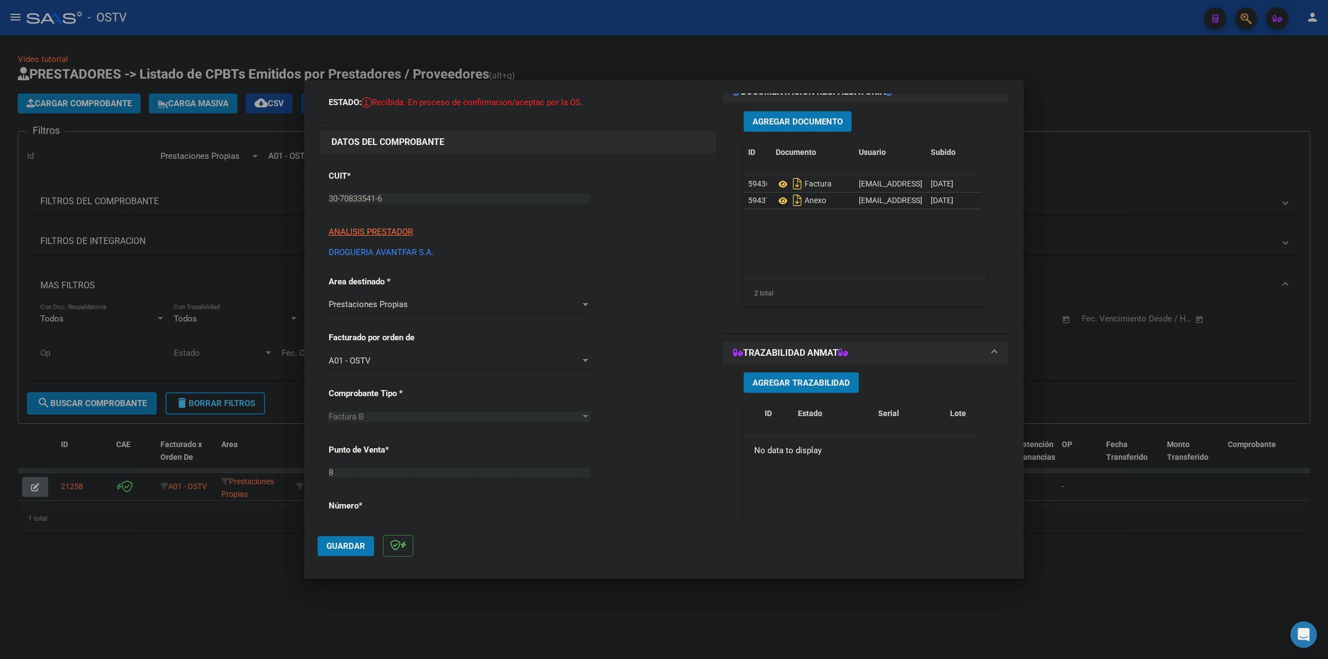
scroll to position [69, 0]
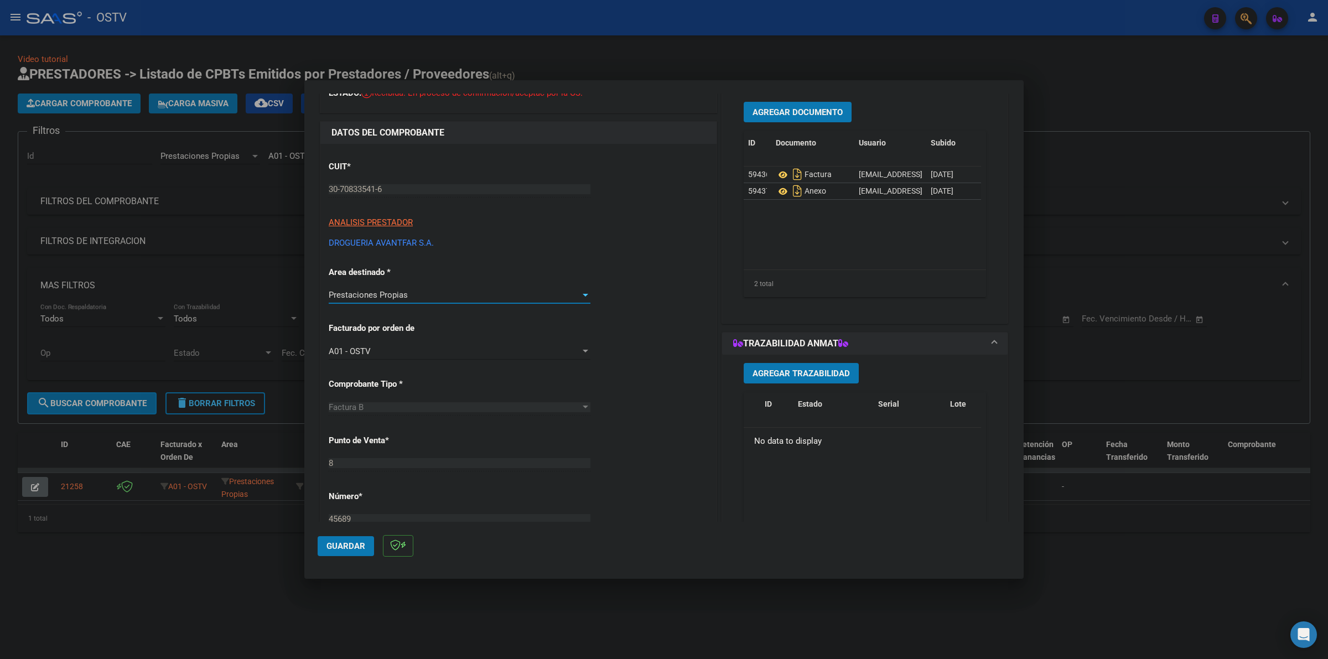
click at [401, 299] on span "Prestaciones Propias" at bounding box center [368, 295] width 79 height 10
click at [361, 312] on span "SUR" at bounding box center [458, 311] width 258 height 25
click at [338, 548] on span "Guardar" at bounding box center [346, 546] width 39 height 10
click at [470, 588] on div at bounding box center [664, 329] width 1328 height 659
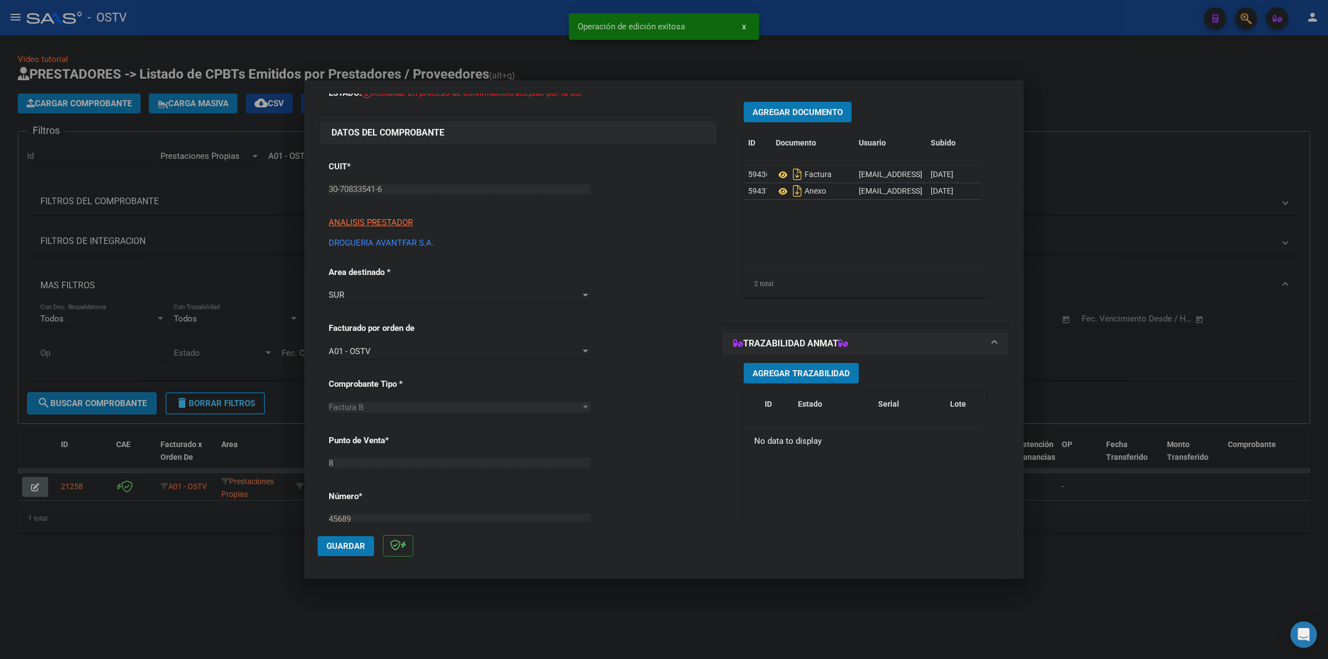
type input "$ 0,00"
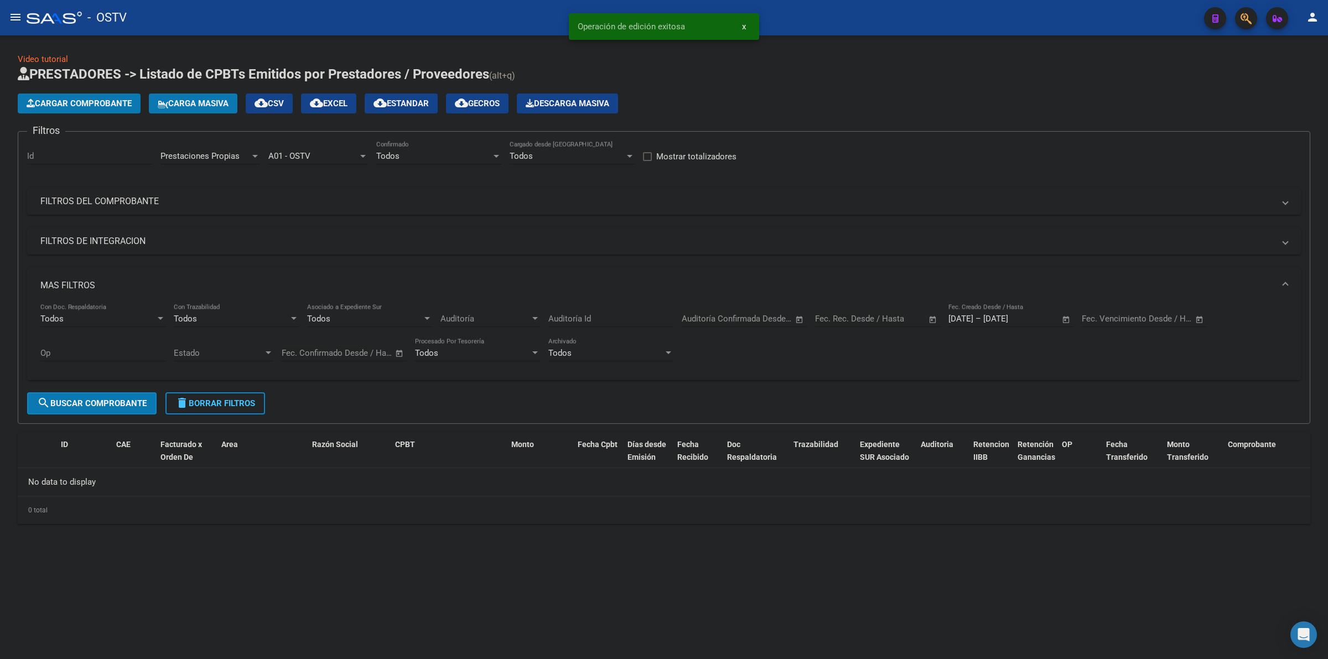
click at [236, 157] on span "Prestaciones Propias" at bounding box center [199, 156] width 79 height 10
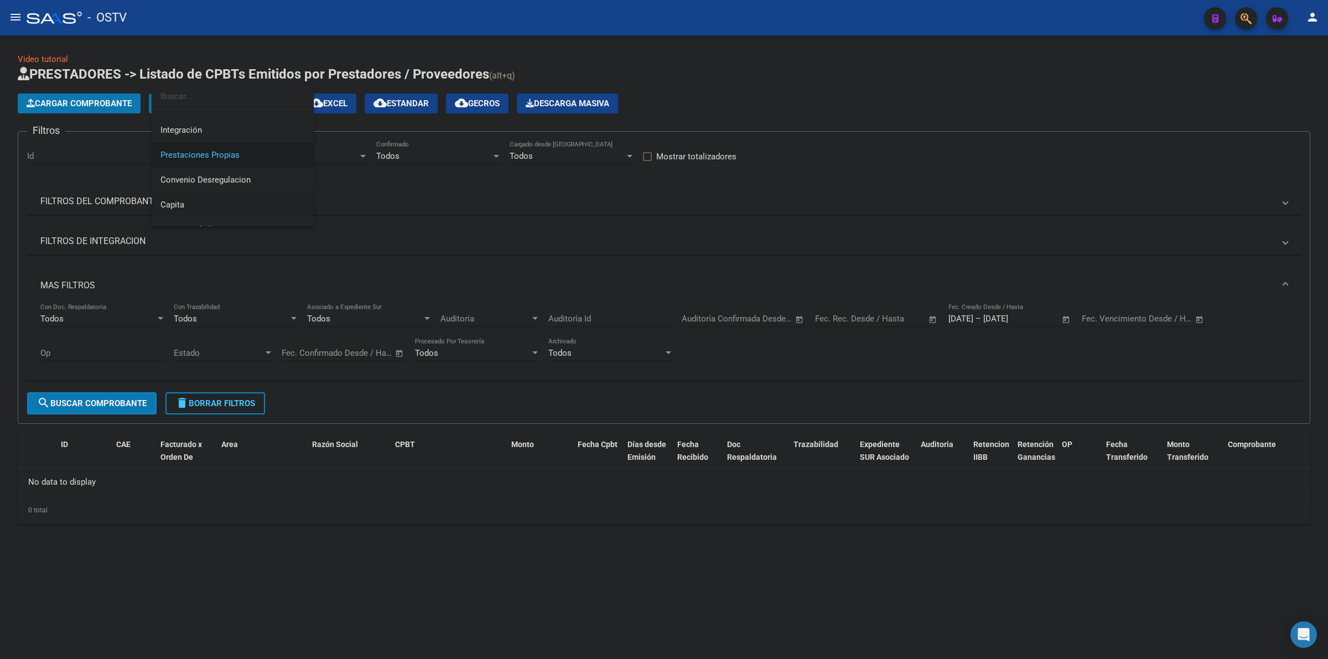
click at [200, 203] on span "Capita" at bounding box center [232, 205] width 144 height 25
click at [115, 407] on button "search Buscar Comprobante" at bounding box center [91, 403] width 129 height 22
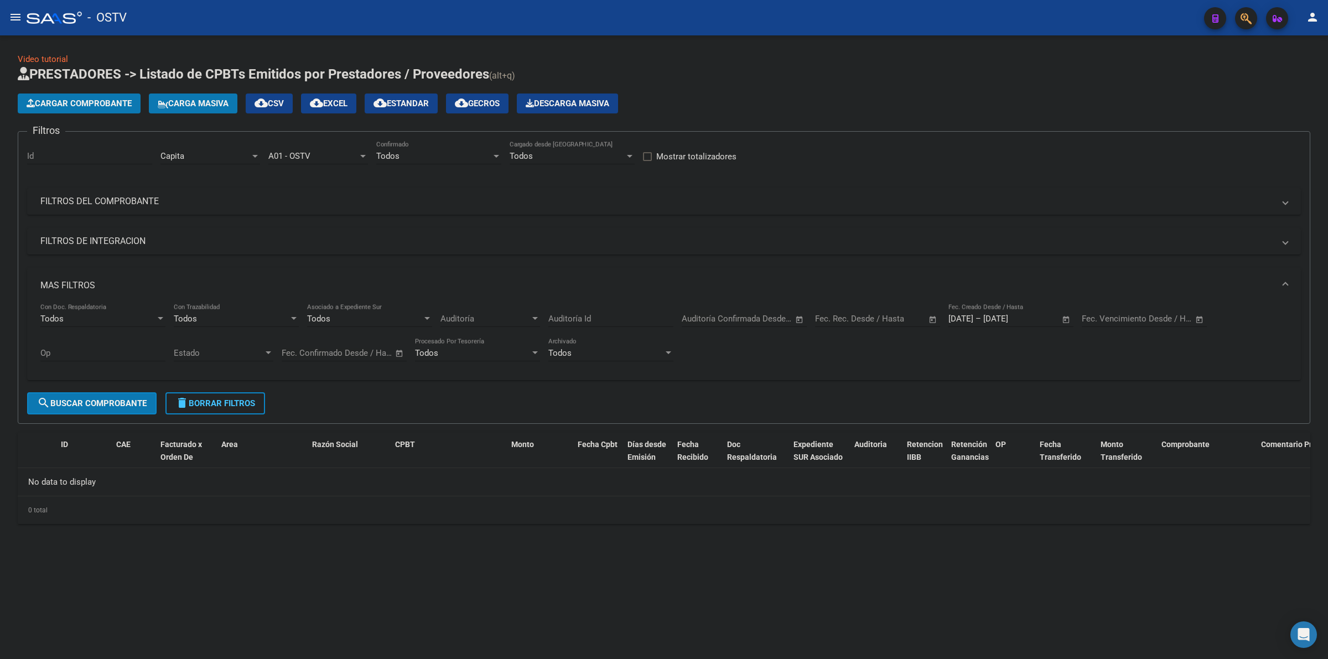
click at [224, 156] on div "Capita" at bounding box center [205, 156] width 90 height 10
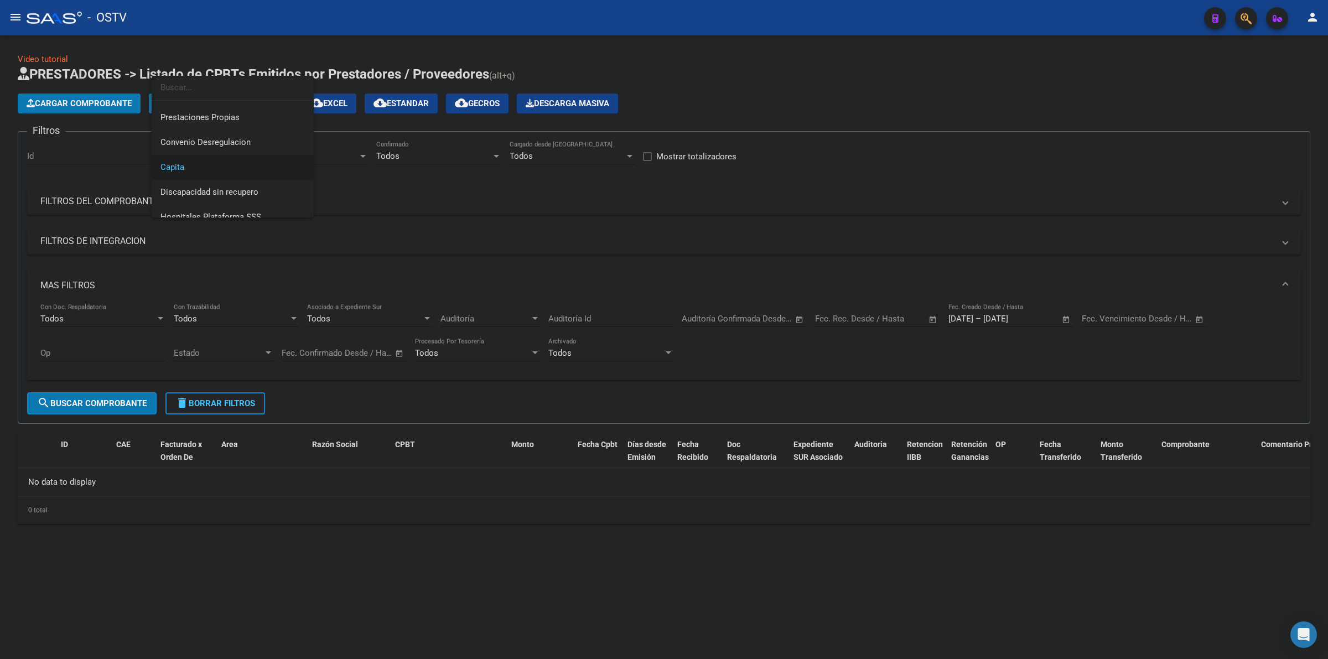
scroll to position [86, 0]
click at [225, 148] on span "Prestaciones Propias" at bounding box center [199, 152] width 79 height 10
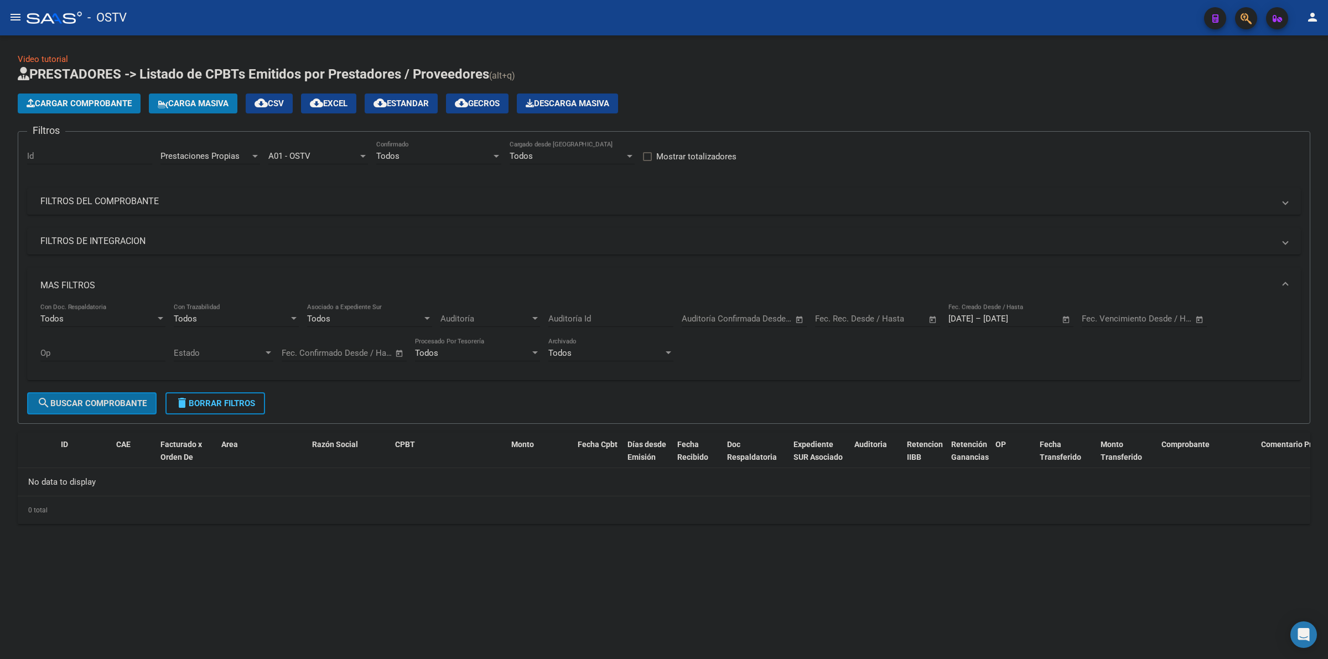
click at [100, 398] on span "search Buscar Comprobante" at bounding box center [92, 403] width 110 height 10
click at [214, 149] on div "Prestaciones Propias Area" at bounding box center [210, 153] width 100 height 24
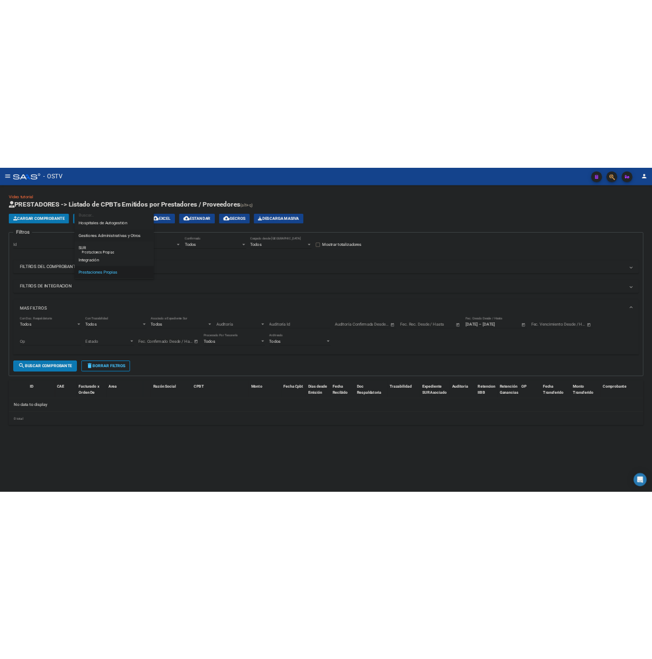
scroll to position [0, 0]
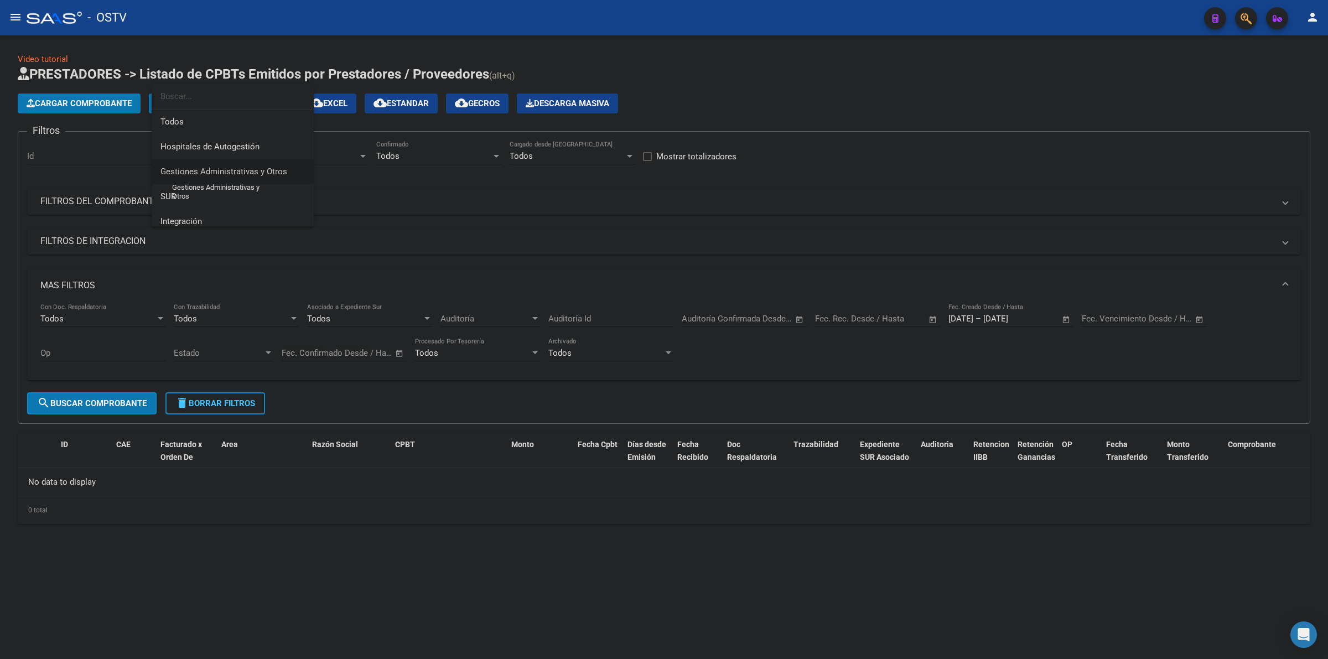
click at [220, 173] on span "Gestiones Administrativas y Otros" at bounding box center [223, 172] width 127 height 10
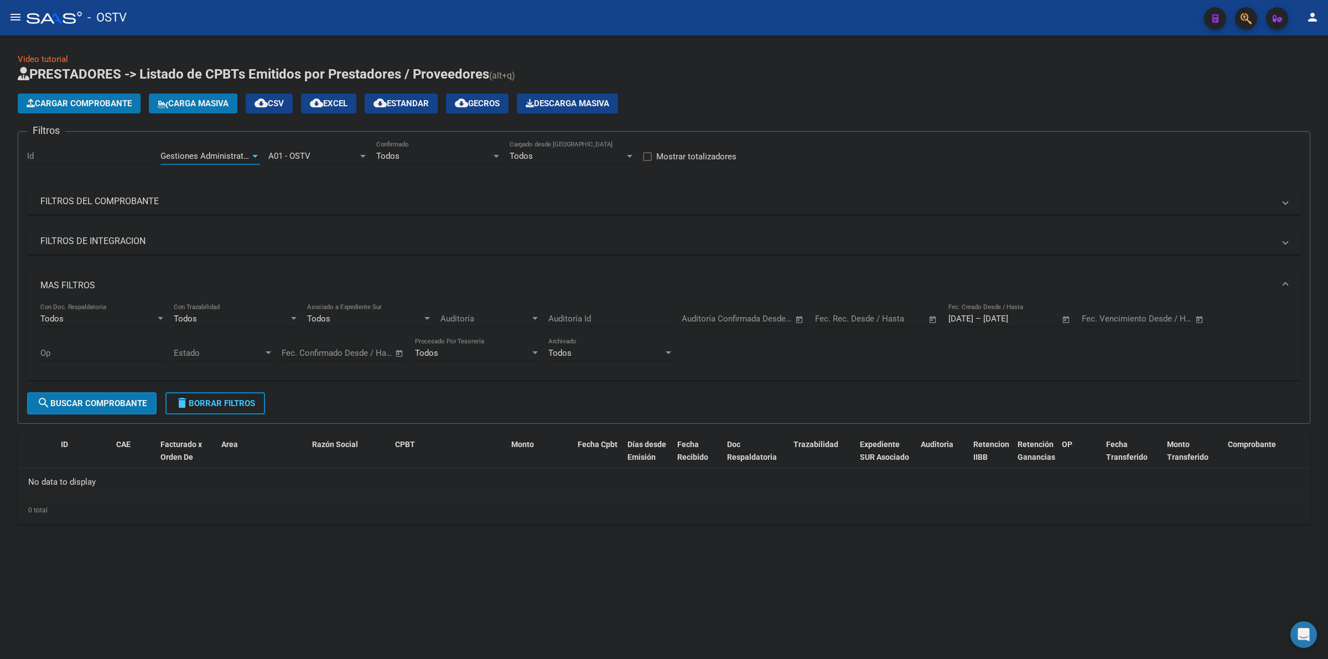
click at [115, 395] on button "search Buscar Comprobante" at bounding box center [91, 403] width 129 height 22
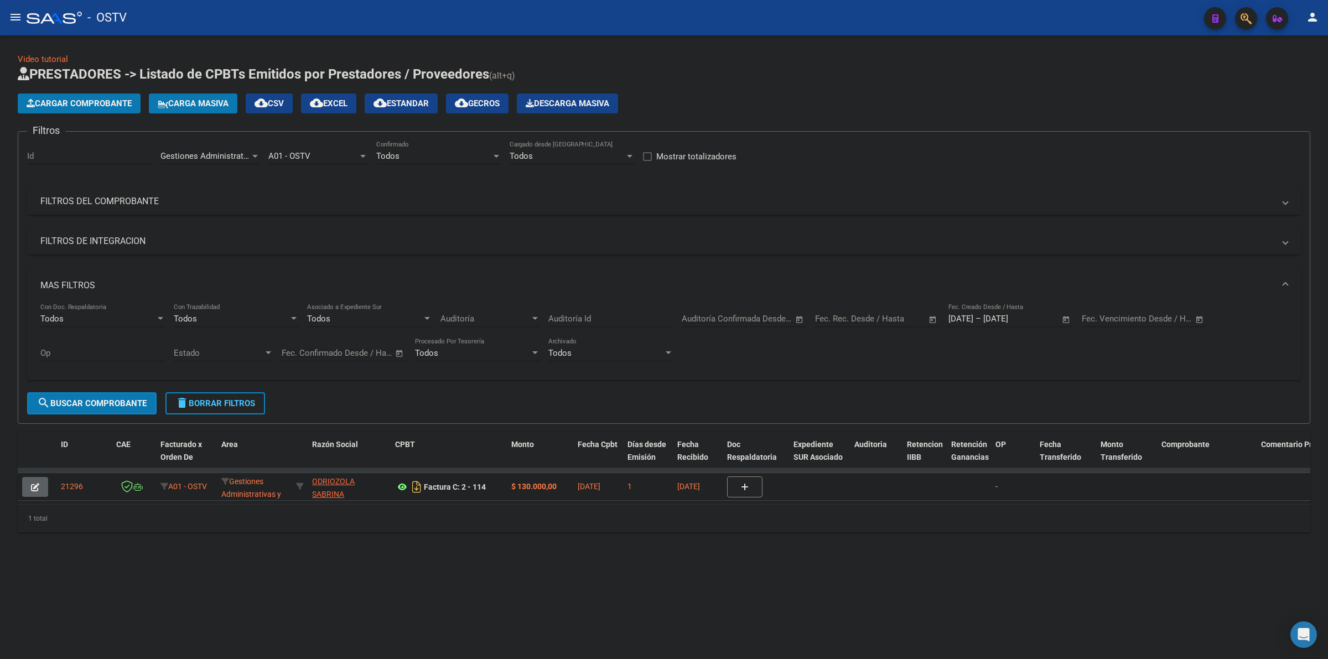
click at [404, 488] on icon at bounding box center [402, 486] width 14 height 13
click at [483, 568] on div "Video tutorial PRESTADORES -> Listado de CPBTs Emitidos por Prestadores / Prove…" at bounding box center [664, 301] width 1328 height 532
click at [484, 568] on div "Video tutorial PRESTADORES -> Listado de CPBTs Emitidos por Prestadores / Prove…" at bounding box center [664, 301] width 1328 height 532
click at [200, 398] on span "delete Borrar Filtros" at bounding box center [215, 403] width 80 height 10
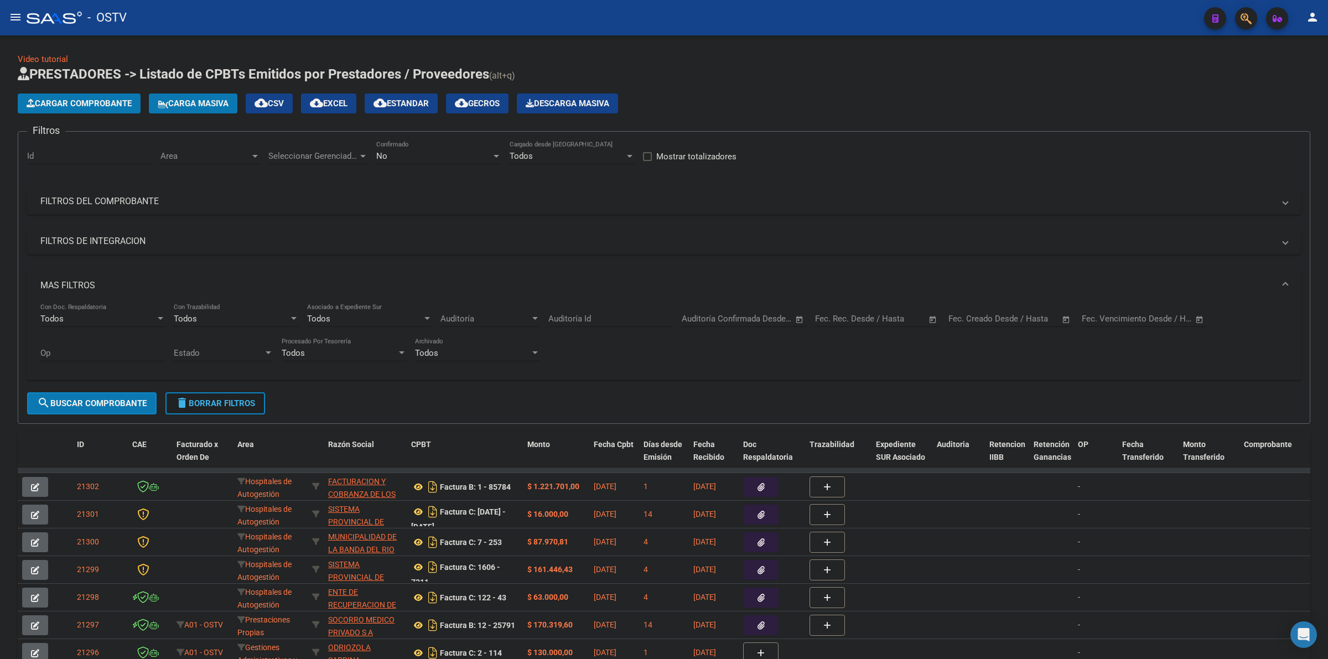
drag, startPoint x: 242, startPoint y: 406, endPoint x: 317, endPoint y: 312, distance: 120.1
click at [242, 405] on span "delete Borrar Filtros" at bounding box center [215, 403] width 80 height 10
drag, startPoint x: 865, startPoint y: 67, endPoint x: 881, endPoint y: 56, distance: 19.2
click at [664, 66] on h1 "PRESTADORES -> Listado de CPBTs Emitidos por Prestadores / Proveedores (alt+q)" at bounding box center [664, 74] width 1293 height 19
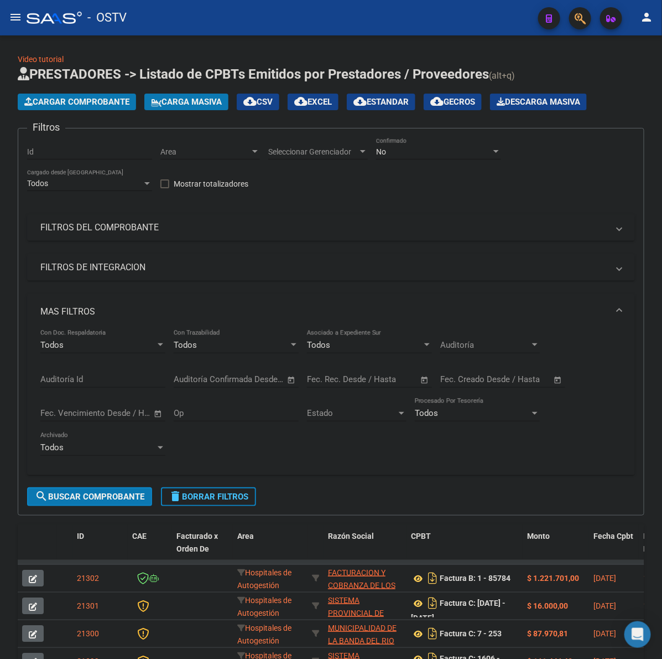
drag, startPoint x: 181, startPoint y: 508, endPoint x: 191, endPoint y: 495, distance: 16.2
click at [182, 507] on form "Filtros Id Area Area Seleccionar Gerenciador Seleccionar Gerenciador No Confirm…" at bounding box center [331, 321] width 627 height 387
click at [191, 495] on span "delete Borrar Filtros" at bounding box center [209, 496] width 80 height 10
click at [84, 317] on mat-panel-title "MAS FILTROS" at bounding box center [324, 311] width 568 height 12
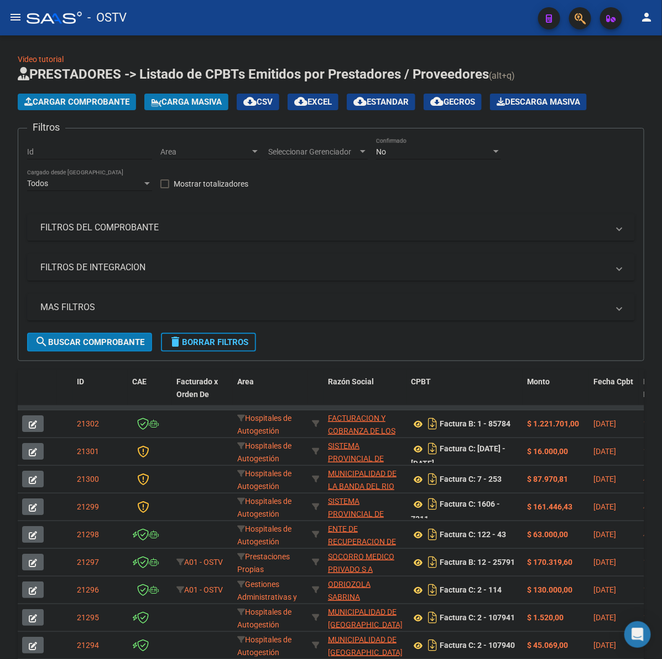
click at [626, 90] on app-list-header "PRESTADORES -> Listado de CPBTs Emitidos por Prestadores / Proveedores (alt+q) …" at bounding box center [331, 213] width 627 height 296
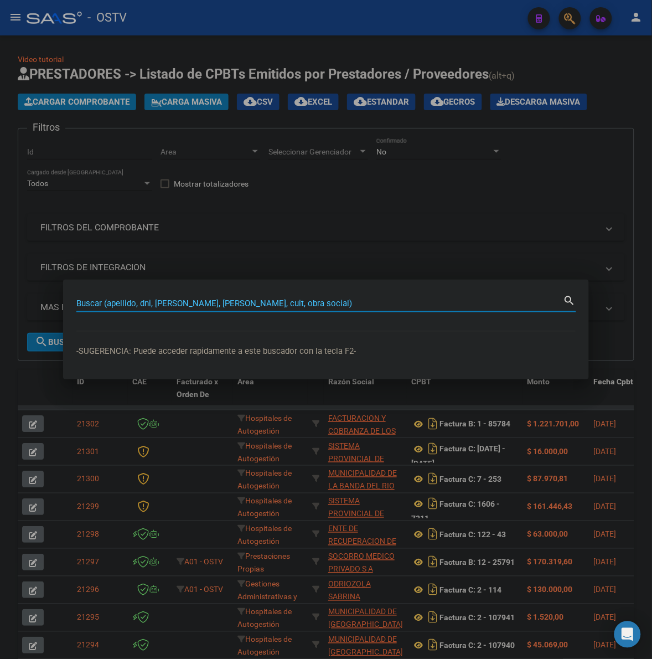
paste input "30477669"
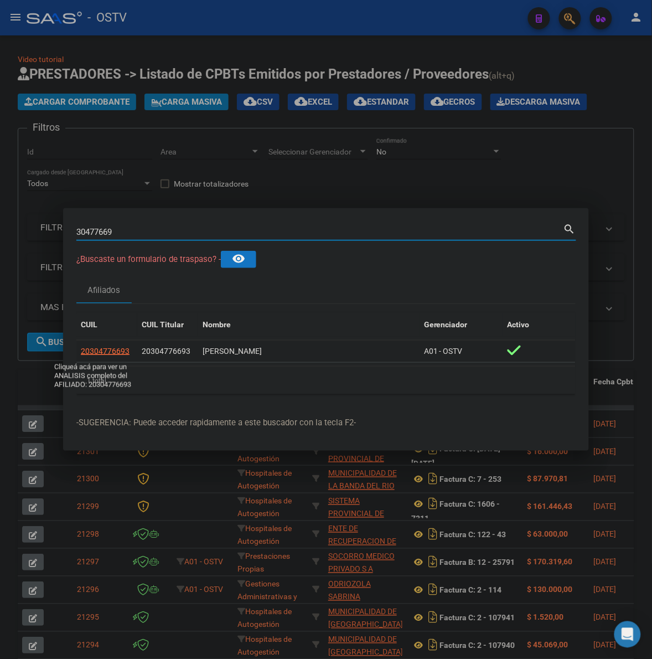
click at [92, 349] on span "20304776693" at bounding box center [105, 350] width 49 height 9
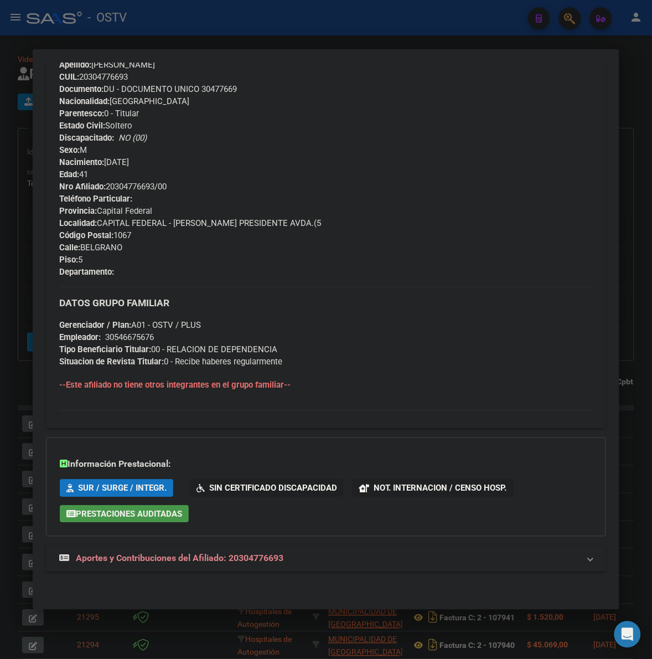
scroll to position [386, 0]
click at [22, 398] on div at bounding box center [326, 329] width 652 height 659
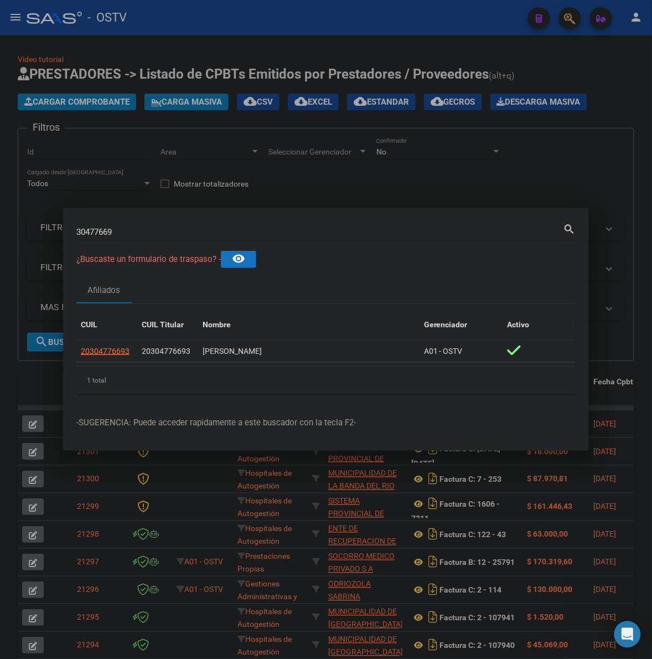
click at [193, 233] on input "30477669" at bounding box center [319, 232] width 487 height 10
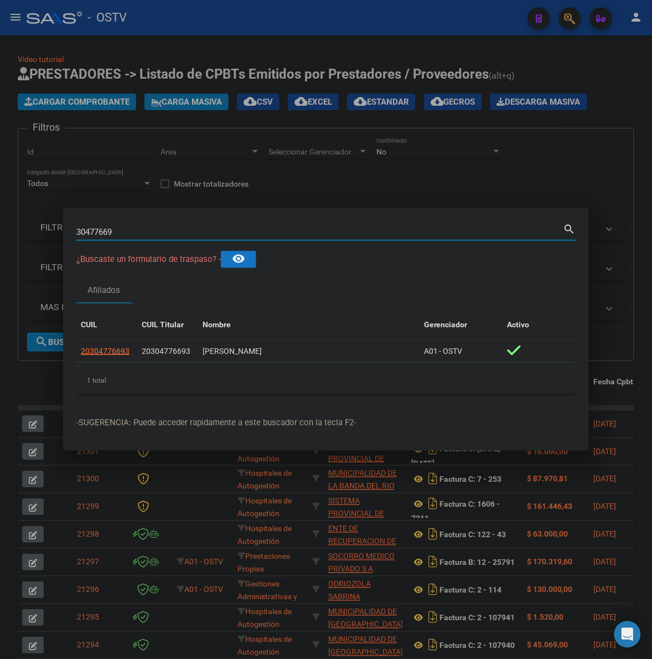
click at [192, 231] on input "30477669" at bounding box center [319, 232] width 487 height 10
paste input "4231384"
type input "4231384"
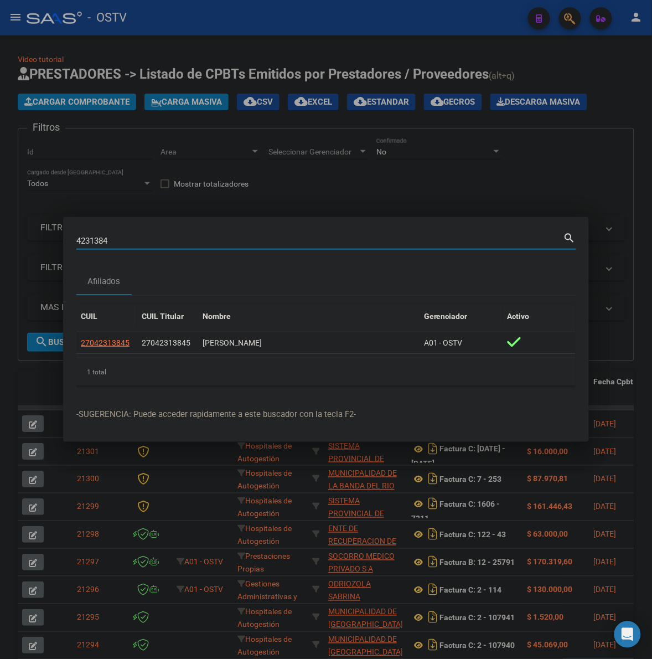
click at [110, 346] on span "27042313845" at bounding box center [105, 342] width 49 height 9
type textarea "27042313845"
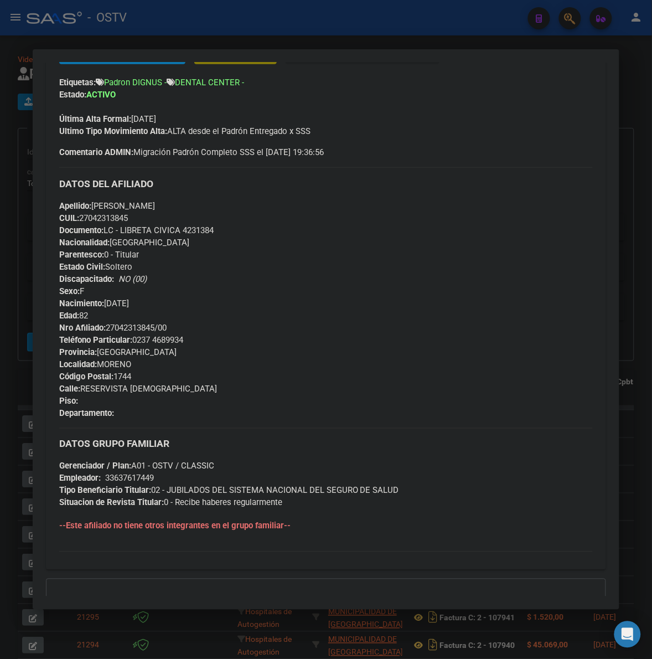
scroll to position [299, 0]
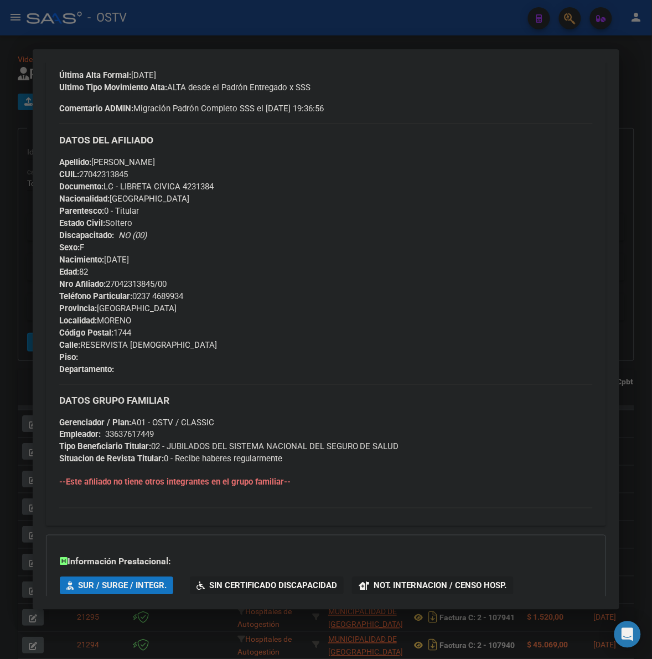
click at [20, 512] on div at bounding box center [326, 329] width 652 height 659
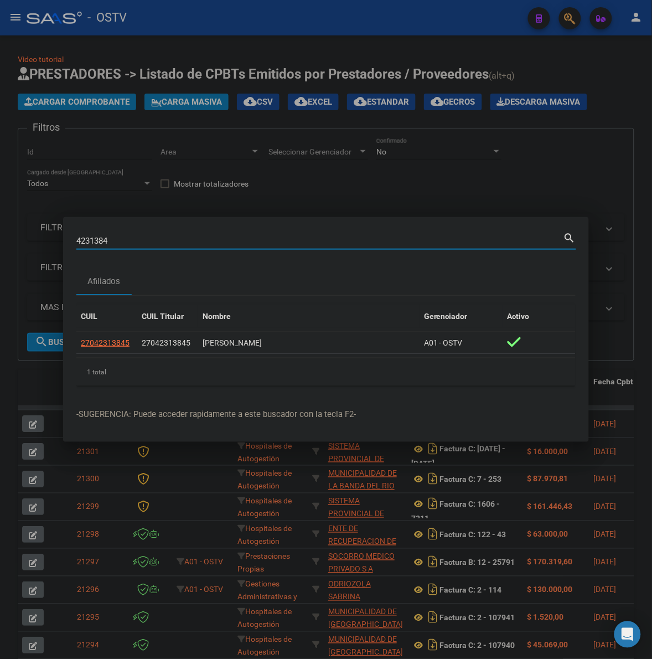
click at [148, 238] on input "4231384" at bounding box center [319, 241] width 487 height 10
paste input "18292880"
type input "18292880"
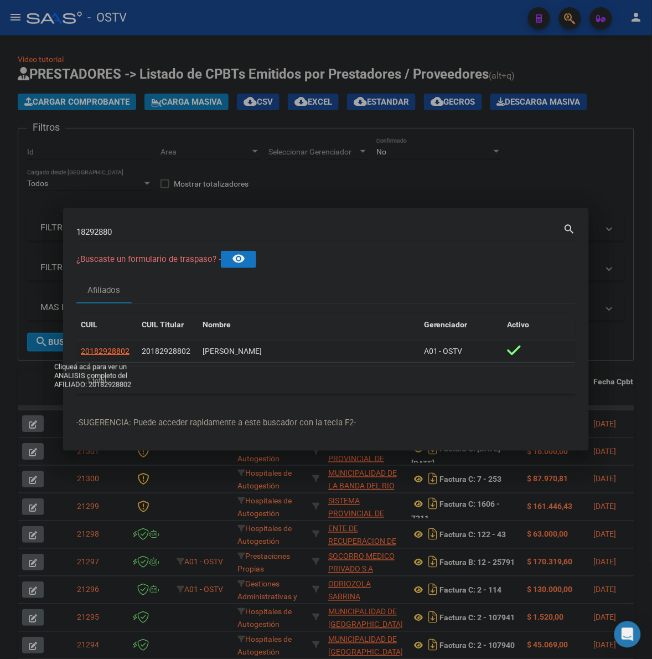
click at [120, 349] on span "20182928802" at bounding box center [105, 350] width 49 height 9
type textarea "20182928802"
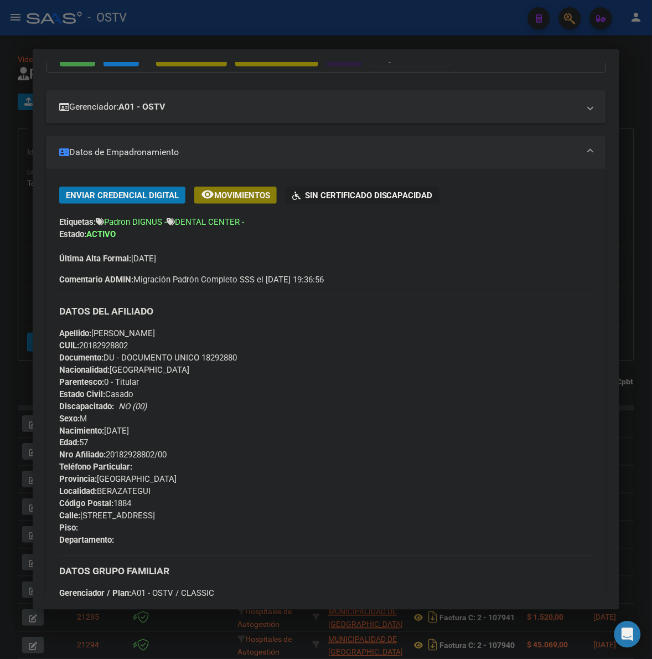
scroll to position [208, 0]
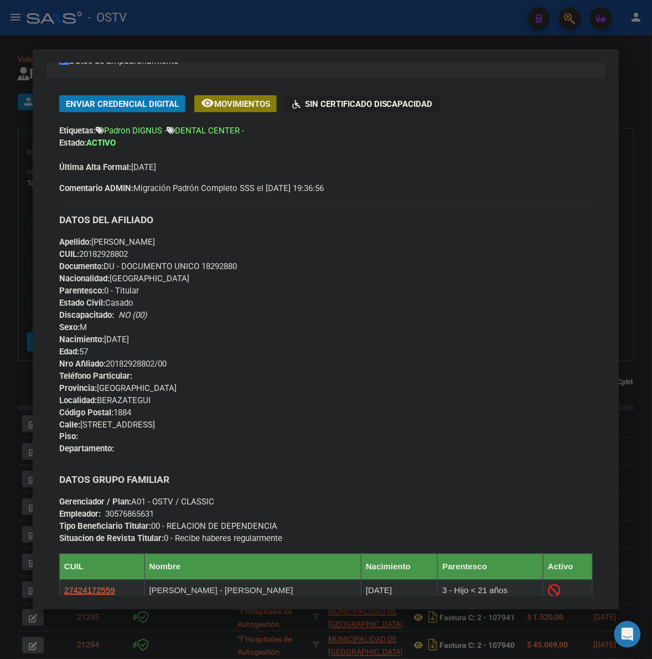
drag, startPoint x: 12, startPoint y: 531, endPoint x: 34, endPoint y: 519, distance: 25.5
click at [12, 531] on div at bounding box center [326, 329] width 652 height 659
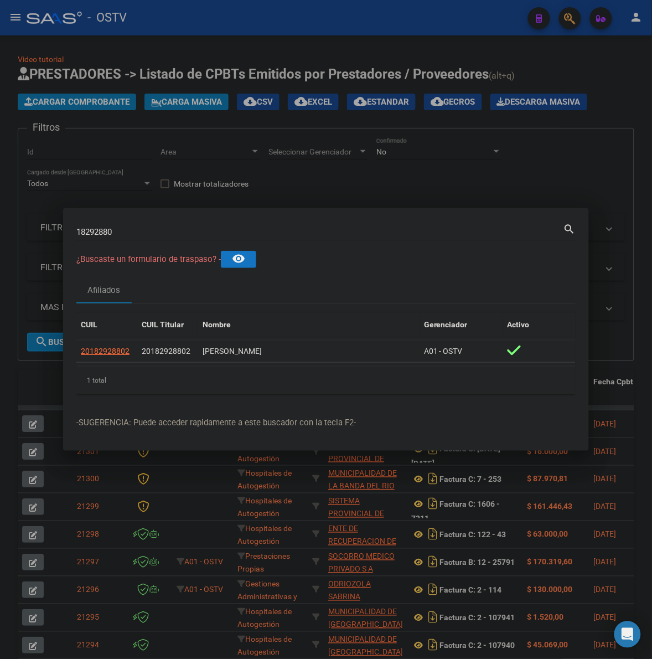
click at [166, 220] on mat-dialog-container "18292880 Buscar (apellido, dni, cuil, nro traspaso, cuit, obra social) search ¿…" at bounding box center [326, 329] width 526 height 242
click at [158, 231] on input "18292880" at bounding box center [319, 232] width 487 height 10
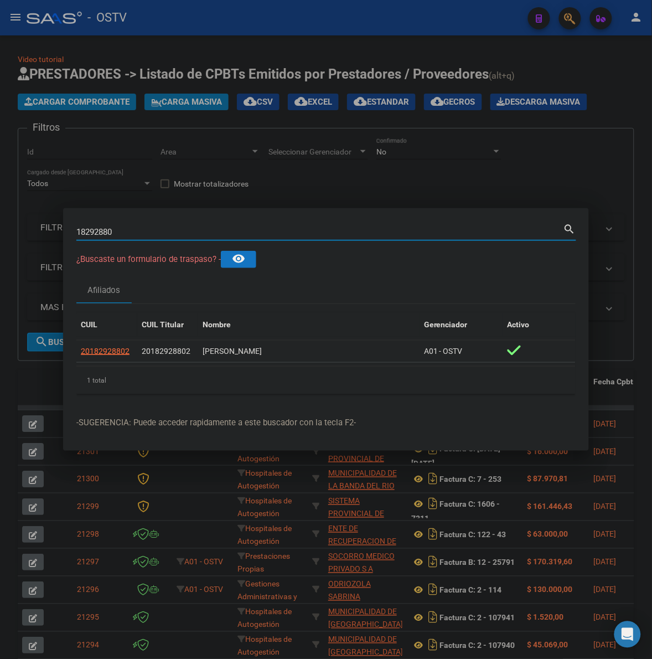
paste input "22734894"
type input "22734894"
click at [120, 350] on span "20227348942" at bounding box center [105, 350] width 49 height 9
type textarea "20227348942"
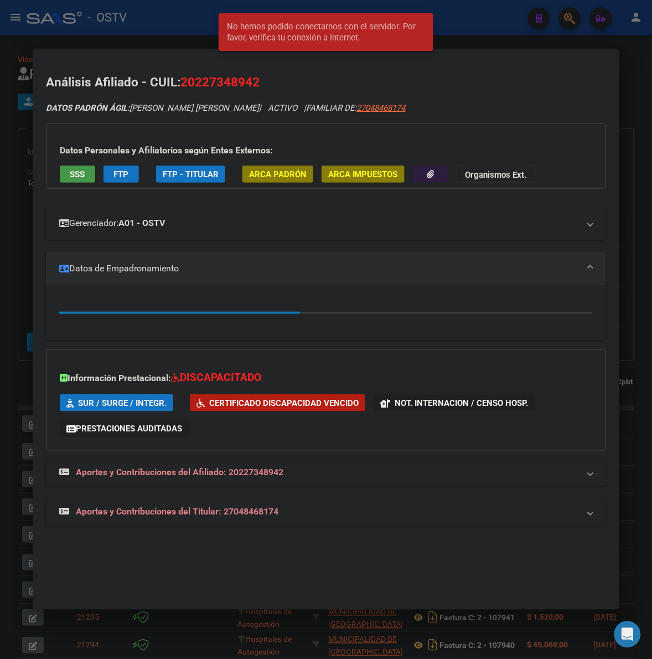
drag, startPoint x: 180, startPoint y: 202, endPoint x: 175, endPoint y: 219, distance: 17.3
click at [180, 203] on div "Gerenciador: A01 - OSTV Atención telefónica: [GEOGRAPHIC_DATA] : [PHONE_NUMBER]…" at bounding box center [326, 219] width 560 height 42
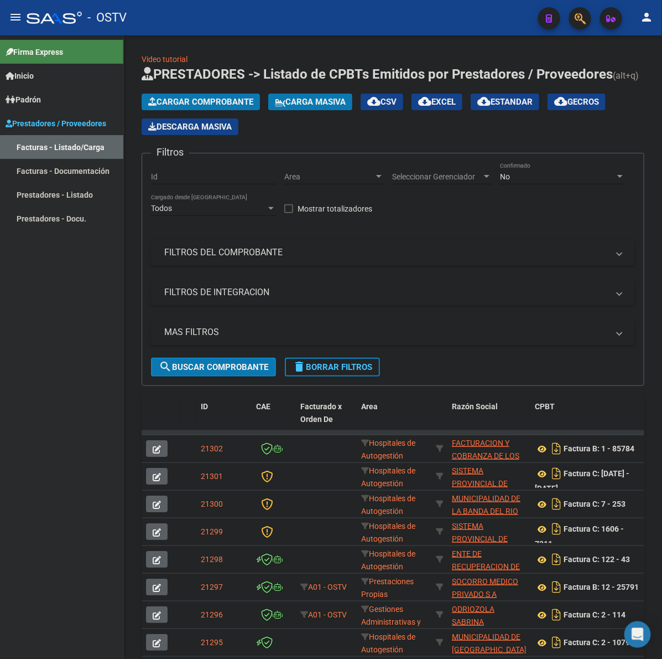
click at [28, 17] on div at bounding box center [54, 18] width 55 height 12
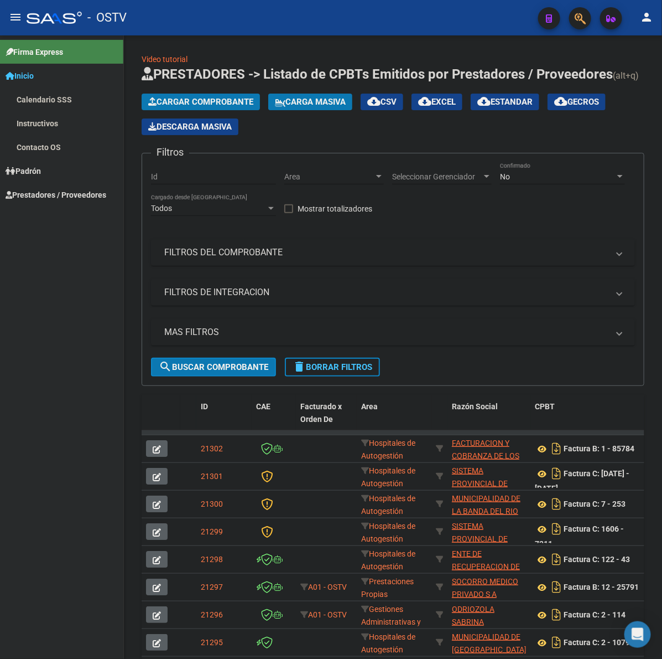
drag, startPoint x: 28, startPoint y: 17, endPoint x: 14, endPoint y: 17, distance: 13.8
click at [27, 17] on div at bounding box center [54, 18] width 55 height 12
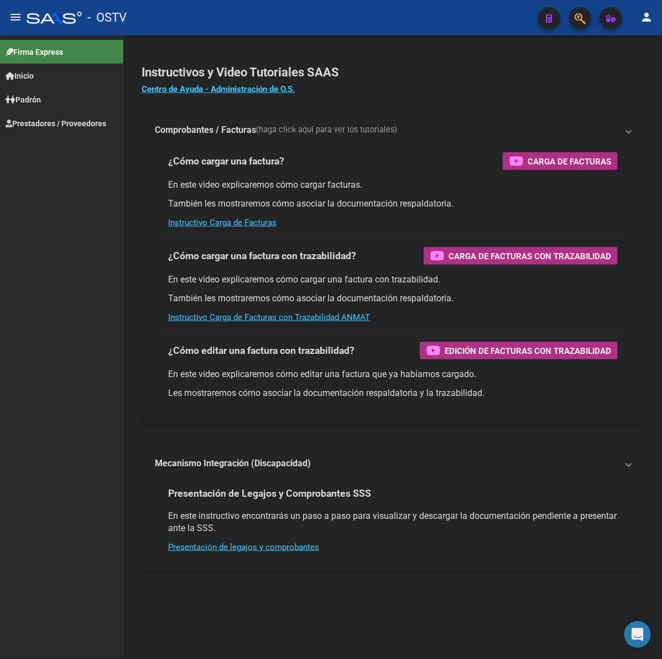
click at [12, 17] on mat-icon "menu" at bounding box center [15, 17] width 13 height 13
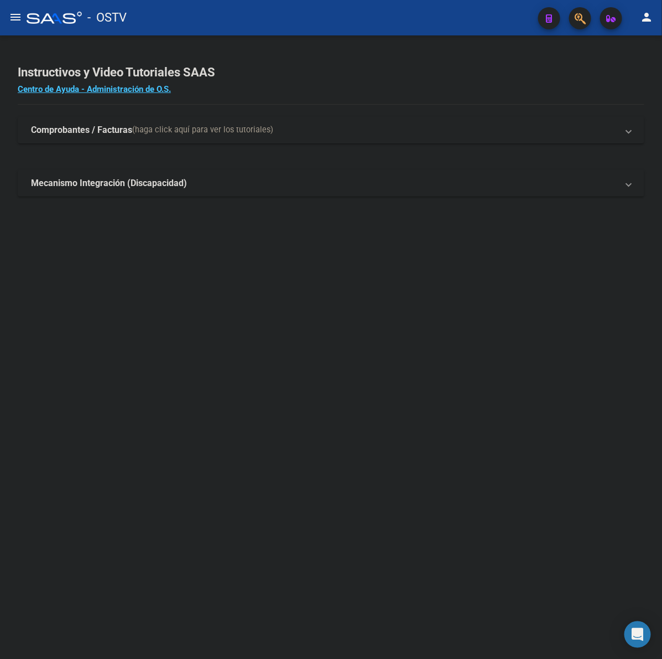
click at [15, 18] on button "menu" at bounding box center [15, 18] width 22 height 22
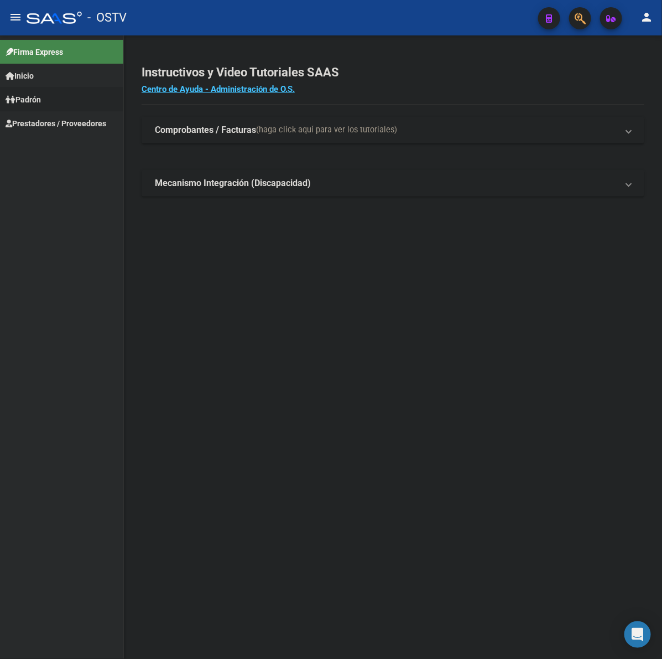
click at [48, 105] on link "Padrón" at bounding box center [61, 99] width 123 height 24
click at [29, 187] on link "Prestadores / Proveedores" at bounding box center [61, 195] width 123 height 24
click at [15, 29] on mat-toolbar "menu - OSTV person" at bounding box center [331, 17] width 662 height 35
click at [17, 14] on mat-icon "menu" at bounding box center [15, 17] width 13 height 13
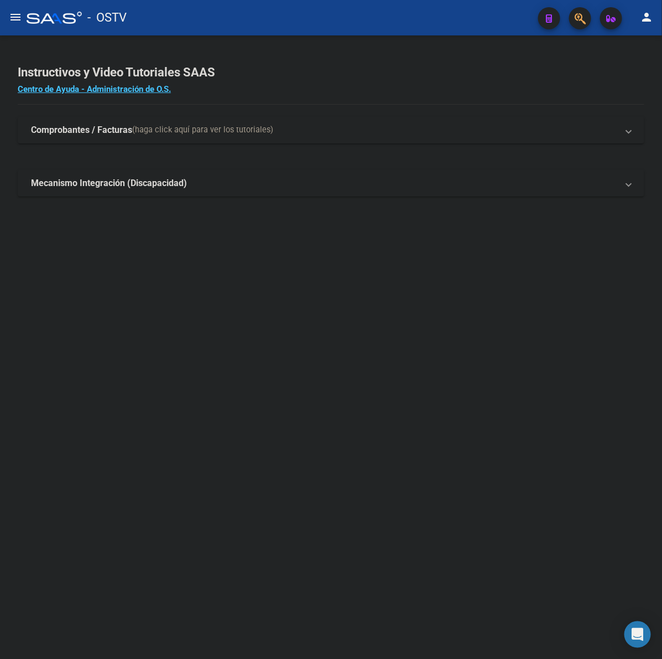
click at [348, 71] on h2 "Instructivos y Video Tutoriales SAAS" at bounding box center [331, 72] width 627 height 21
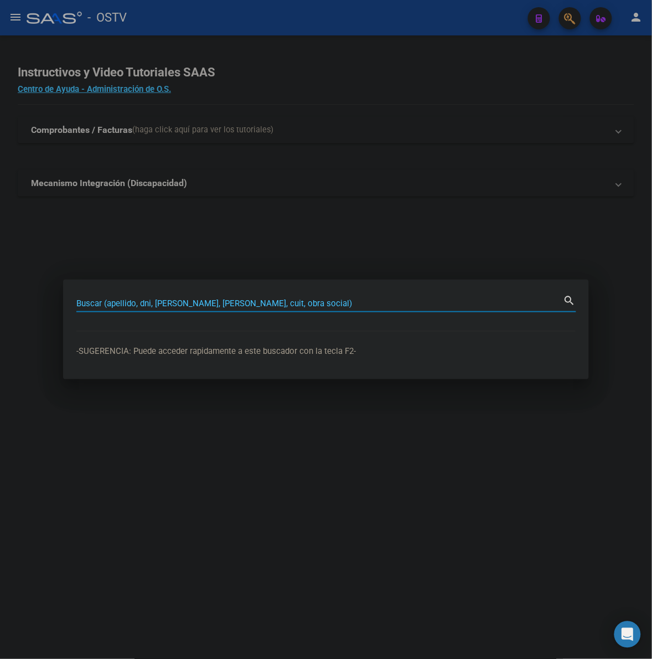
paste input "20227348942"
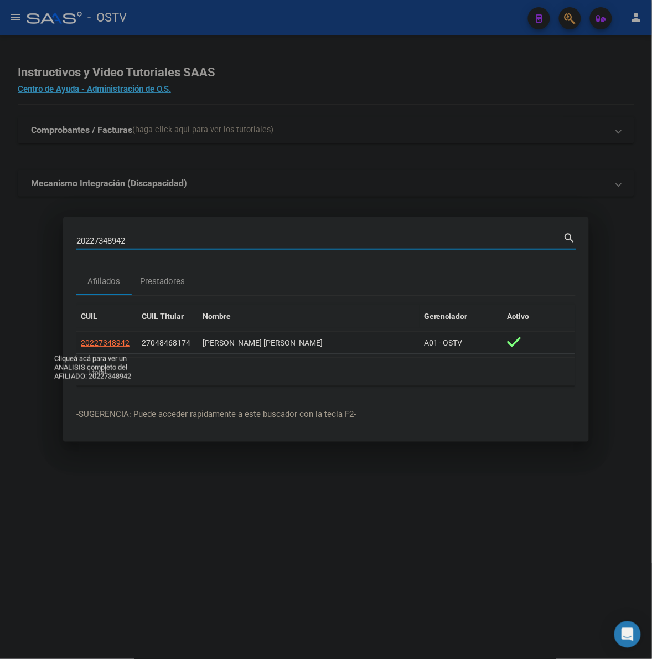
click at [108, 346] on span "20227348942" at bounding box center [105, 342] width 49 height 9
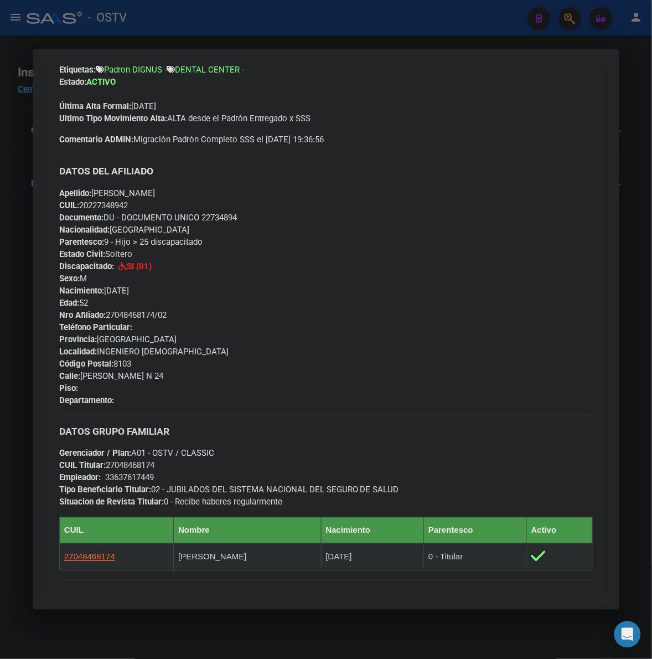
scroll to position [277, 0]
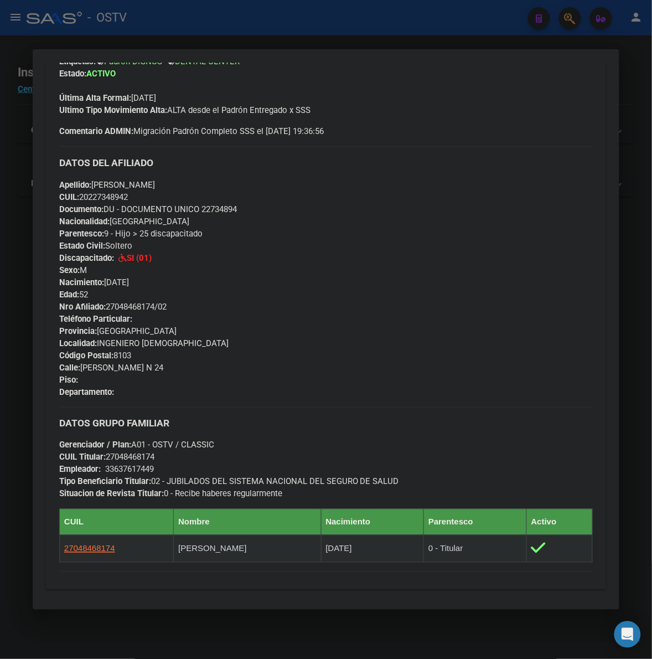
click at [195, 39] on div at bounding box center [326, 329] width 652 height 659
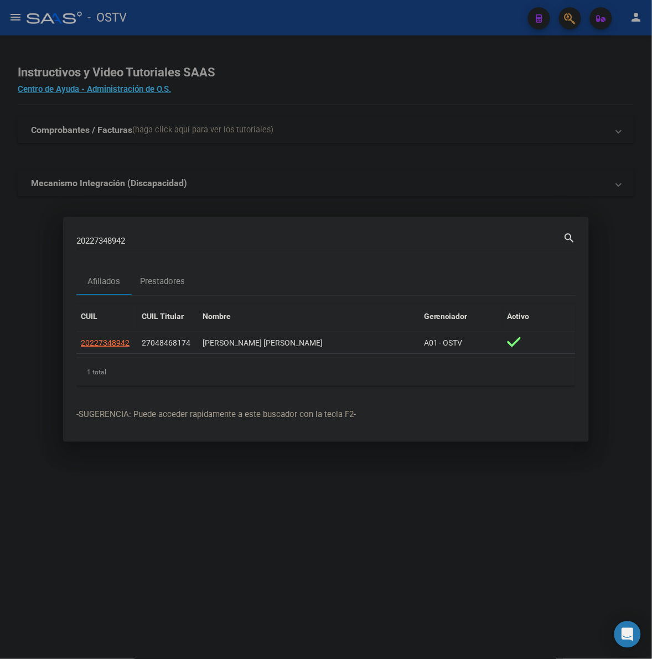
drag, startPoint x: 174, startPoint y: 232, endPoint x: 172, endPoint y: 238, distance: 6.0
click at [173, 234] on div "20227348942 Buscar (apellido, dni, cuil, nro traspaso, cuit, obra social)" at bounding box center [319, 240] width 487 height 17
click at [172, 238] on input "20227348942" at bounding box center [319, 241] width 487 height 10
paste input "4846817"
type input "4846817"
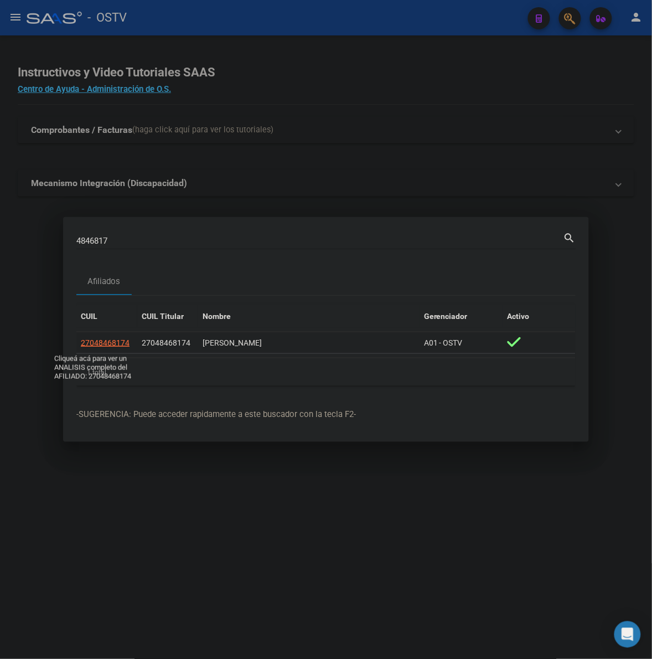
click at [117, 344] on span "27048468174" at bounding box center [105, 342] width 49 height 9
type textarea "27048468174"
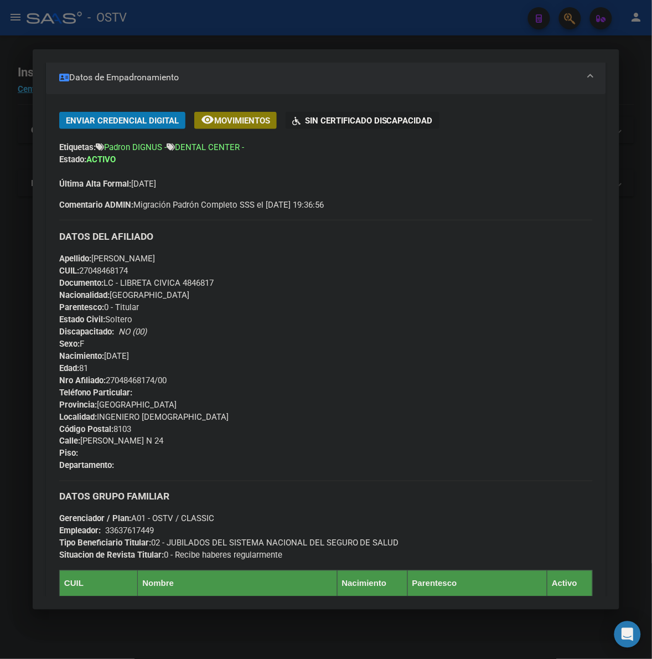
scroll to position [208, 0]
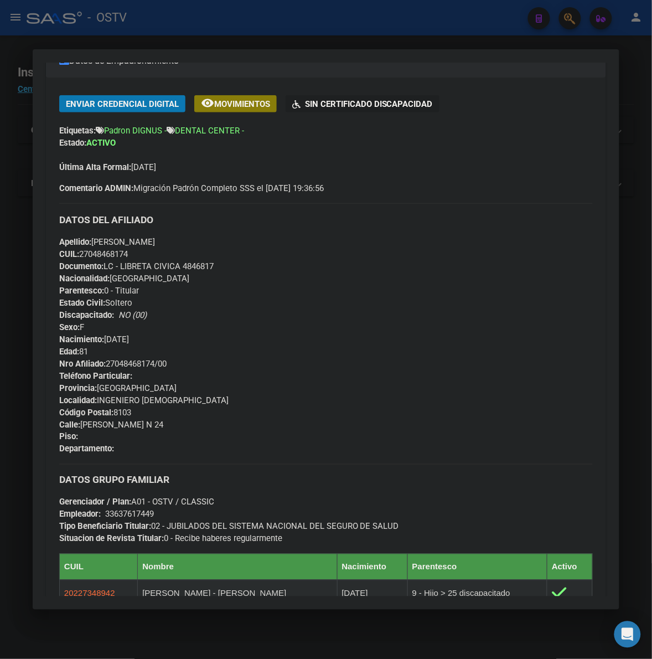
drag, startPoint x: 346, startPoint y: 56, endPoint x: 346, endPoint y: 48, distance: 7.8
click at [347, 53] on mat-dialog-container "Análisis Afiliado - CUIL: 27048468174 DATOS PADRÓN ÁGIL: MALDONADO IRMA SUSANA …" at bounding box center [326, 329] width 587 height 560
click at [346, 48] on div at bounding box center [326, 329] width 652 height 659
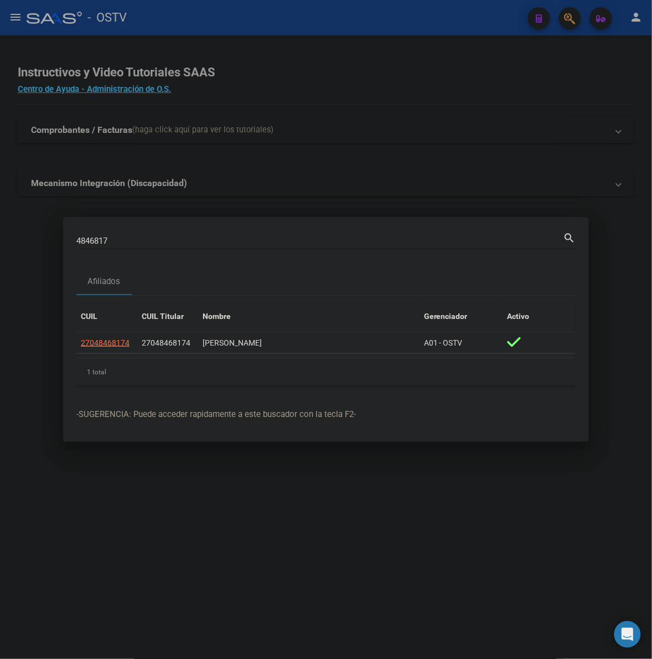
click at [156, 257] on div "4846817 Buscar (apellido, dni, cuil, nro traspaso, cuit, obra social) search" at bounding box center [326, 244] width 500 height 29
click at [153, 247] on div "4846817 Buscar (apellido, dni, cuil, nro traspaso, cuit, obra social)" at bounding box center [319, 240] width 487 height 17
click at [156, 244] on input "4846817" at bounding box center [319, 241] width 487 height 10
paste input "35890"
type input "4358907"
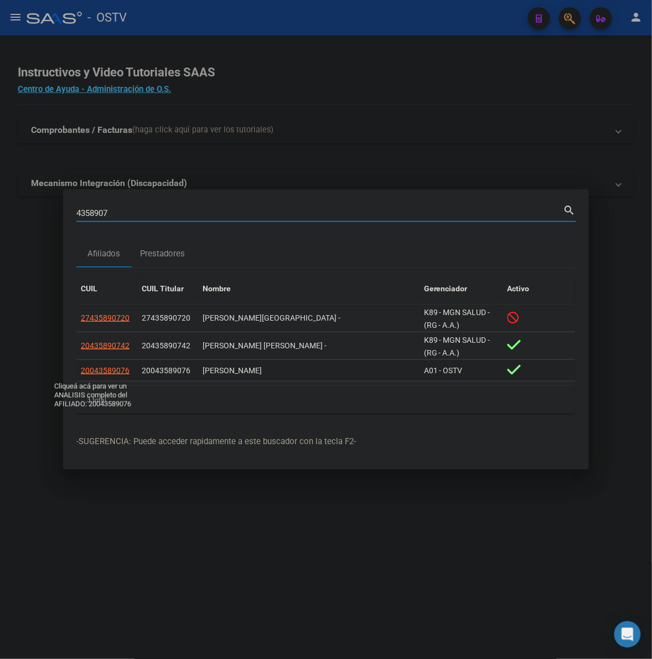
click at [105, 368] on span "20043589076" at bounding box center [105, 370] width 49 height 9
type textarea "20043589076"
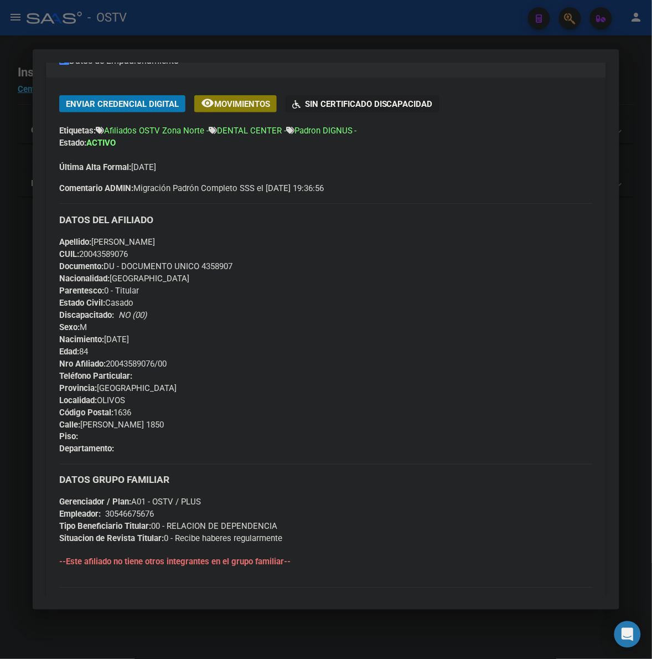
drag, startPoint x: 644, startPoint y: 231, endPoint x: 555, endPoint y: 195, distance: 96.1
click at [645, 231] on div at bounding box center [326, 329] width 652 height 659
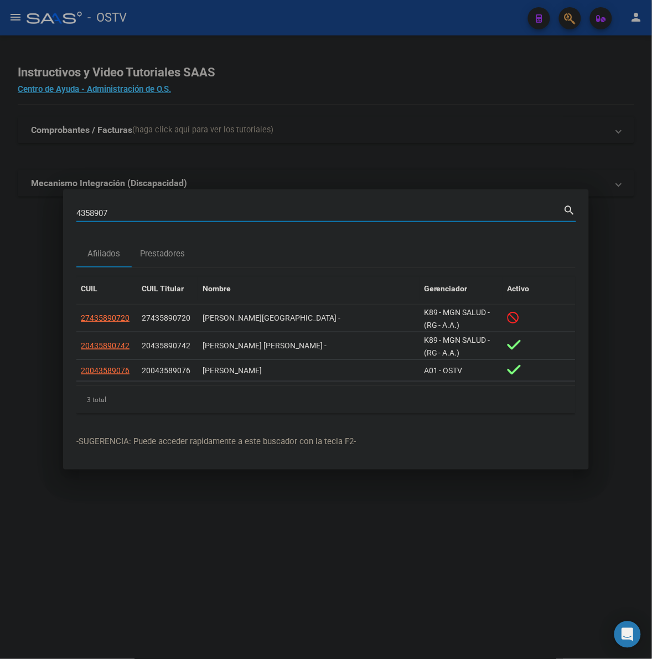
click at [209, 211] on input "4358907" at bounding box center [319, 213] width 487 height 10
paste input "11383560"
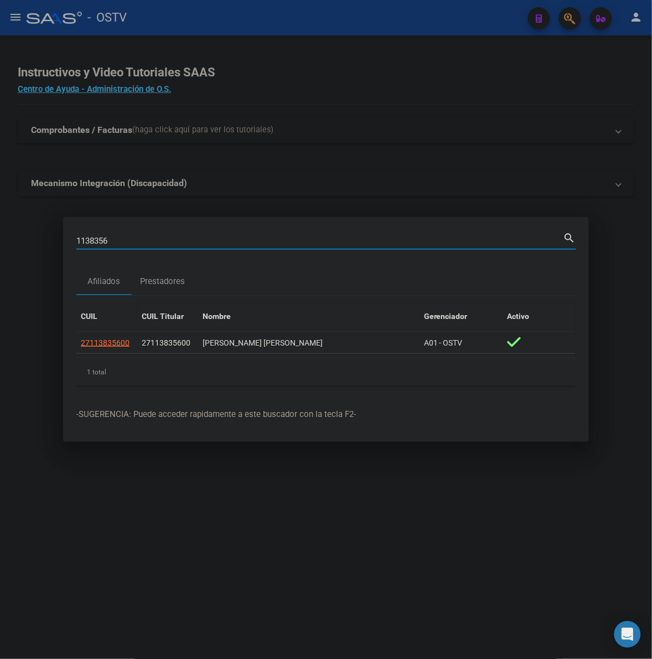
paste input "0"
type input "11383560"
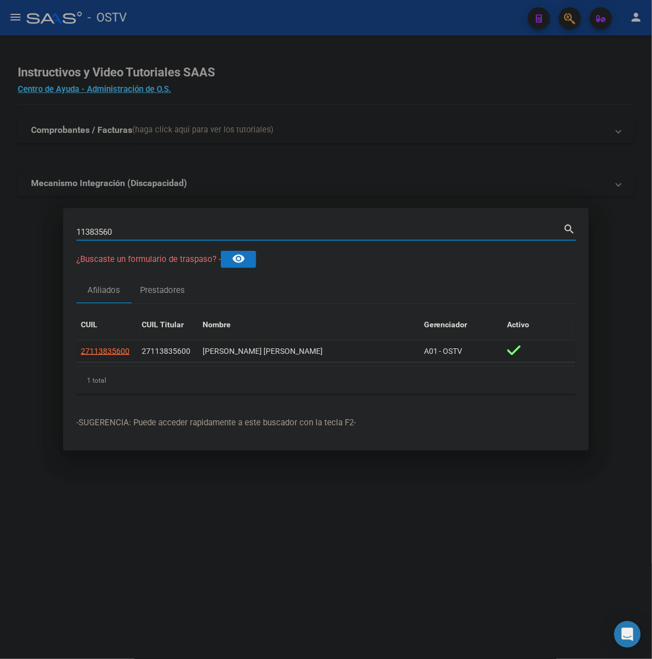
click at [119, 353] on span "27113835600" at bounding box center [105, 350] width 49 height 9
type textarea "27113835600"
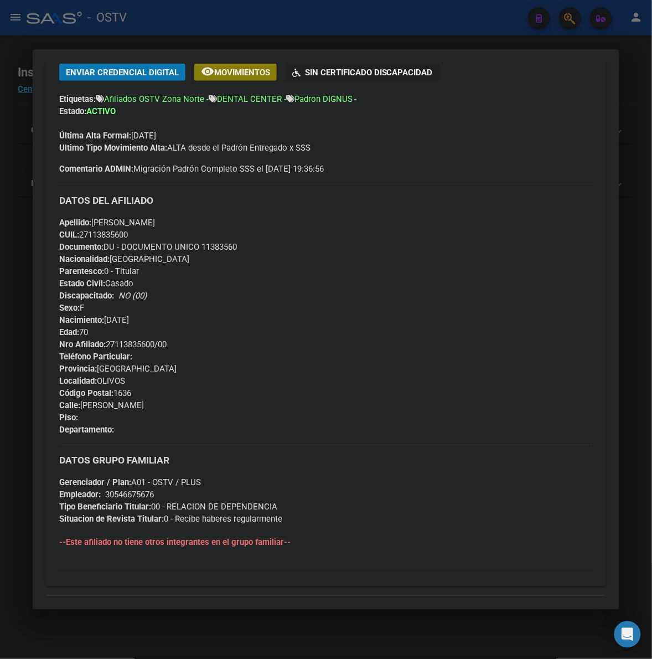
scroll to position [253, 0]
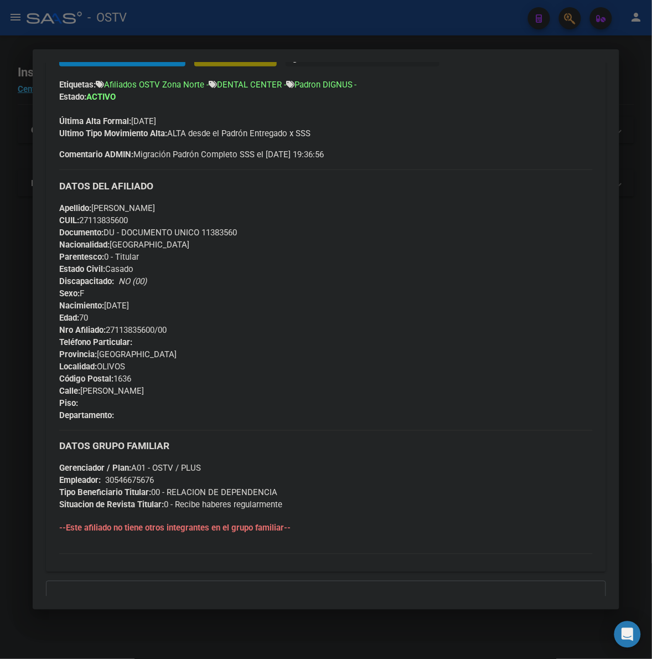
drag, startPoint x: 640, startPoint y: 467, endPoint x: 540, endPoint y: 382, distance: 131.2
click at [638, 464] on div at bounding box center [326, 329] width 652 height 659
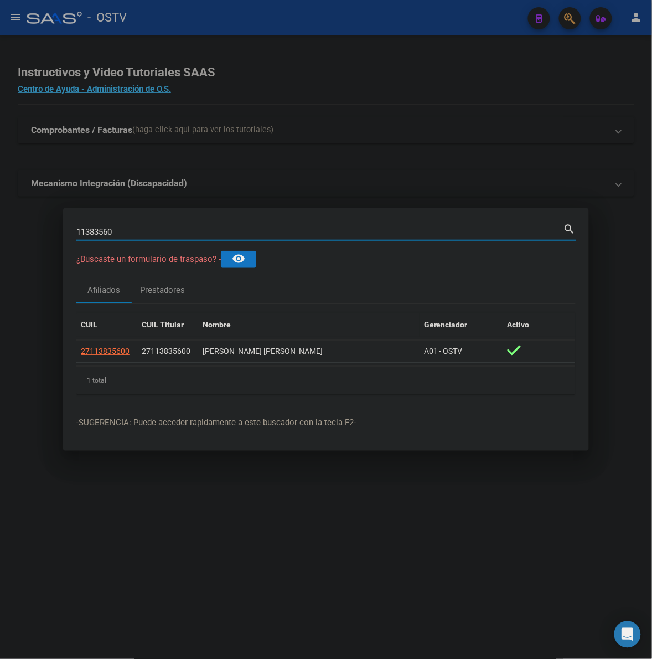
click at [222, 236] on input "11383560" at bounding box center [319, 232] width 487 height 10
paste input "94426096"
type input "94426096"
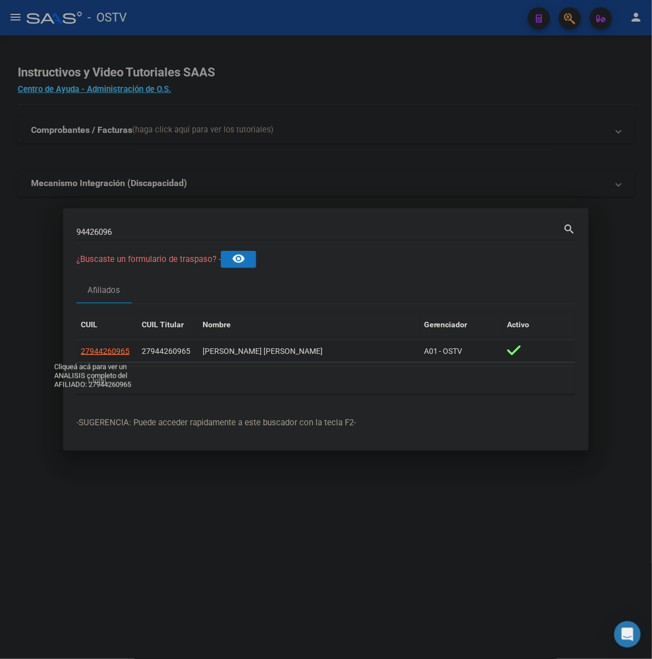
click at [106, 348] on span "27944260965" at bounding box center [105, 350] width 49 height 9
type textarea "27944260965"
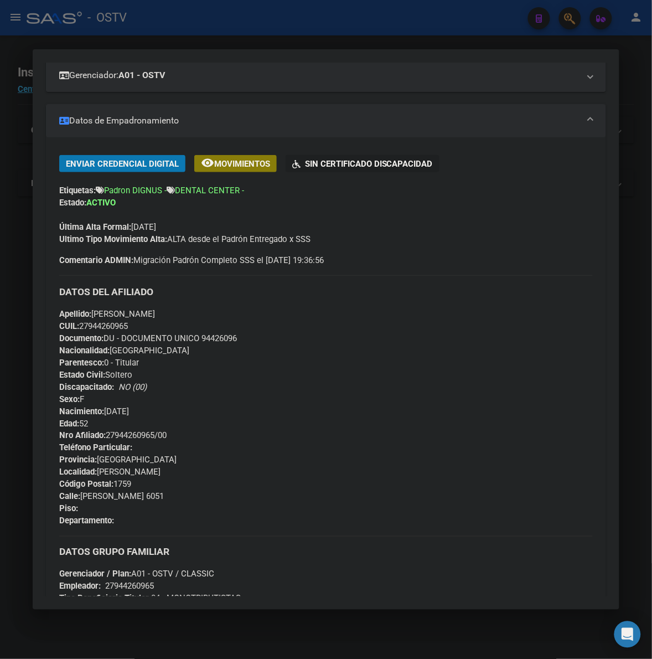
scroll to position [161, 0]
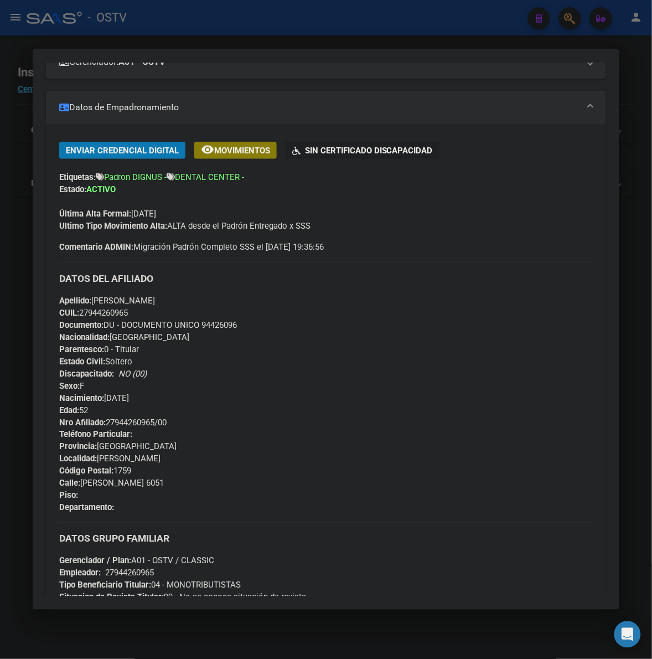
click at [635, 292] on div at bounding box center [326, 329] width 652 height 659
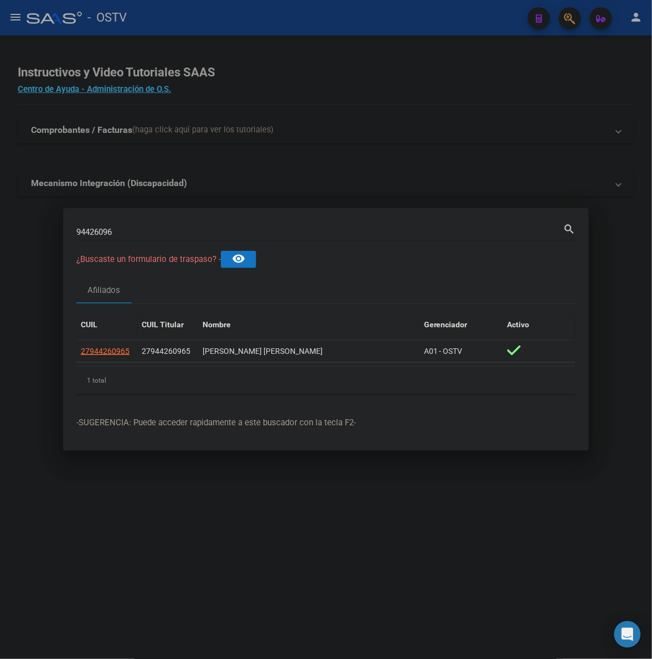
click at [194, 235] on input "94426096" at bounding box center [319, 232] width 487 height 10
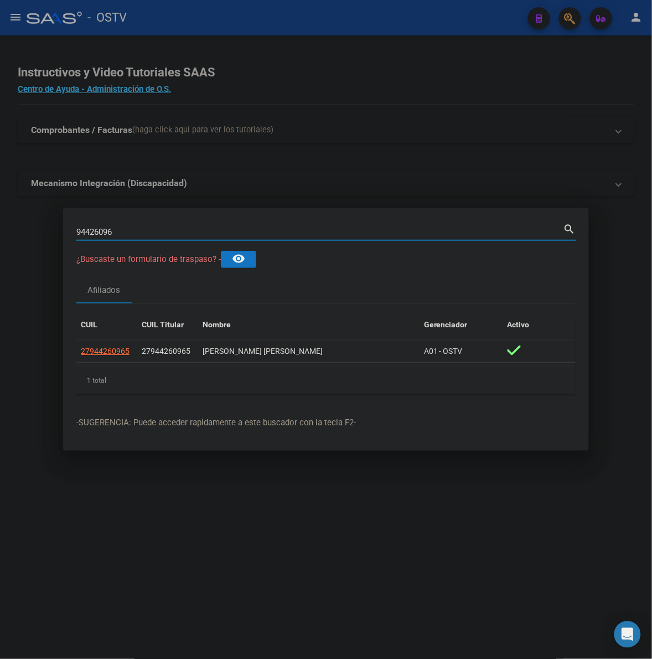
paste input "16809203"
paste input
type input "16809203"
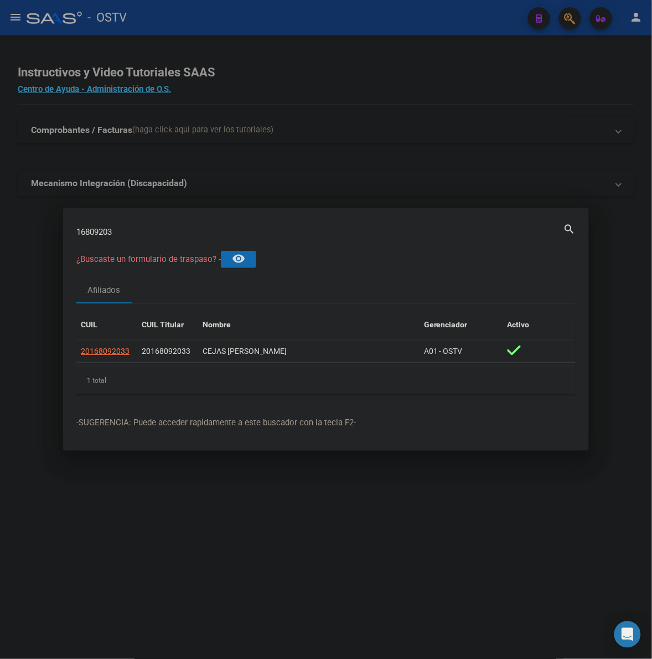
click at [233, 262] on button "remove_red_eye" at bounding box center [238, 259] width 35 height 17
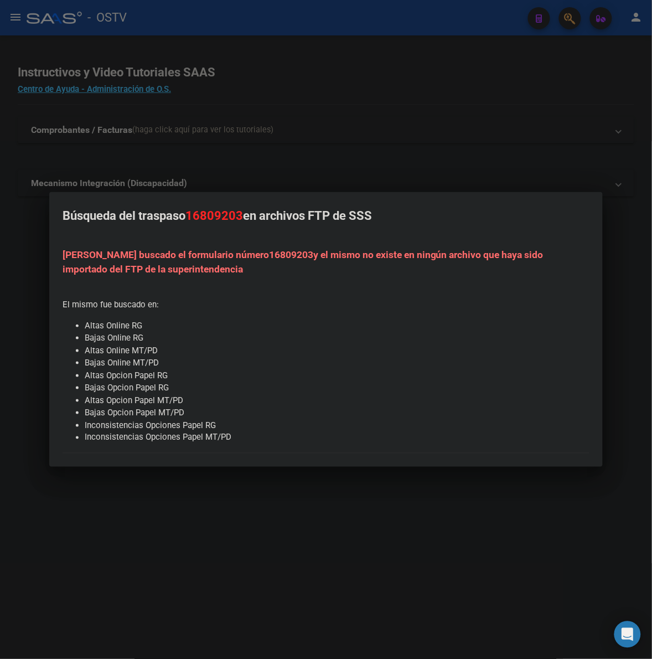
click at [353, 178] on div at bounding box center [326, 329] width 652 height 659
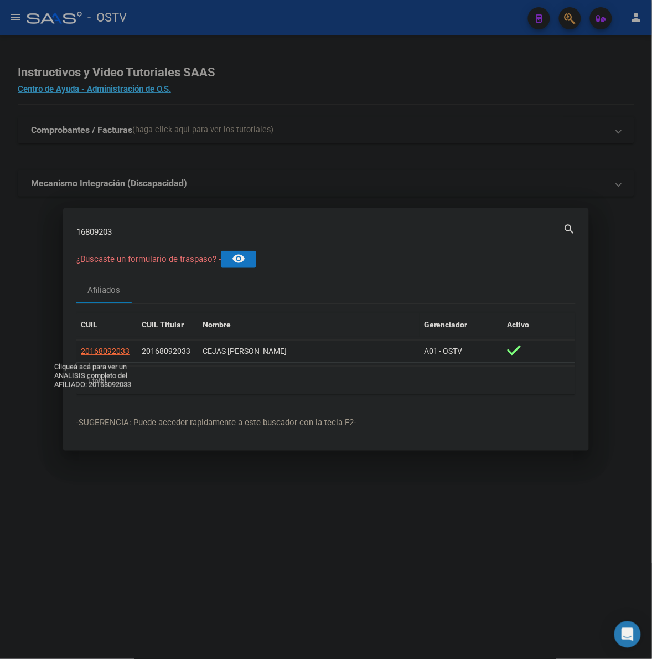
click at [111, 350] on span "20168092033" at bounding box center [105, 350] width 49 height 9
type textarea "20168092033"
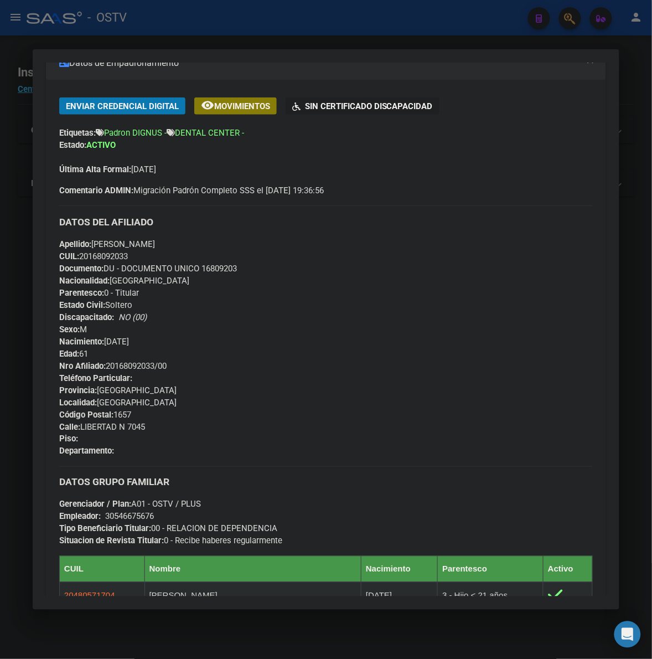
scroll to position [208, 0]
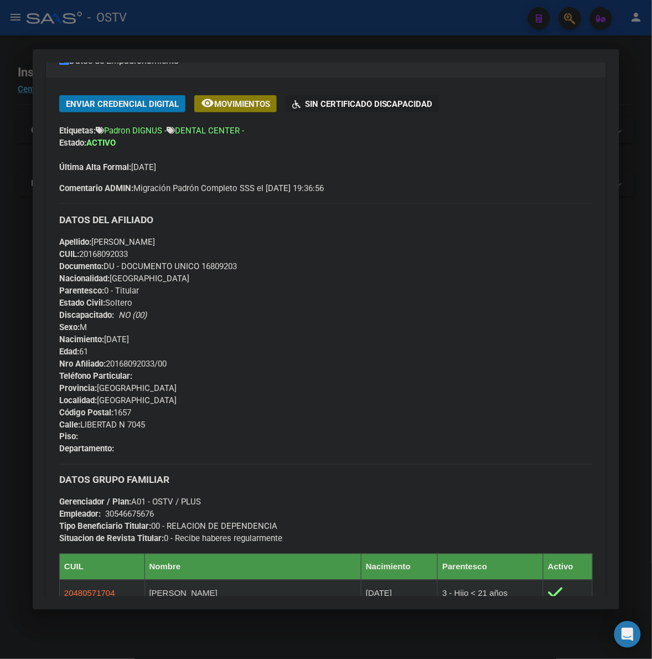
click at [631, 495] on div at bounding box center [326, 329] width 652 height 659
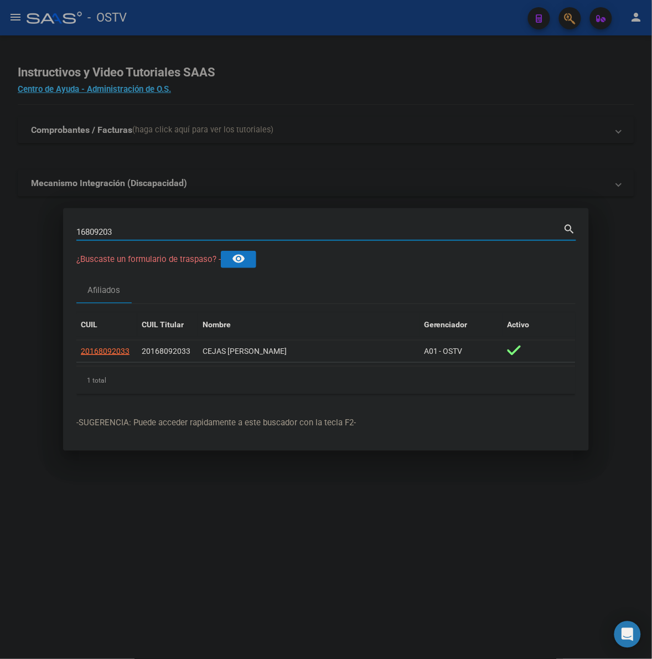
click at [154, 229] on input "16809203" at bounding box center [319, 232] width 487 height 10
paste input "93169922"
type input "93169922"
click at [106, 347] on span "27931699224" at bounding box center [105, 350] width 49 height 9
type textarea "27931699224"
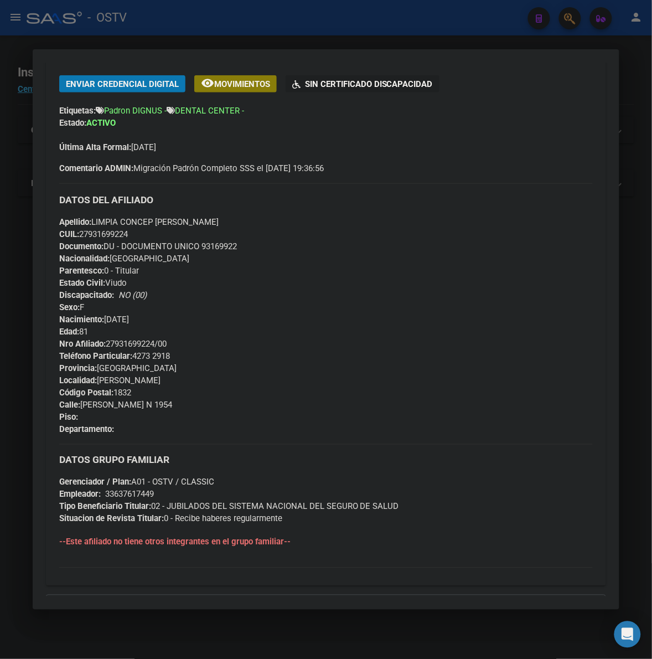
scroll to position [253, 0]
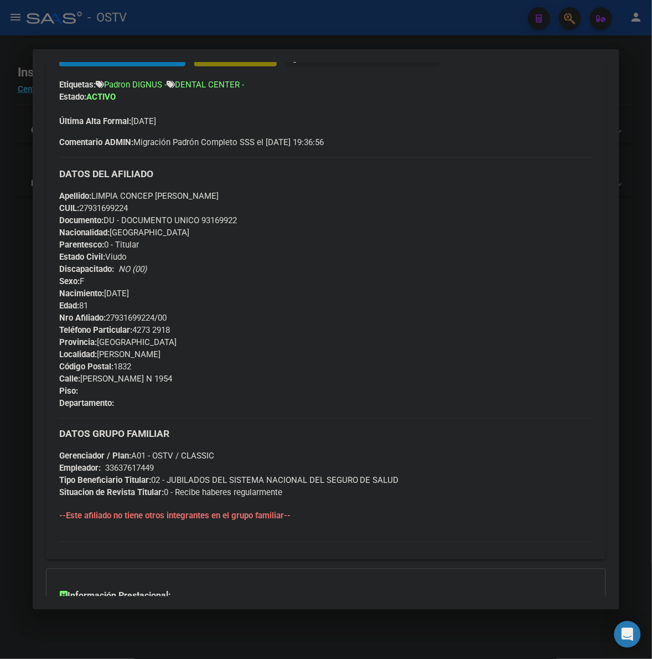
click at [649, 451] on div at bounding box center [326, 329] width 652 height 659
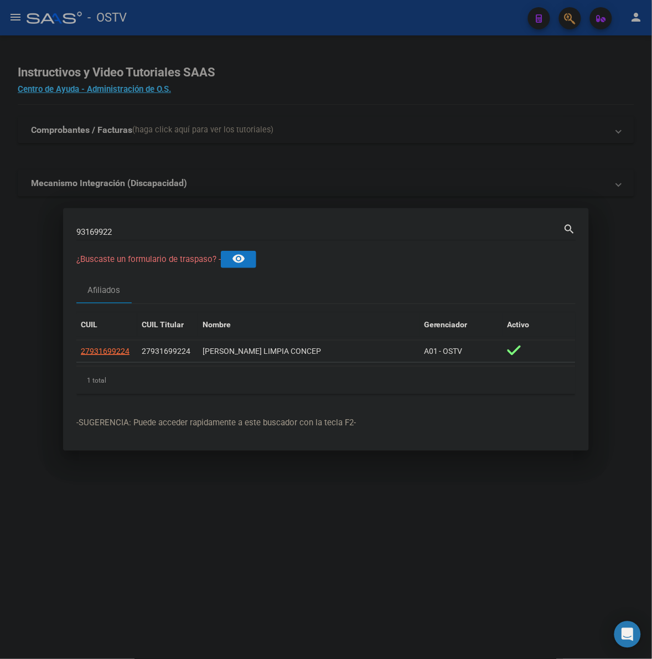
click at [636, 440] on div at bounding box center [326, 329] width 652 height 659
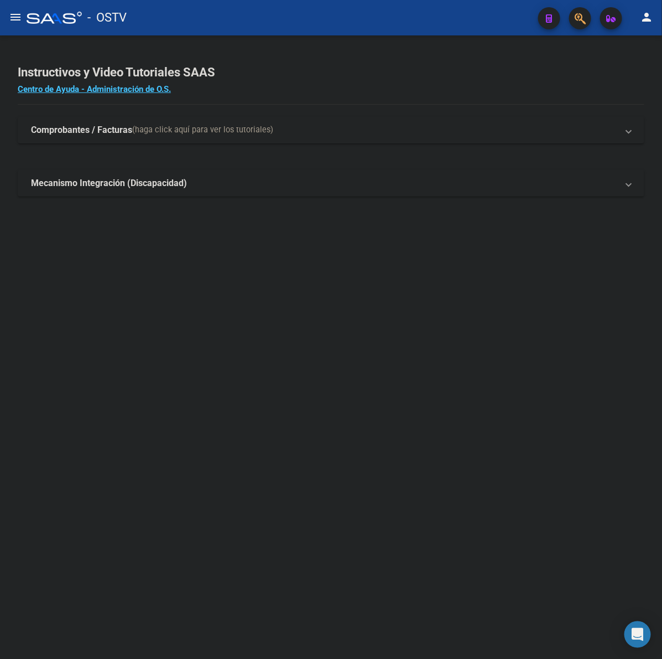
click at [252, 330] on mat-sidenav-content "Instructivos y Video Tutoriales SAAS Centro de Ayuda - Administración de O.S. C…" at bounding box center [331, 346] width 662 height 623
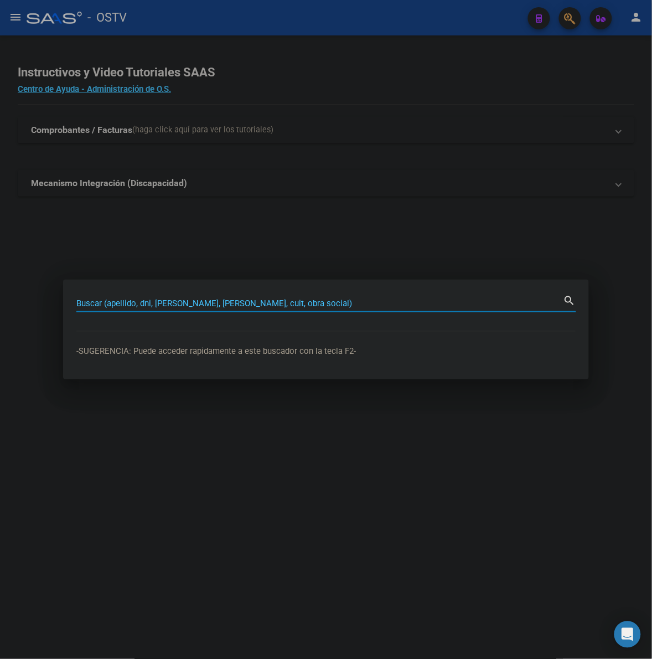
paste input "5010488"
type input "5010488"
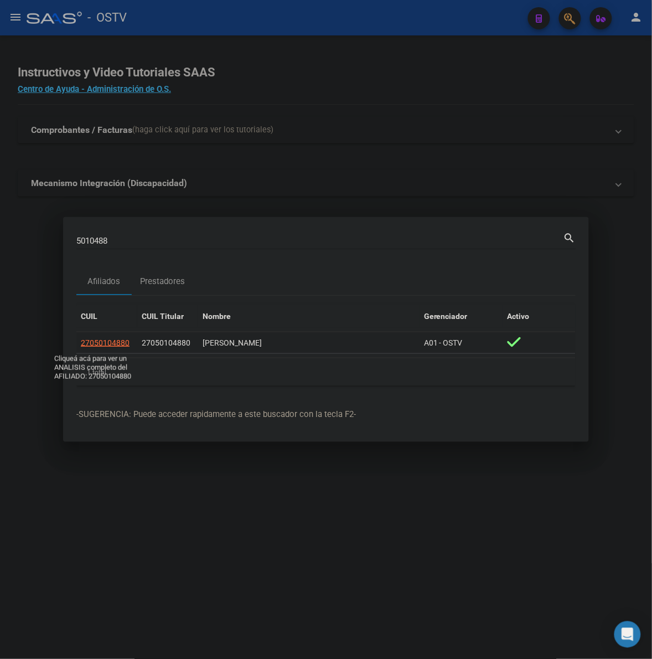
click at [123, 345] on span "27050104880" at bounding box center [105, 342] width 49 height 9
type textarea "27050104880"
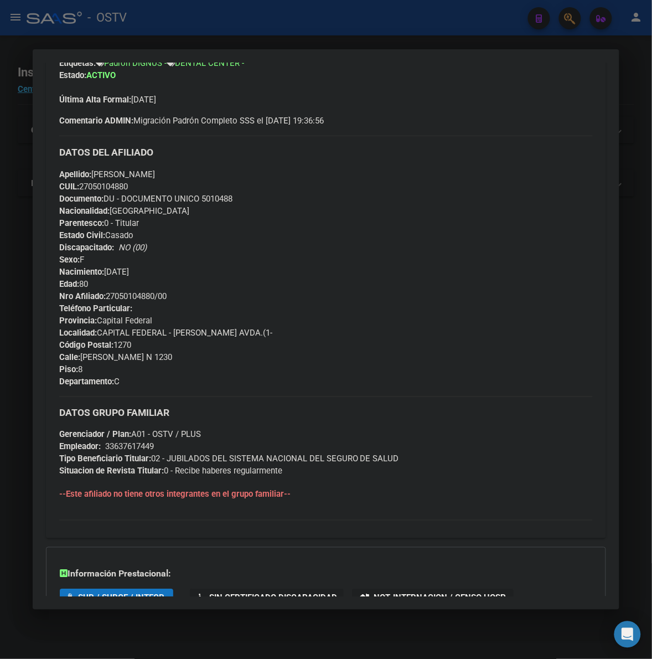
scroll to position [277, 0]
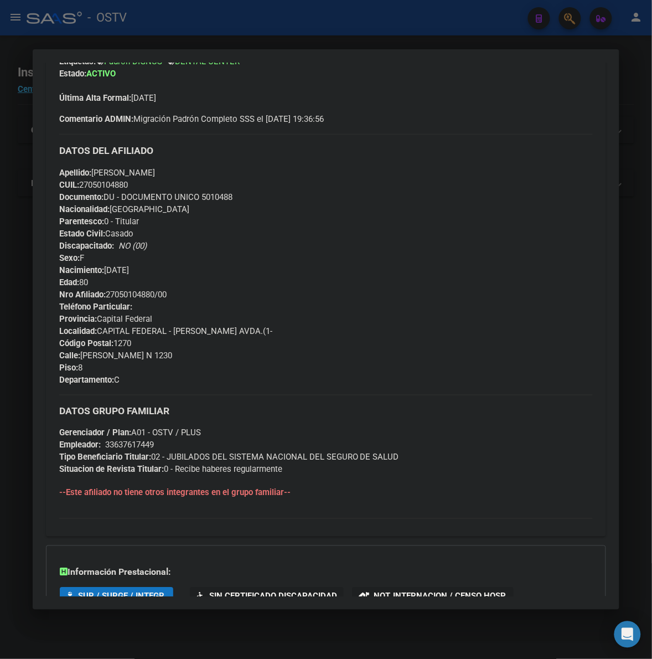
click at [636, 400] on div at bounding box center [326, 329] width 652 height 659
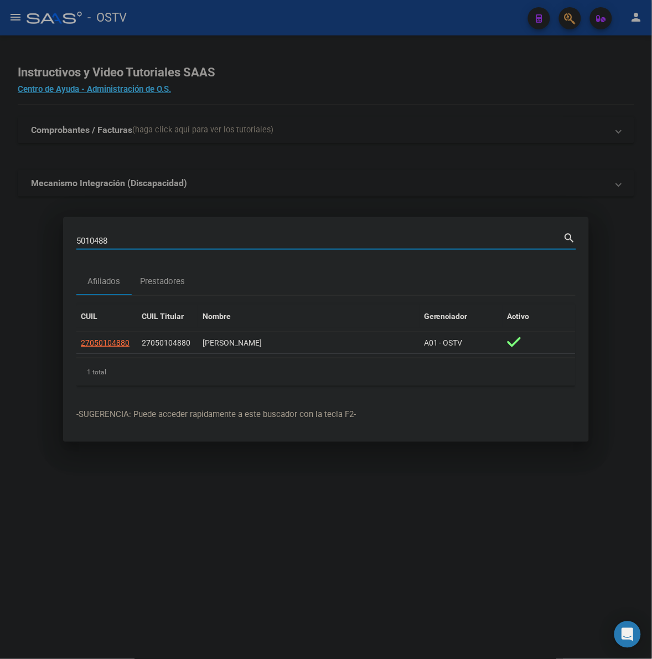
click at [140, 241] on input "5010488" at bounding box center [319, 241] width 487 height 10
paste input "7753037"
type input "7753037"
click at [123, 342] on span "20077530372" at bounding box center [105, 342] width 49 height 9
type textarea "20077530372"
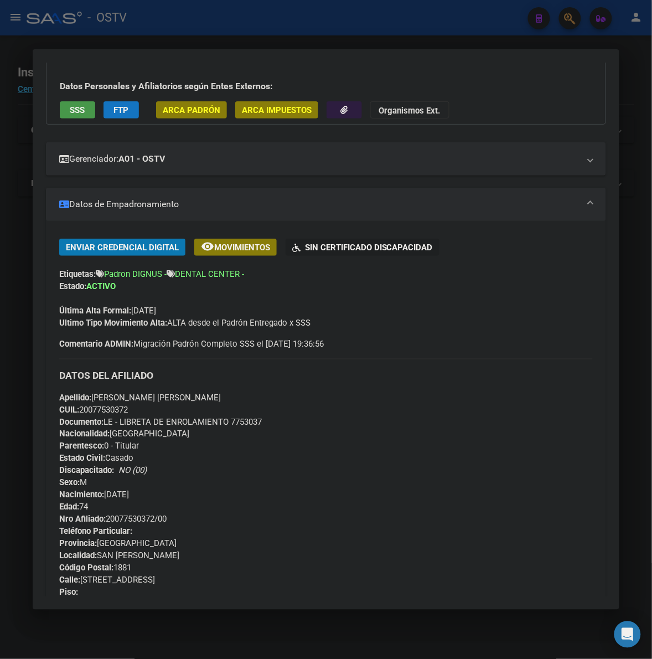
scroll to position [161, 0]
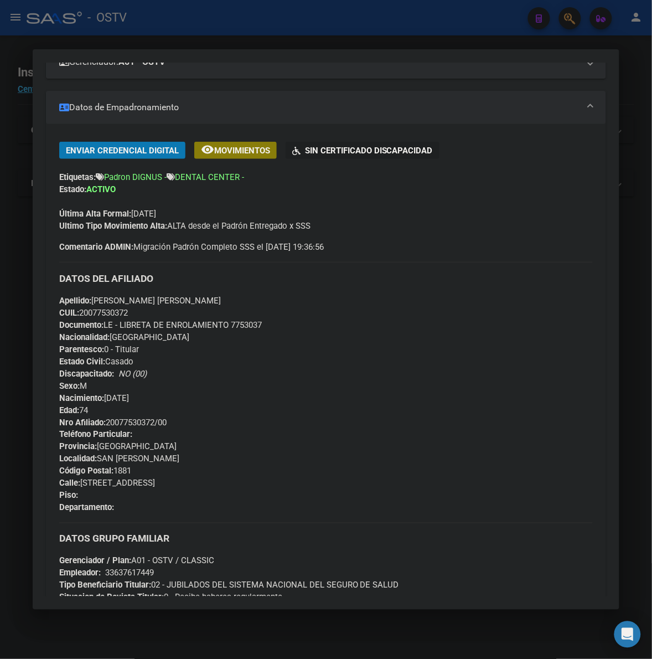
click at [189, 558] on span "Gerenciador / Plan: A01 - OSTV / CLASSIC" at bounding box center [136, 561] width 155 height 10
click at [638, 478] on div at bounding box center [326, 329] width 652 height 659
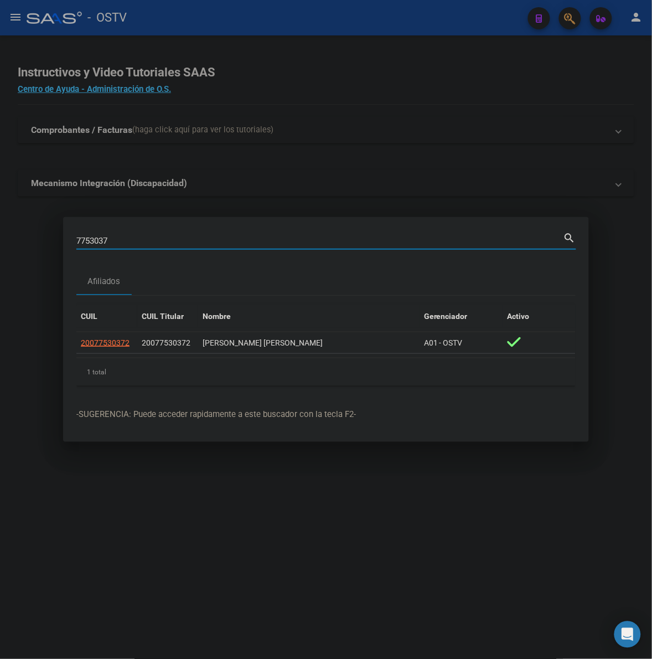
click at [115, 239] on input "7753037" at bounding box center [319, 241] width 487 height 10
paste input "6816043"
type input "6816043"
click at [98, 340] on span "20068160430" at bounding box center [105, 342] width 49 height 9
type textarea "20068160430"
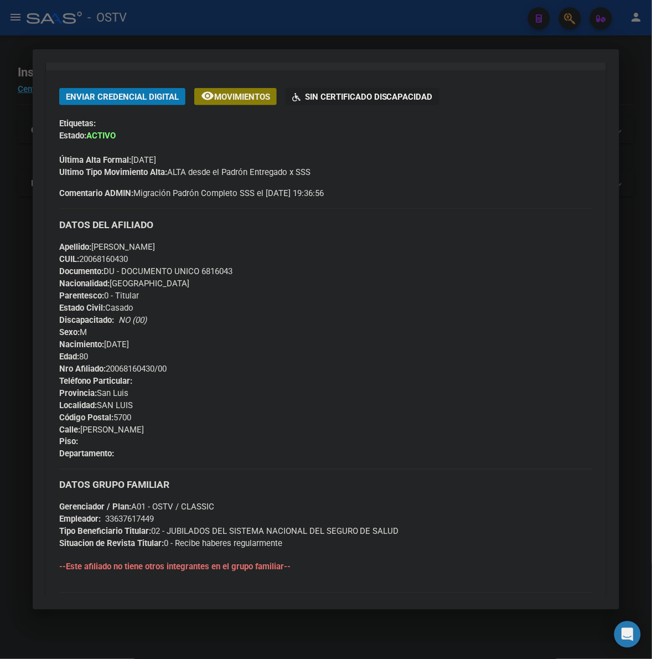
scroll to position [230, 0]
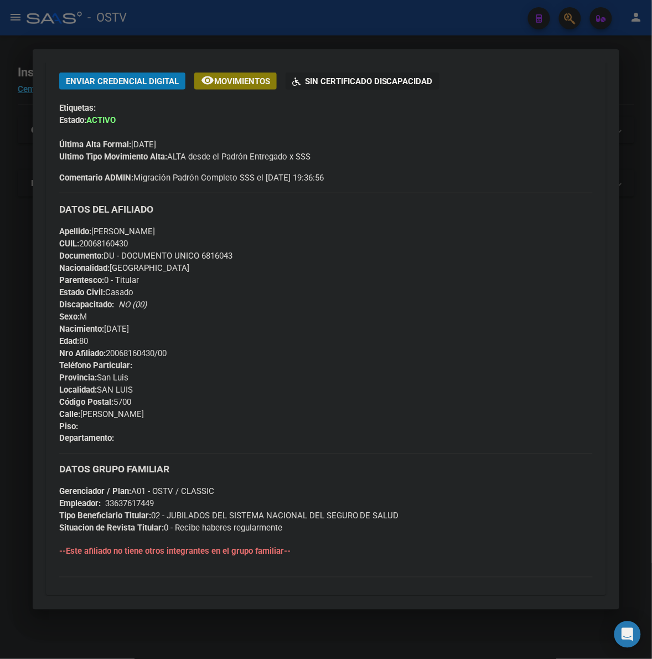
drag, startPoint x: 643, startPoint y: 345, endPoint x: 635, endPoint y: 342, distance: 8.2
click at [640, 345] on div at bounding box center [326, 329] width 652 height 659
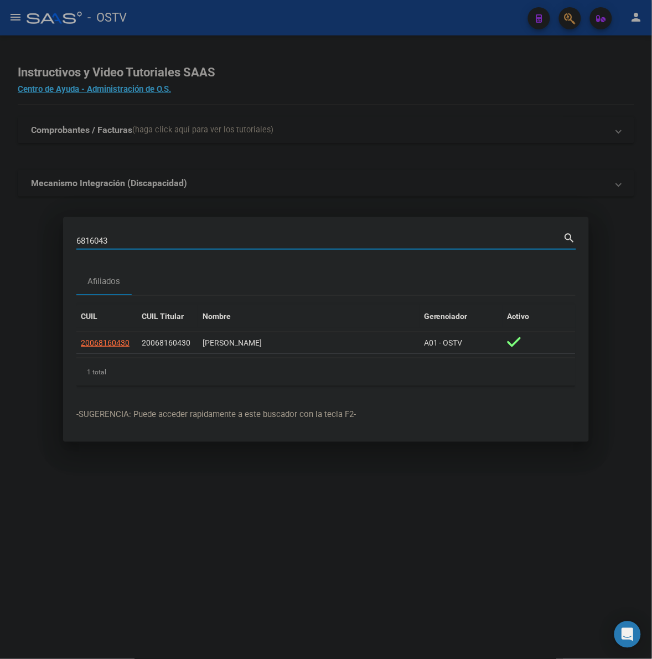
click at [102, 240] on input "6816043" at bounding box center [319, 241] width 487 height 10
paste input "4547623"
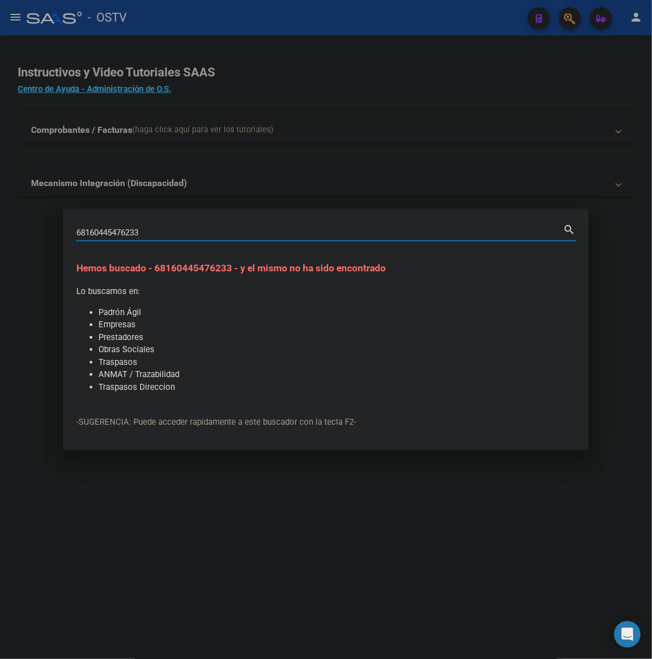
paste input "454762"
type input "4547623"
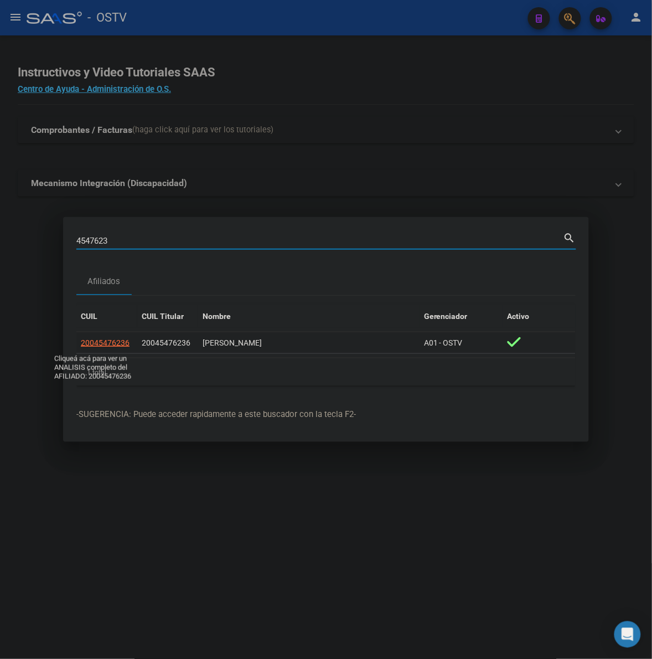
click at [123, 339] on span "20045476236" at bounding box center [105, 342] width 49 height 9
type textarea "20045476236"
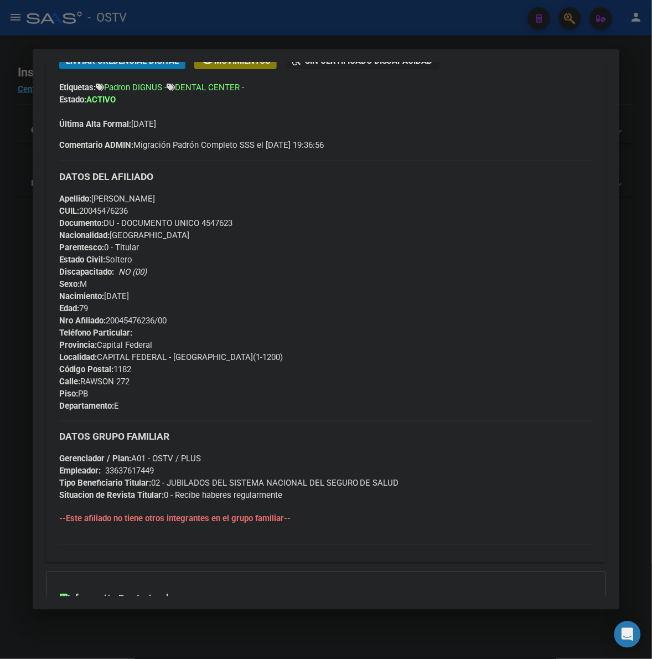
scroll to position [253, 0]
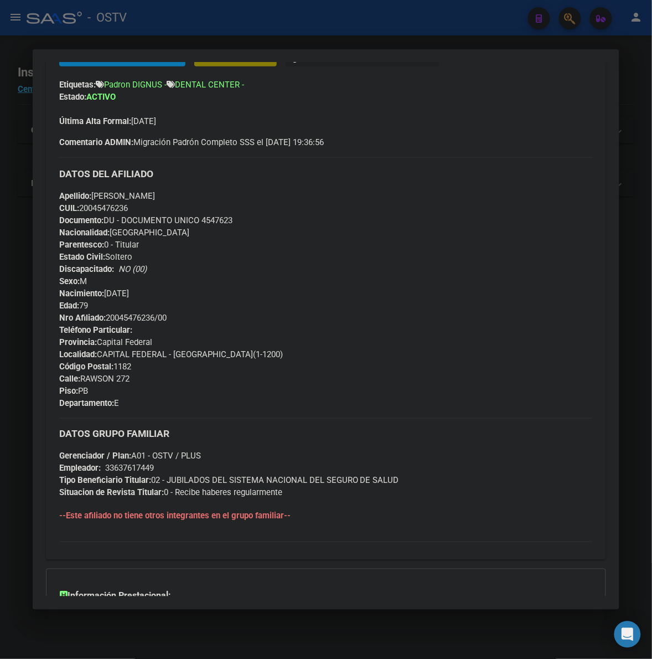
drag, startPoint x: 635, startPoint y: 452, endPoint x: 584, endPoint y: 424, distance: 57.2
click at [634, 451] on div at bounding box center [326, 329] width 652 height 659
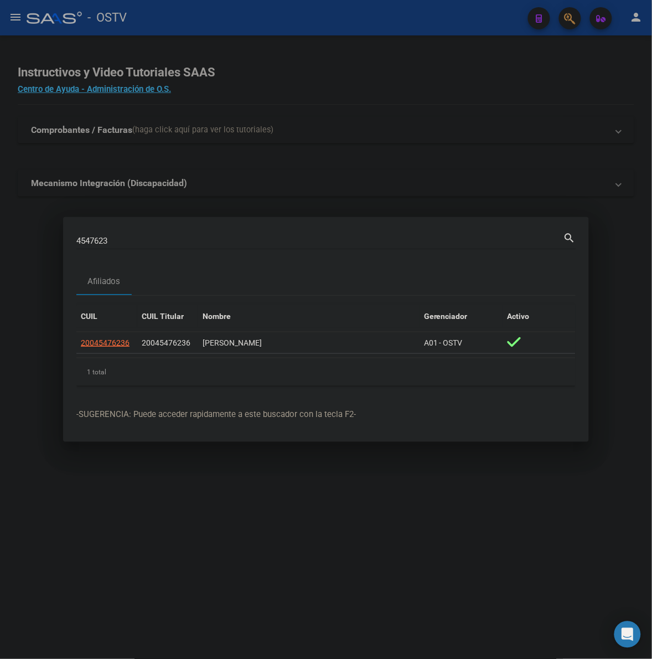
click at [106, 224] on mat-dialog-container "4547623 Buscar (apellido, dni, cuil, nro traspaso, cuit, obra social) search Af…" at bounding box center [326, 329] width 526 height 225
click at [103, 240] on input "4547623" at bounding box center [319, 241] width 487 height 10
paste input "90414"
type input "4590414"
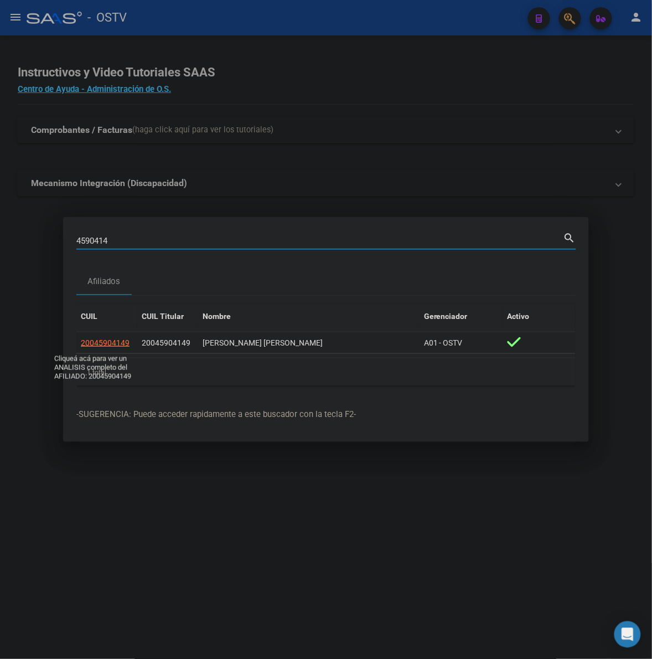
click at [123, 340] on span "20045904149" at bounding box center [105, 342] width 49 height 9
type textarea "20045904149"
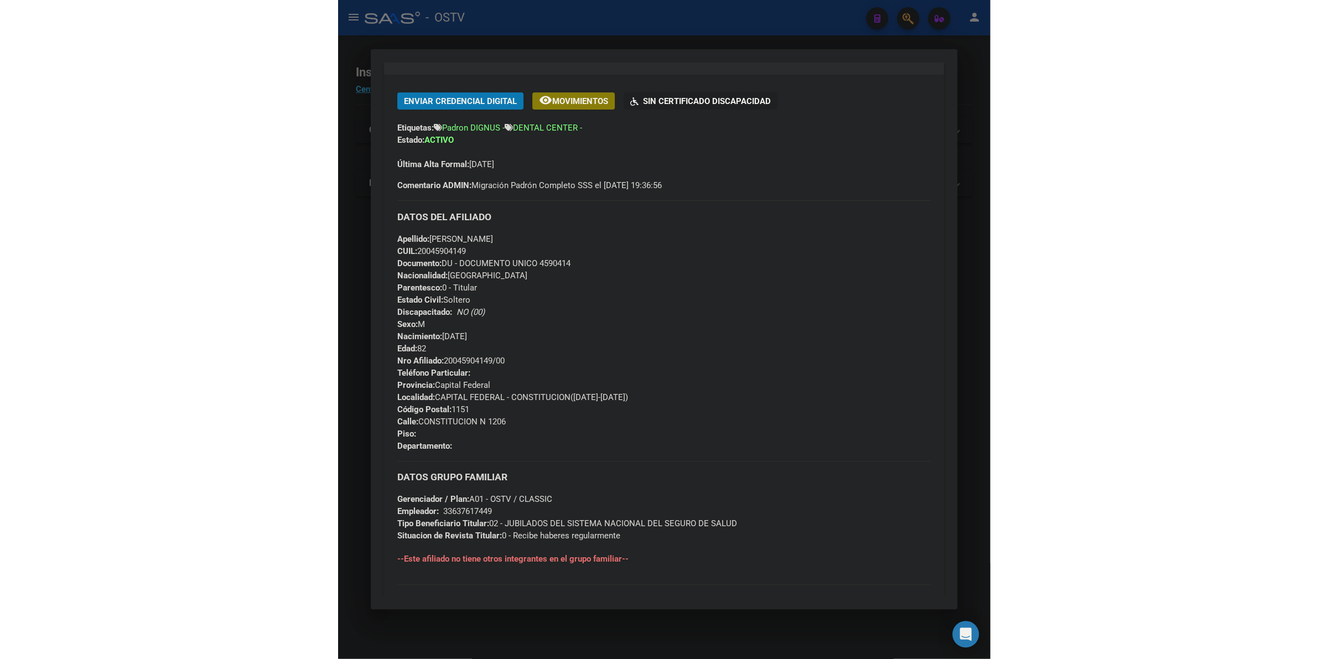
scroll to position [323, 0]
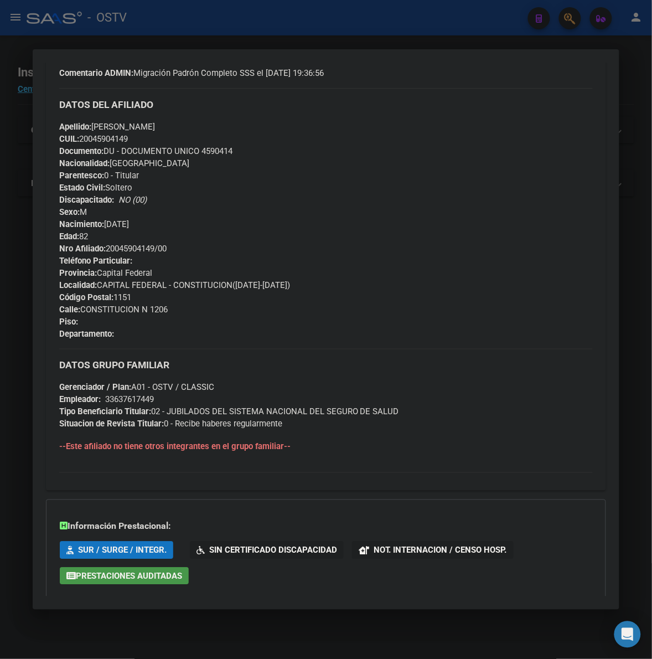
click at [643, 329] on div at bounding box center [326, 329] width 652 height 659
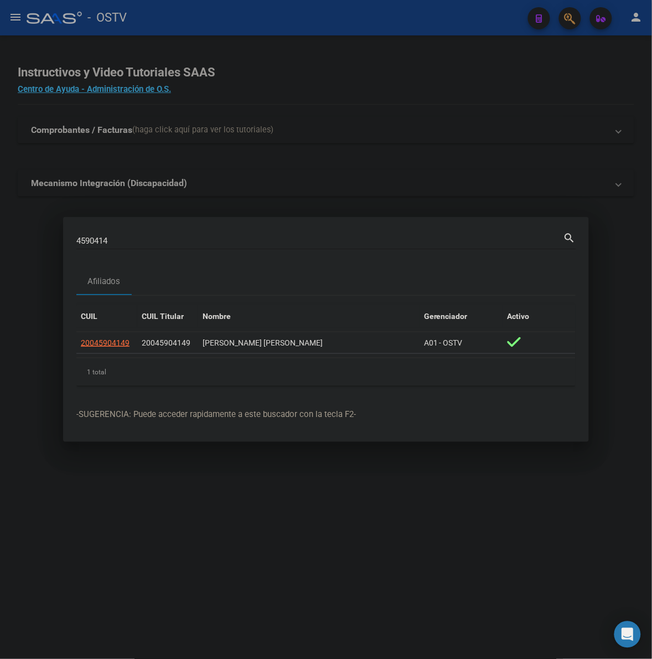
click at [639, 329] on div at bounding box center [326, 329] width 652 height 659
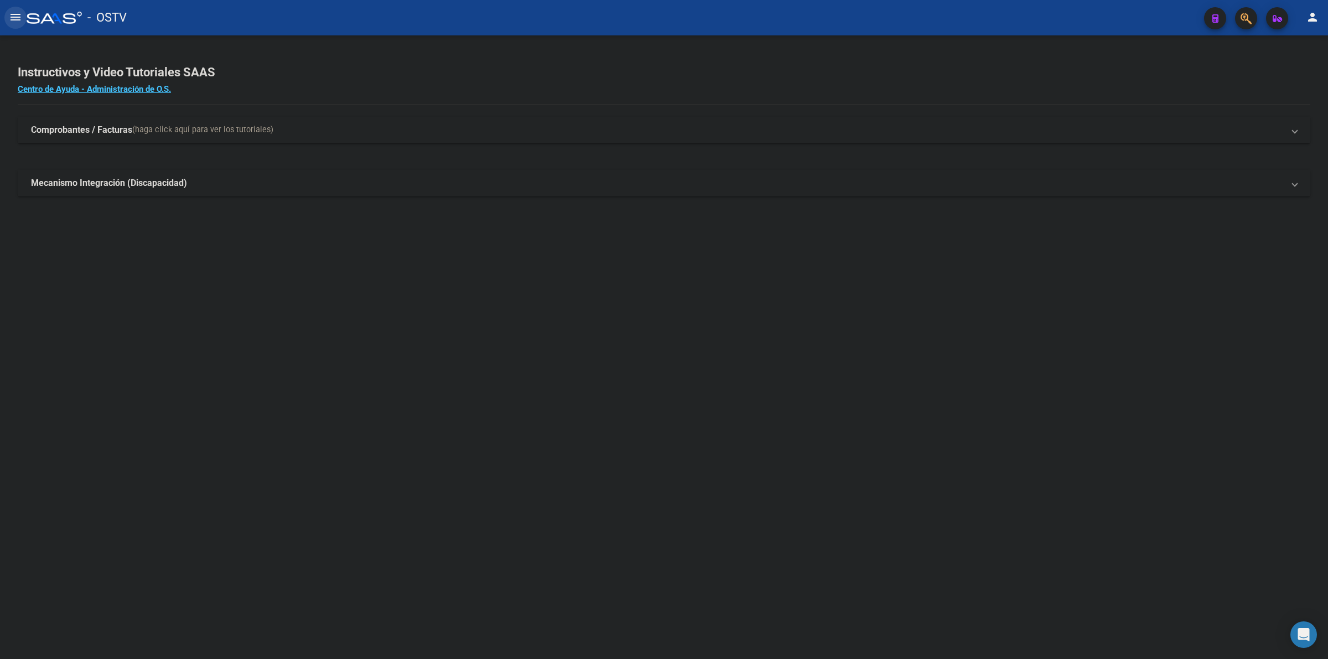
click at [20, 15] on mat-icon "menu" at bounding box center [15, 17] width 13 height 13
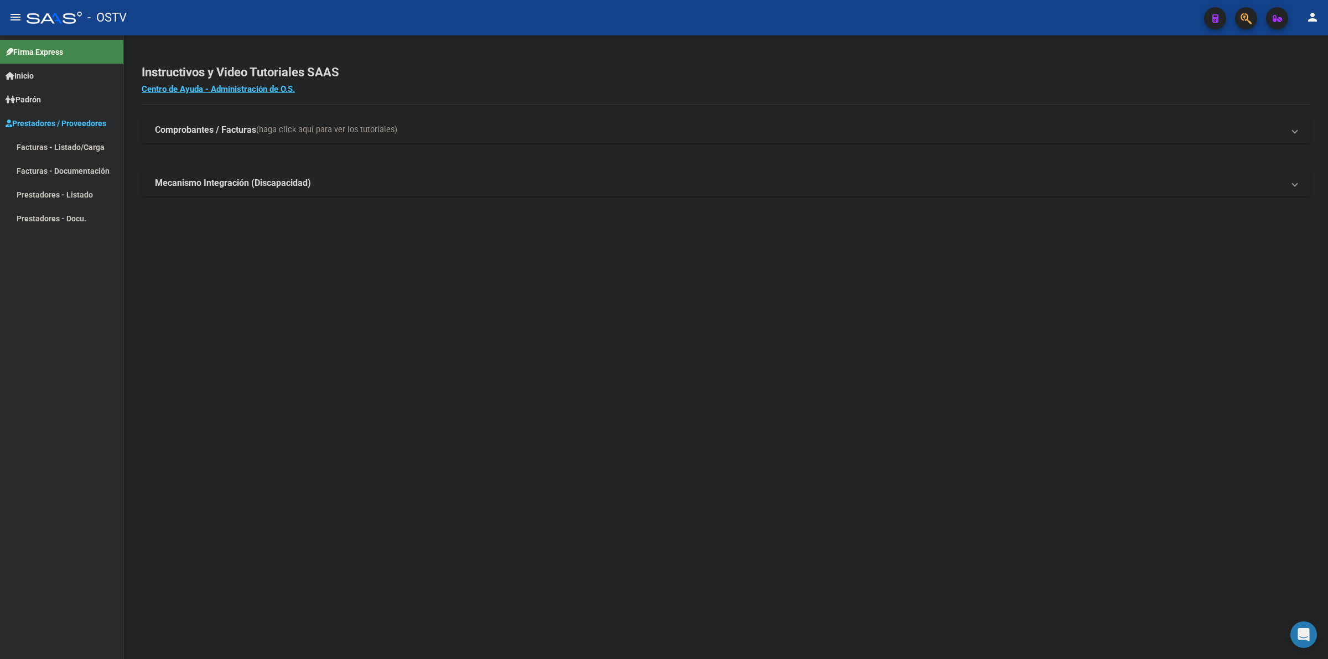
click at [72, 151] on link "Facturas - Listado/Carga" at bounding box center [61, 147] width 123 height 24
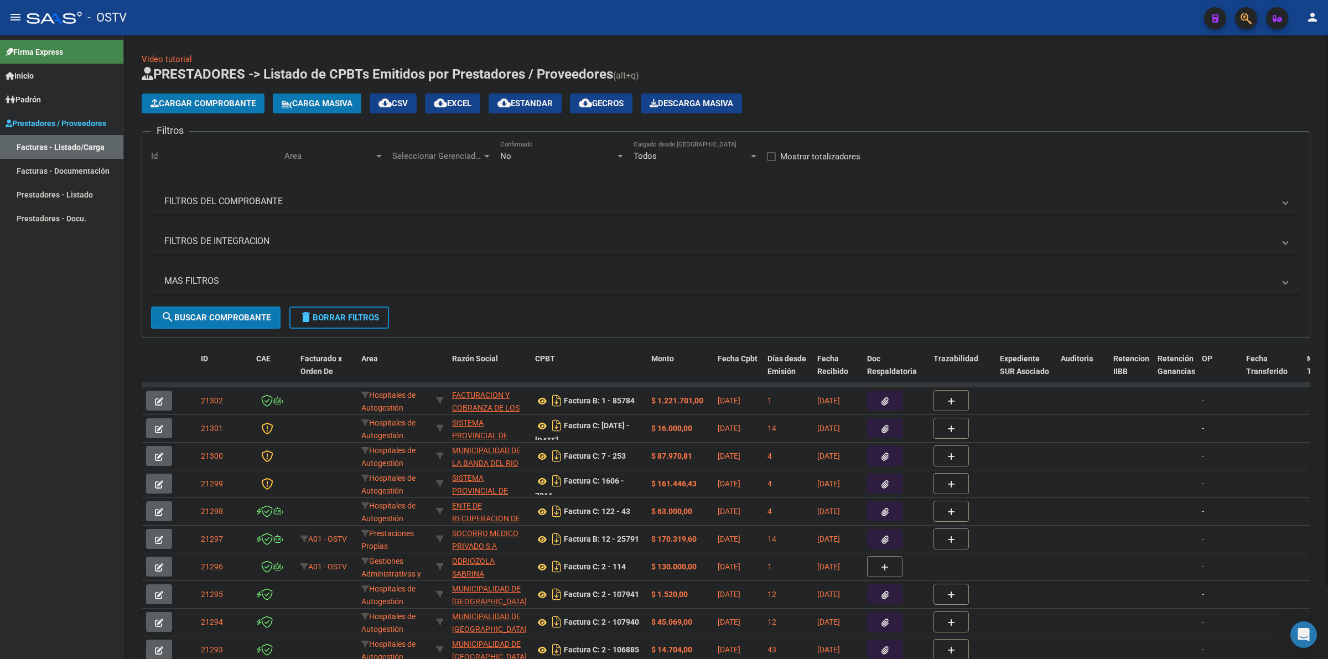
click at [662, 104] on div "Cargar Comprobante Carga Masiva cloud_download CSV cloud_download EXCEL cloud_d…" at bounding box center [726, 104] width 1169 height 20
click at [662, 95] on div "Cargar Comprobante Carga Masiva cloud_download CSV cloud_download EXCEL cloud_d…" at bounding box center [726, 104] width 1169 height 20
click at [662, 123] on app-list-header "PRESTADORES -> Listado de CPBTs Emitidos por Prestadores / Proveedores (alt+q) …" at bounding box center [726, 201] width 1169 height 273
click at [662, 112] on div "Cargar Comprobante Carga Masiva cloud_download CSV cloud_download EXCEL cloud_d…" at bounding box center [726, 104] width 1169 height 20
click at [662, 104] on div "Cargar Comprobante Carga Masiva cloud_download CSV cloud_download EXCEL cloud_d…" at bounding box center [726, 104] width 1169 height 20
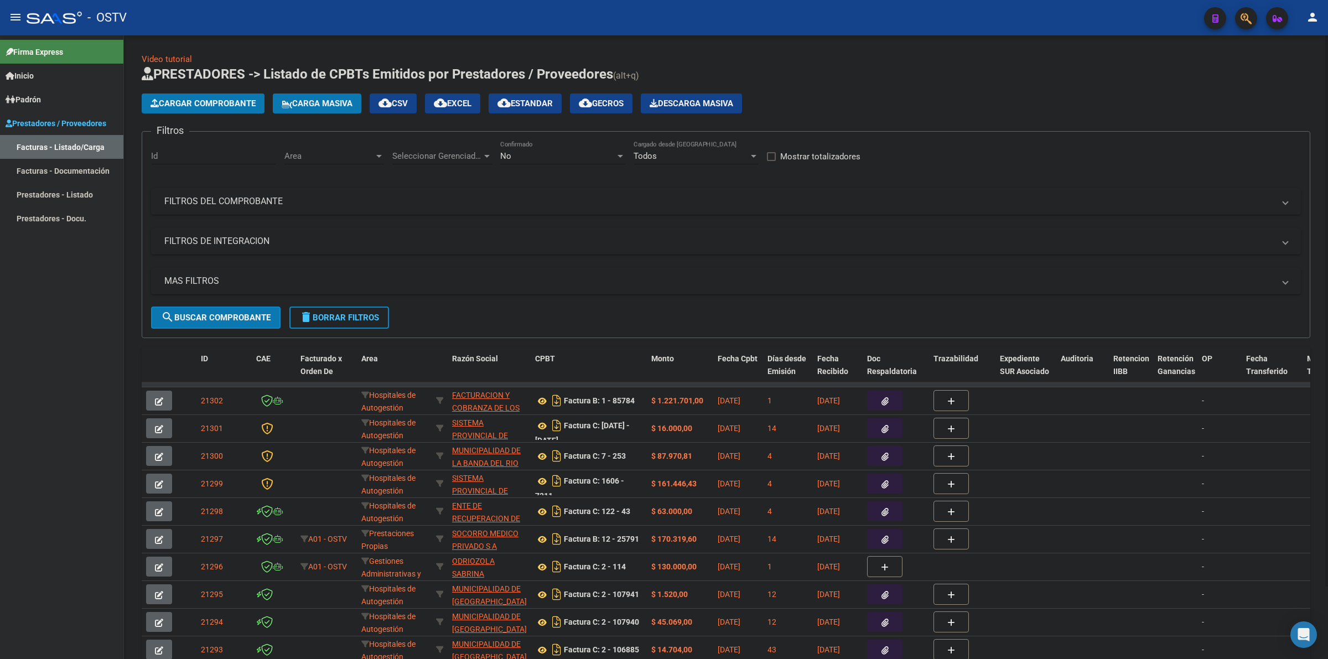
click at [662, 104] on div "Cargar Comprobante Carga Masiva cloud_download CSV cloud_download EXCEL cloud_d…" at bounding box center [726, 104] width 1169 height 20
drag, startPoint x: 294, startPoint y: 50, endPoint x: 35, endPoint y: 78, distance: 261.1
click at [293, 50] on div "Video tutorial PRESTADORES -> Listado de CPBTs Emitidos por Prestadores / Prove…" at bounding box center [726, 383] width 1204 height 696
click at [32, 104] on span "Padrón" at bounding box center [23, 100] width 35 height 12
click at [30, 98] on span "Padrón" at bounding box center [23, 100] width 35 height 12
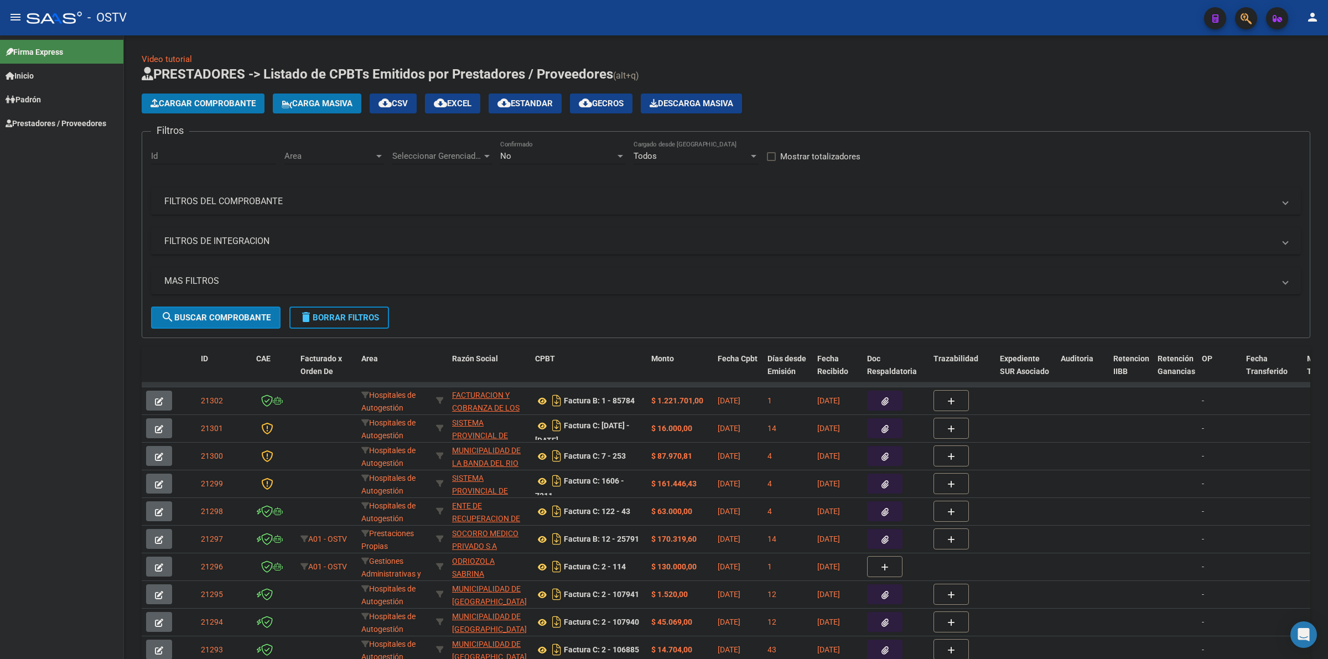
drag, startPoint x: 60, startPoint y: 226, endPoint x: 100, endPoint y: 215, distance: 41.9
click at [65, 225] on div "Firma Express Inicio Calendario SSS Instructivos Contacto OS Padrón Padrón Ágil…" at bounding box center [61, 347] width 123 height 624
click at [17, 17] on mat-icon "menu" at bounding box center [15, 17] width 13 height 13
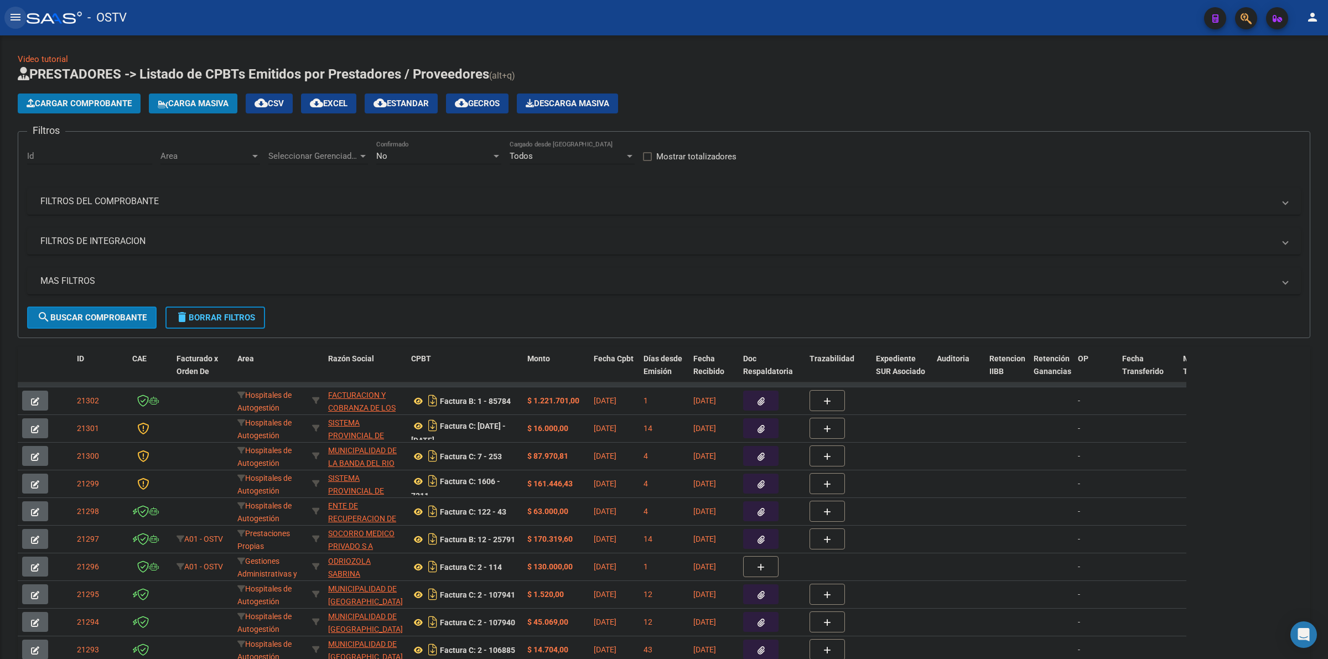
click at [17, 17] on mat-icon "menu" at bounding box center [15, 17] width 13 height 13
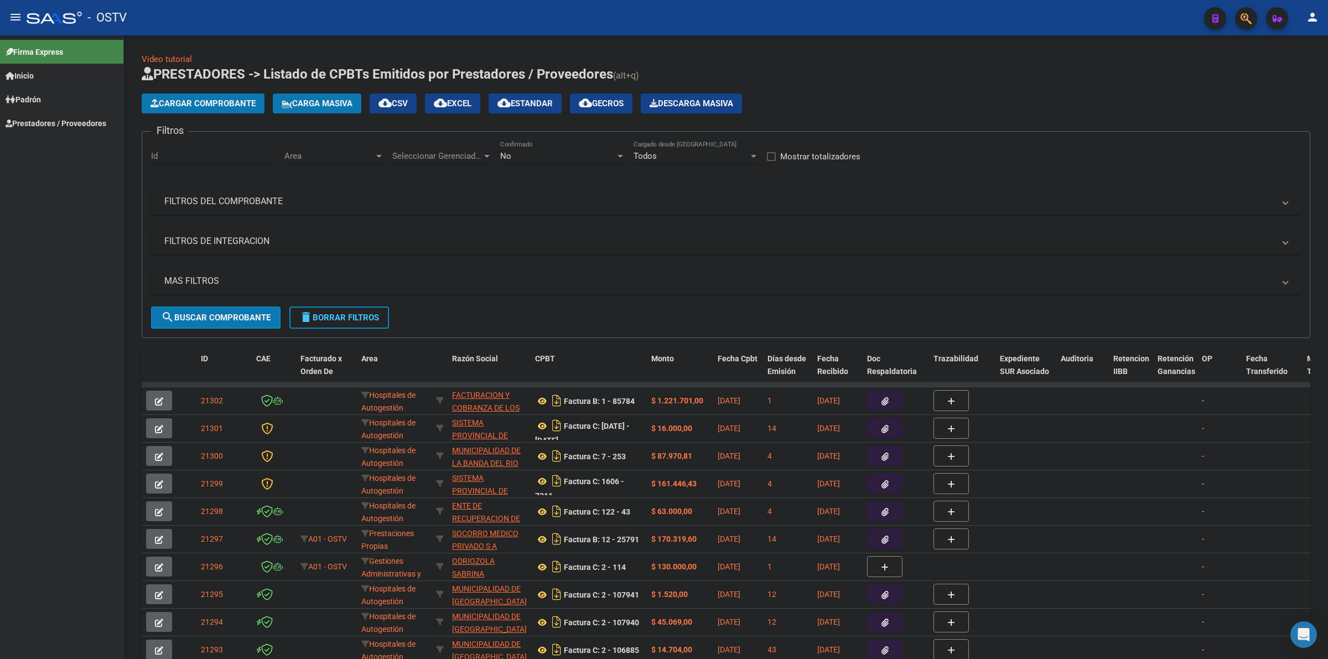
click at [60, 122] on span "Prestadores / Proveedores" at bounding box center [56, 123] width 101 height 12
click at [81, 153] on link "Facturas - Listado/Carga" at bounding box center [61, 147] width 123 height 24
click at [662, 61] on div "Video tutorial PRESTADORES -> Listado de CPBTs Emitidos por Prestadores / Prove…" at bounding box center [726, 374] width 1169 height 643
click at [22, 17] on button "menu" at bounding box center [15, 18] width 22 height 22
